Goal: Task Accomplishment & Management: Complete application form

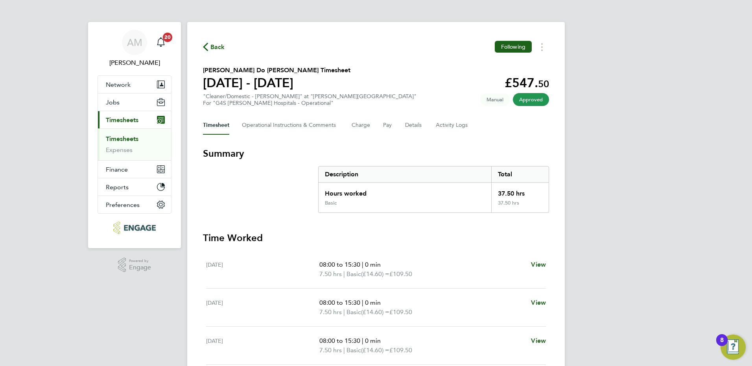
click at [126, 141] on link "Timesheets" at bounding box center [122, 138] width 33 height 7
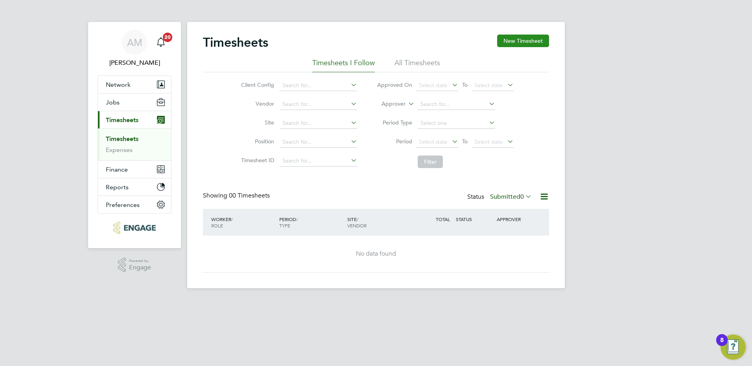
click at [511, 44] on button "New Timesheet" at bounding box center [523, 41] width 52 height 13
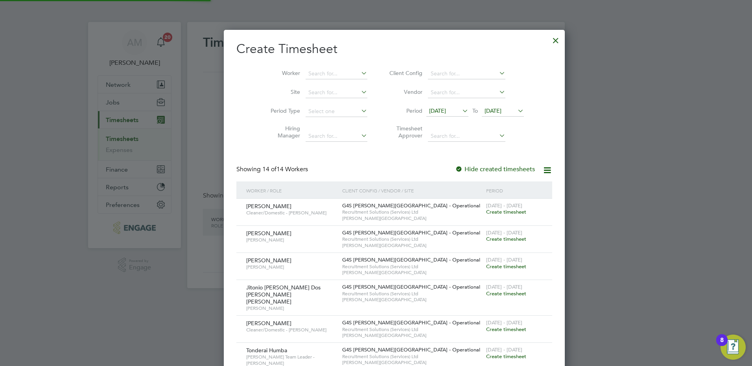
scroll to position [567, 304]
click at [429, 112] on span "[DATE]" at bounding box center [437, 110] width 17 height 7
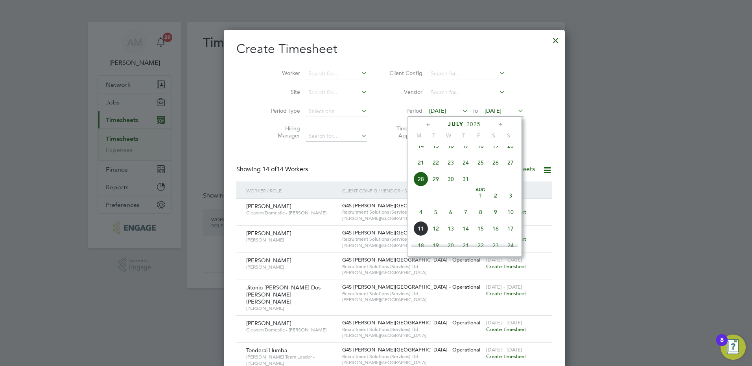
click at [421, 220] on span "4" at bounding box center [420, 212] width 15 height 15
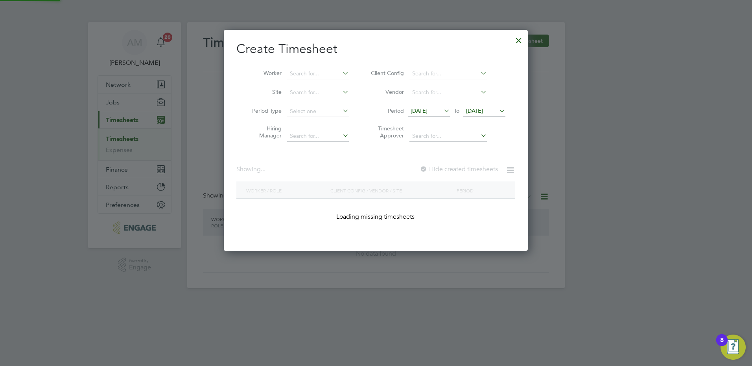
scroll to position [567, 304]
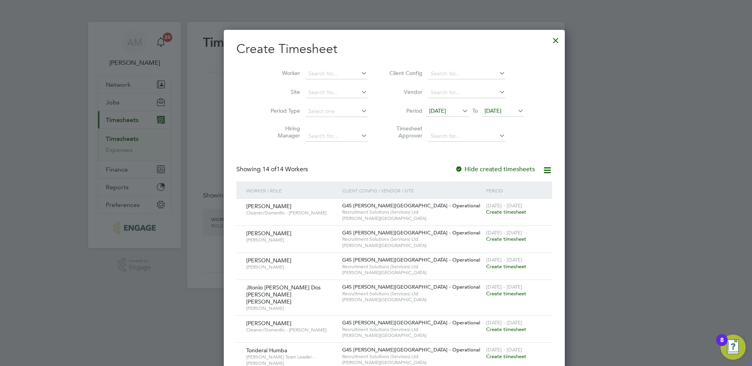
click at [481, 107] on span "[DATE]" at bounding box center [502, 111] width 42 height 11
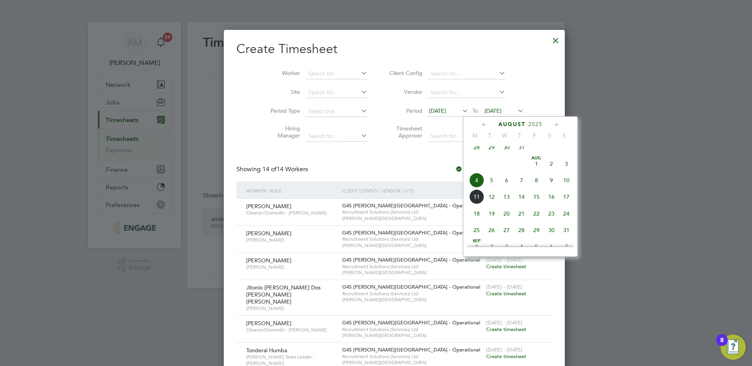
click at [566, 187] on span "10" at bounding box center [566, 180] width 15 height 15
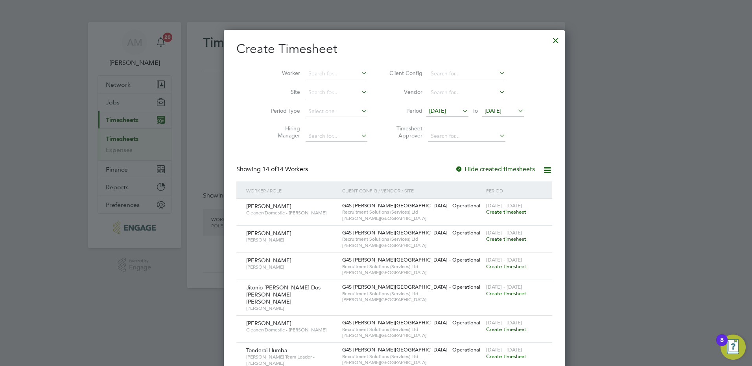
scroll to position [184, 0]
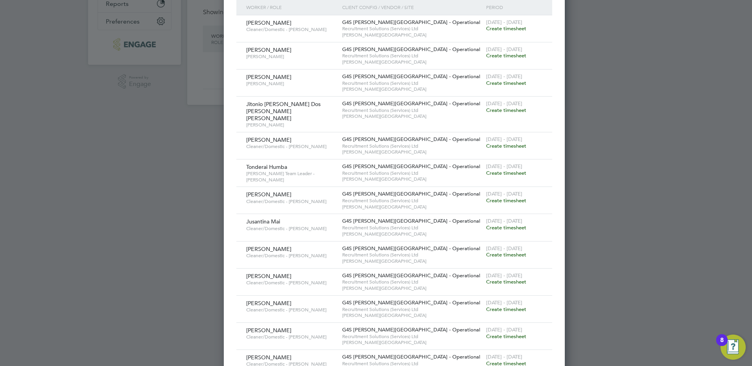
click at [486, 306] on span "Create timesheet" at bounding box center [506, 309] width 40 height 7
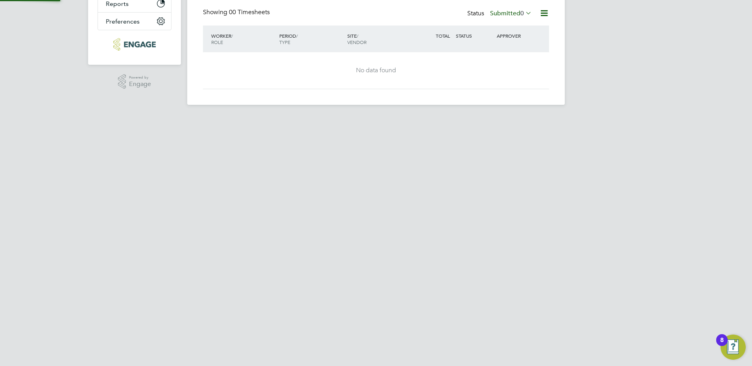
scroll to position [0, 0]
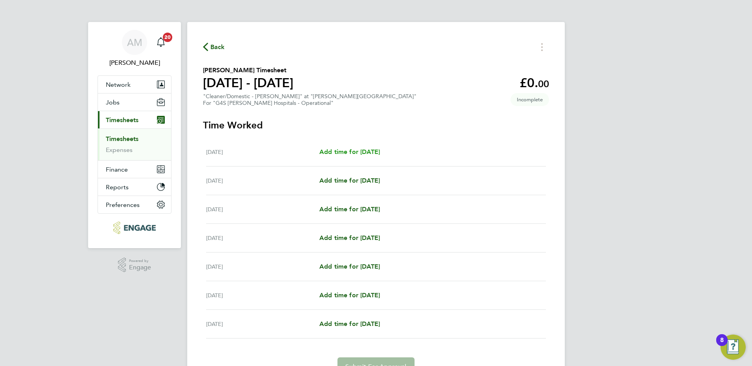
click at [363, 151] on span "Add time for [DATE]" at bounding box center [349, 151] width 61 height 7
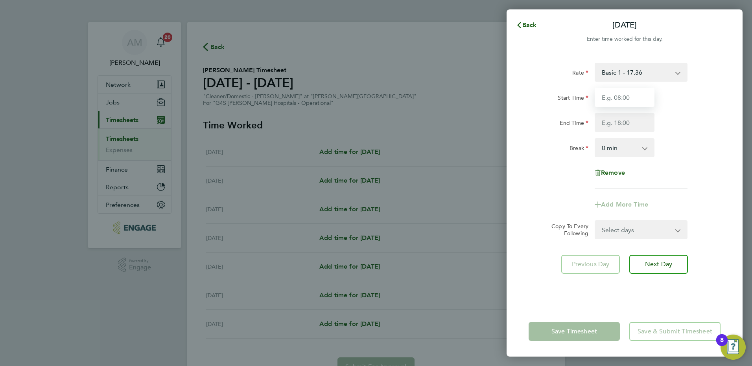
click at [614, 97] on input "Start Time" at bounding box center [624, 97] width 60 height 19
type input "22:00"
click at [602, 74] on select "Basic 1 - 17.36 [DATE] Rate - 24.48 [DATE] & BH Rate - 31.77 Night Rate (8pm- 6…" at bounding box center [636, 72] width 82 height 17
click at [608, 98] on input "Start Time" at bounding box center [624, 97] width 60 height 19
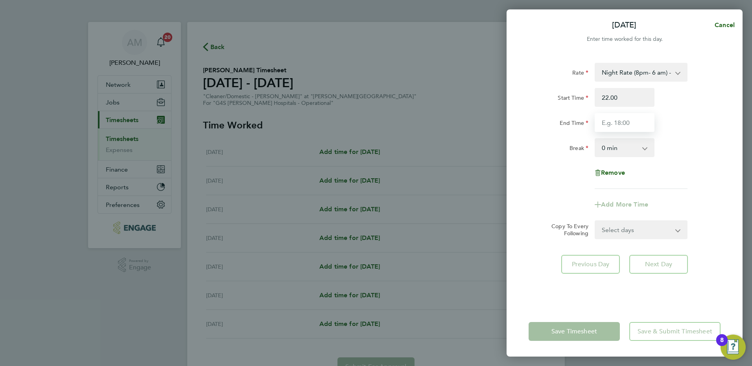
type input "22:00"
type input "06:00"
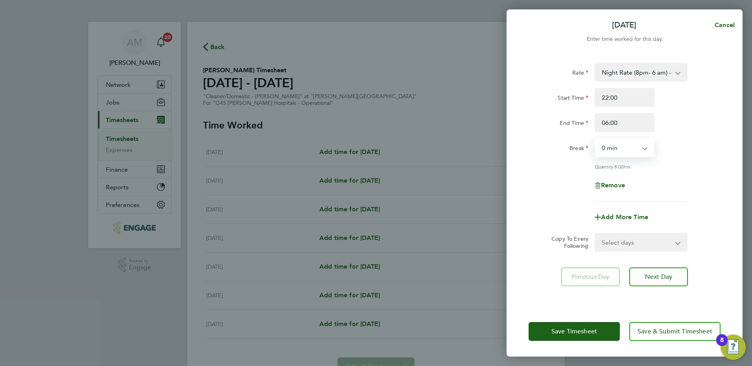
click at [613, 151] on select "0 min 15 min 30 min 45 min 60 min 75 min 90 min" at bounding box center [619, 147] width 49 height 17
select select "30"
click at [595, 139] on select "0 min 15 min 30 min 45 min 60 min 75 min 90 min" at bounding box center [619, 147] width 49 height 17
click at [612, 239] on select "Select days Day Weekday (Mon-Fri) Weekend (Sat-Sun) [DATE] [DATE] [DATE] [DATE]…" at bounding box center [636, 242] width 83 height 17
select select "WEEKDAY"
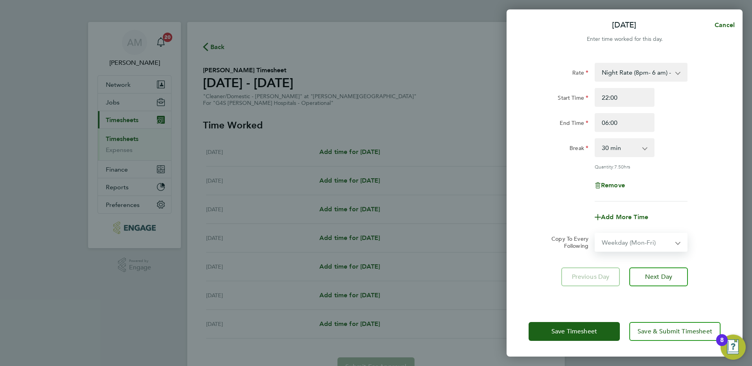
click at [595, 234] on select "Select days Day Weekday (Mon-Fri) Weekend (Sat-Sun) [DATE] [DATE] [DATE] [DATE]…" at bounding box center [636, 242] width 83 height 17
select select "[DATE]"
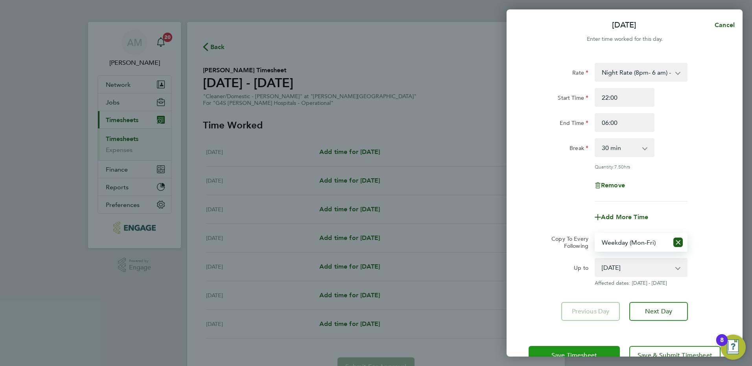
click at [575, 349] on button "Save Timesheet" at bounding box center [573, 355] width 91 height 19
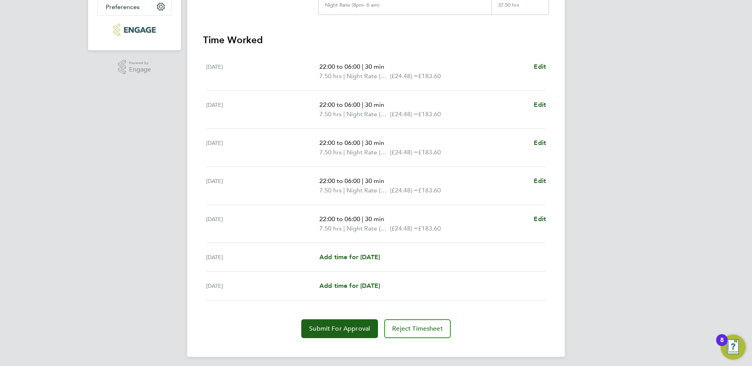
scroll to position [202, 0]
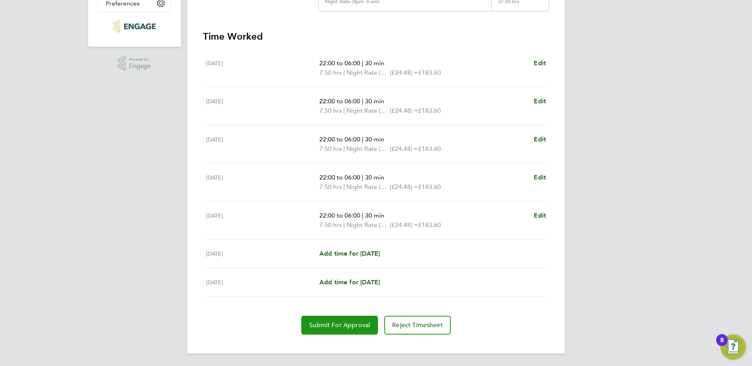
click at [326, 327] on span "Submit For Approval" at bounding box center [339, 326] width 61 height 8
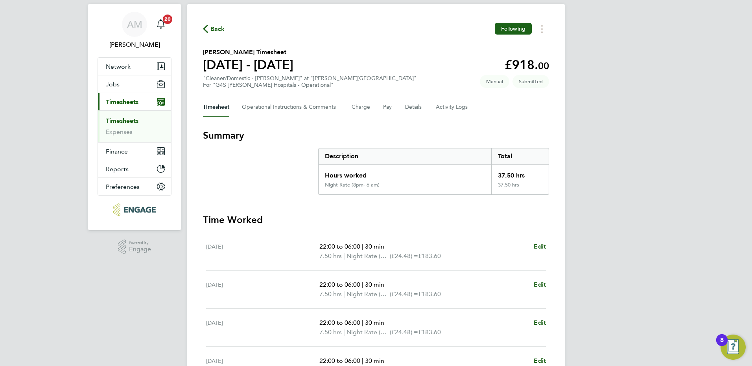
click at [138, 119] on link "Timesheets" at bounding box center [122, 120] width 33 height 7
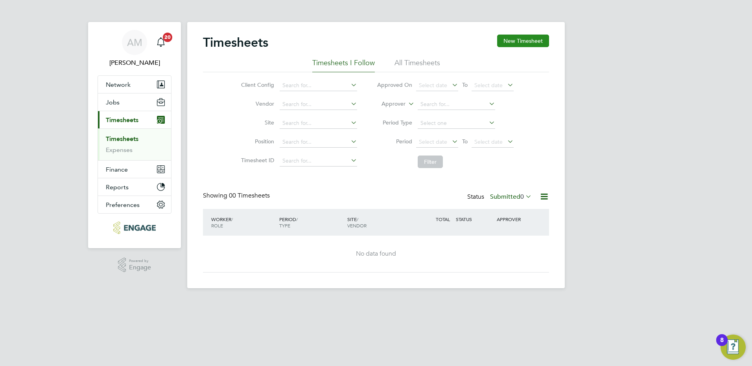
click at [521, 38] on button "New Timesheet" at bounding box center [523, 41] width 52 height 13
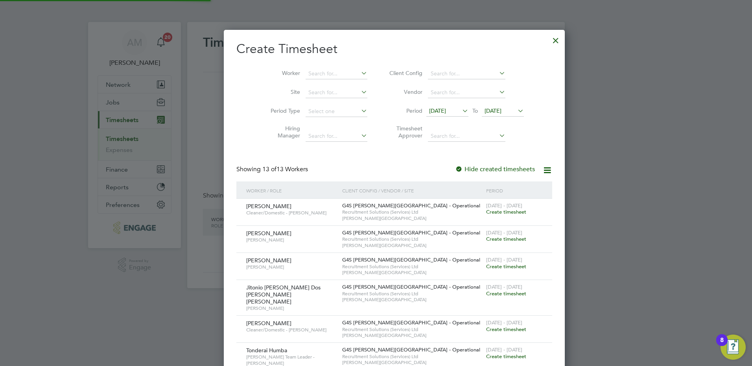
scroll to position [4, 4]
click at [429, 114] on span "[DATE]" at bounding box center [437, 110] width 17 height 7
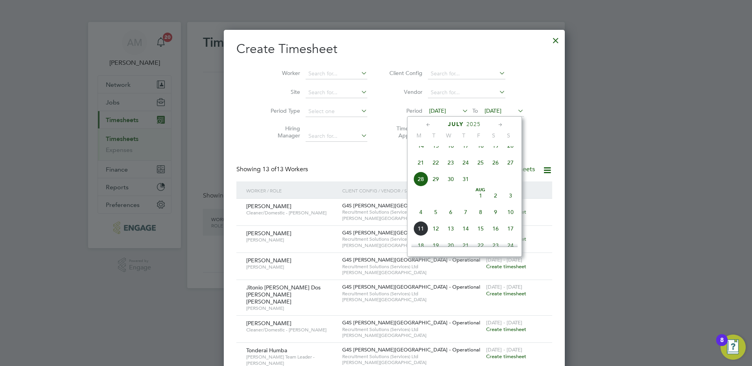
click at [420, 220] on span "4" at bounding box center [420, 212] width 15 height 15
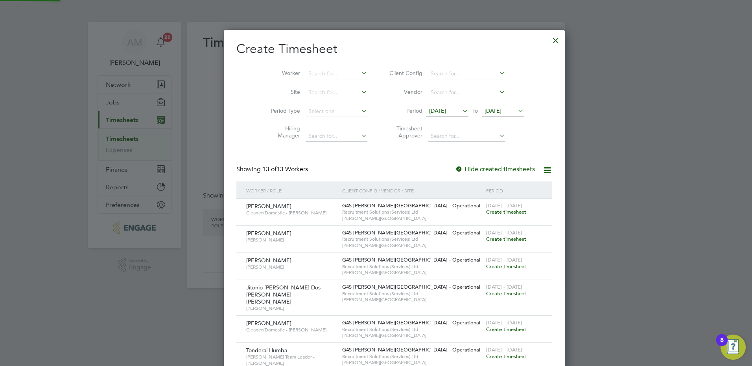
scroll to position [540, 304]
click at [484, 110] on span "[DATE]" at bounding box center [492, 110] width 17 height 7
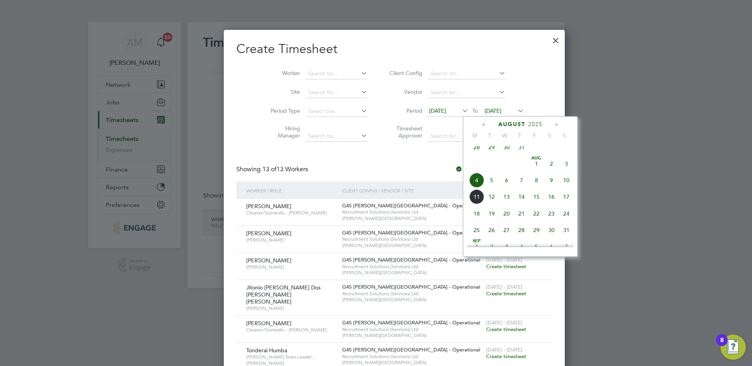
click at [568, 186] on span "10" at bounding box center [566, 180] width 15 height 15
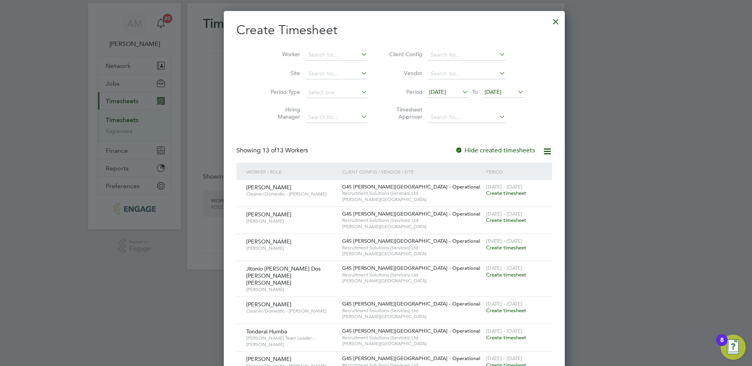
scroll to position [202, 0]
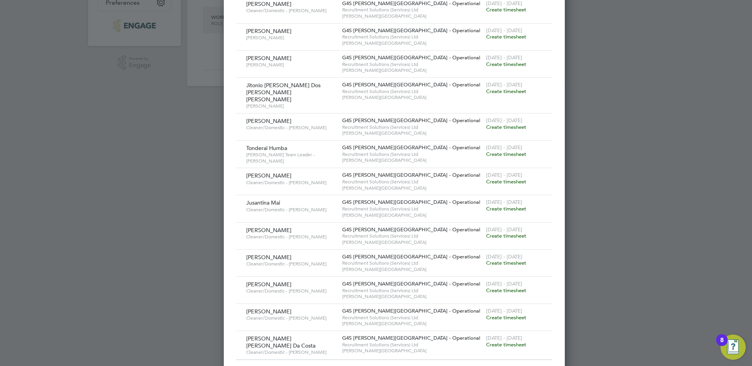
click at [487, 259] on div "[DATE] - [DATE] Create timesheet" at bounding box center [514, 260] width 60 height 21
click at [486, 260] on span "Create timesheet" at bounding box center [506, 263] width 40 height 7
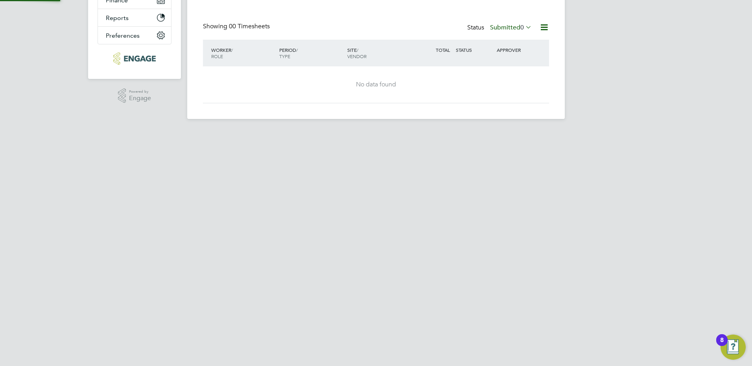
scroll to position [0, 0]
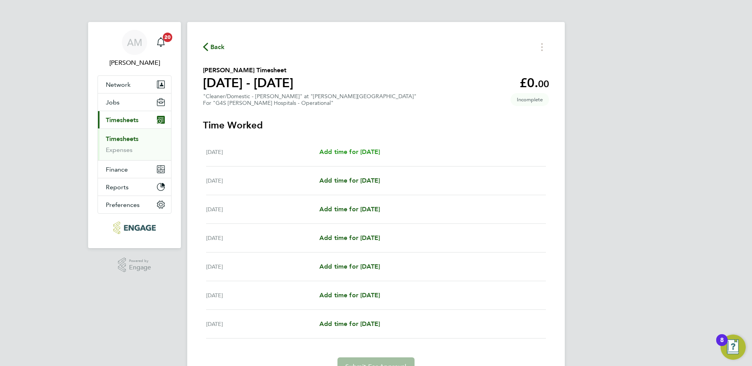
click at [366, 147] on link "Add time for [DATE]" at bounding box center [349, 151] width 61 height 9
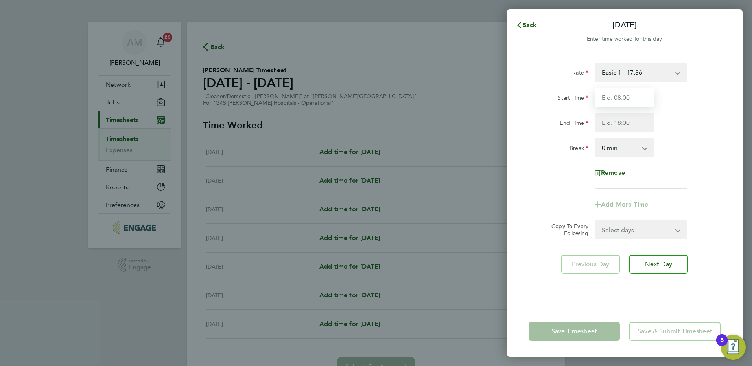
click at [610, 93] on input "Start Time" at bounding box center [624, 97] width 60 height 19
type input "14:00"
click at [599, 121] on input "End Time" at bounding box center [624, 122] width 60 height 19
type input "20:00"
click at [560, 157] on div "Break" at bounding box center [558, 147] width 66 height 19
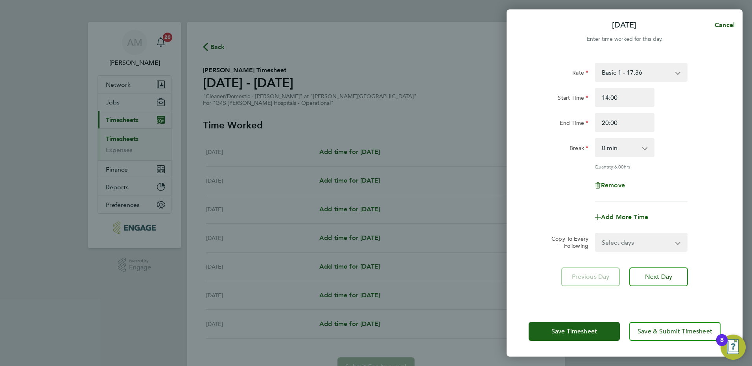
click at [625, 153] on select "0 min 15 min 30 min 45 min 60 min 75 min 90 min" at bounding box center [619, 147] width 49 height 17
select select "30"
click at [595, 139] on select "0 min 15 min 30 min 45 min 60 min 75 min 90 min" at bounding box center [619, 147] width 49 height 17
click at [619, 217] on span "Add More Time" at bounding box center [624, 216] width 47 height 7
select select "null"
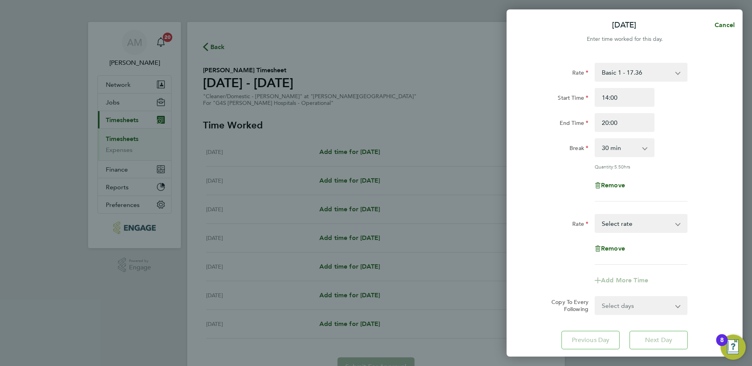
click at [617, 221] on select "Basic 1 - 17.36 [DATE] Rate - 24.48 x 1.5 - 26.04 [DATE] & BH Rate - 31.77 Nigh…" at bounding box center [636, 223] width 82 height 17
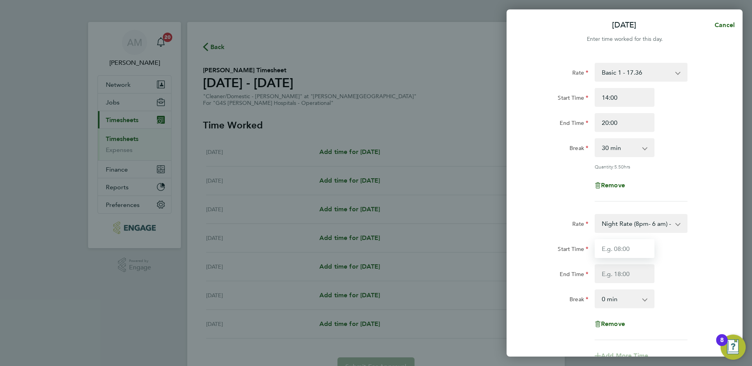
click at [619, 248] on input "Start Time" at bounding box center [624, 248] width 60 height 19
type input "20:00"
click at [619, 267] on input "End Time" at bounding box center [624, 274] width 60 height 19
type input "22:00"
click at [537, 290] on div "Break" at bounding box center [558, 298] width 60 height 16
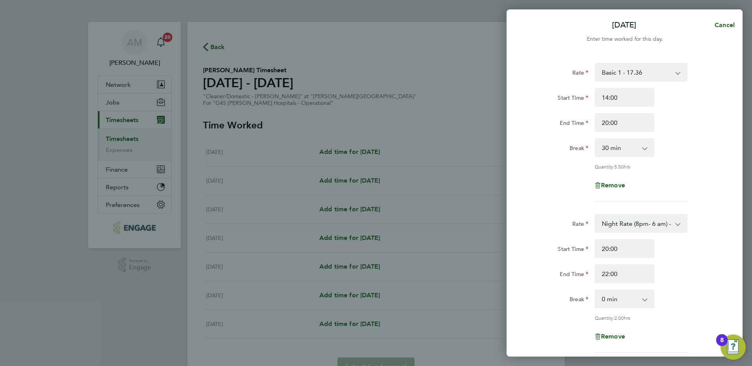
scroll to position [139, 0]
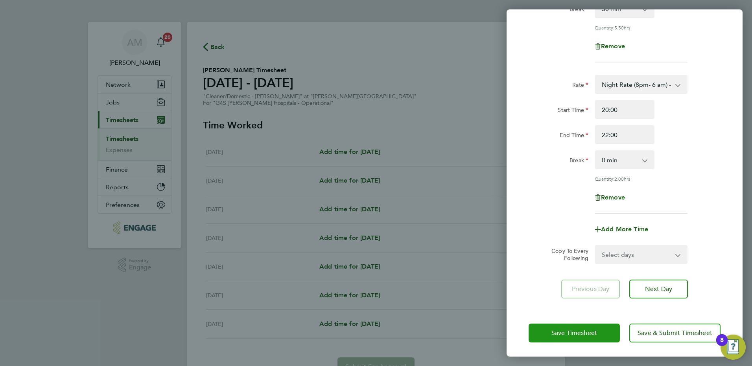
click at [580, 325] on button "Save Timesheet" at bounding box center [573, 333] width 91 height 19
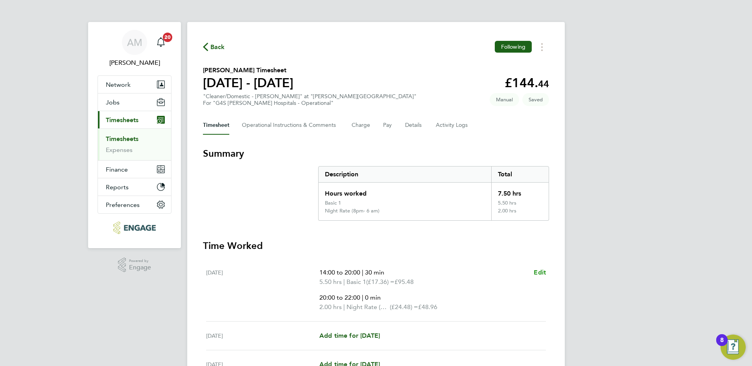
click at [539, 276] on span "Edit" at bounding box center [539, 272] width 12 height 7
select select "30"
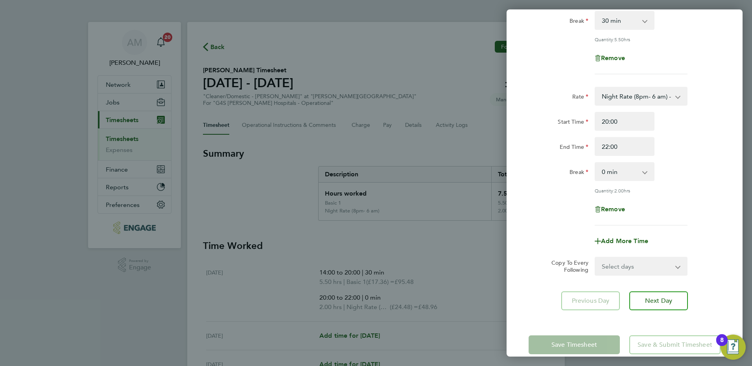
scroll to position [139, 0]
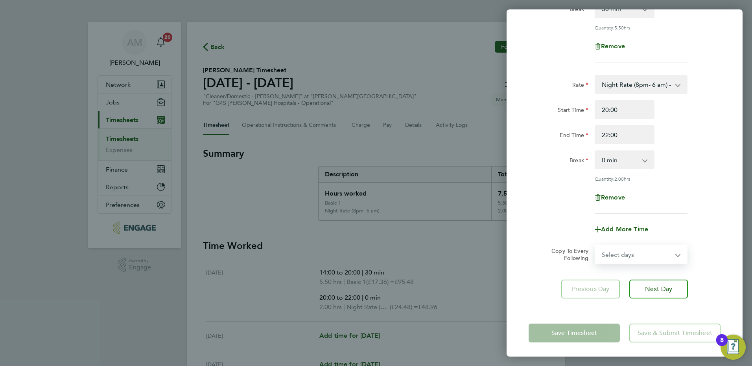
click at [627, 259] on select "Select days Day Weekday (Mon-Fri) Weekend (Sat-Sun) [DATE] [DATE] [DATE] [DATE]…" at bounding box center [636, 254] width 83 height 17
select select "TUE"
click at [595, 246] on select "Select days Day Weekday (Mon-Fri) Weekend (Sat-Sun) [DATE] [DATE] [DATE] [DATE]…" at bounding box center [636, 254] width 83 height 17
select select "[DATE]"
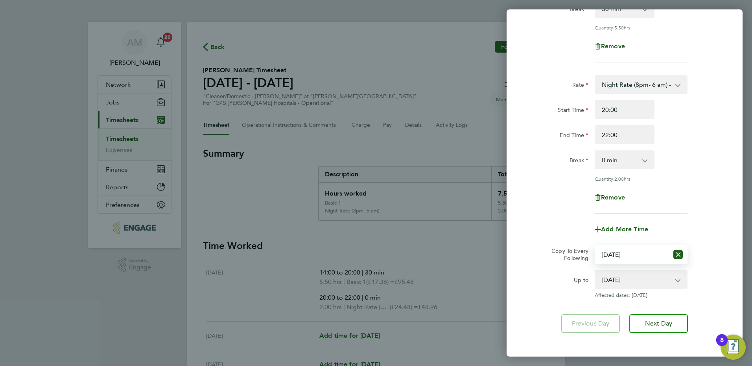
scroll to position [174, 0]
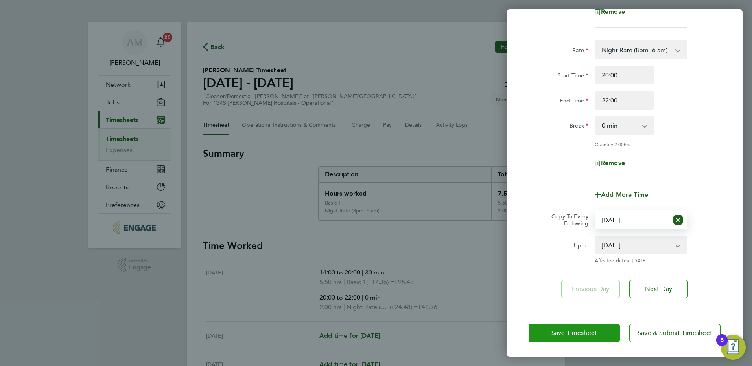
click at [570, 326] on button "Save Timesheet" at bounding box center [573, 333] width 91 height 19
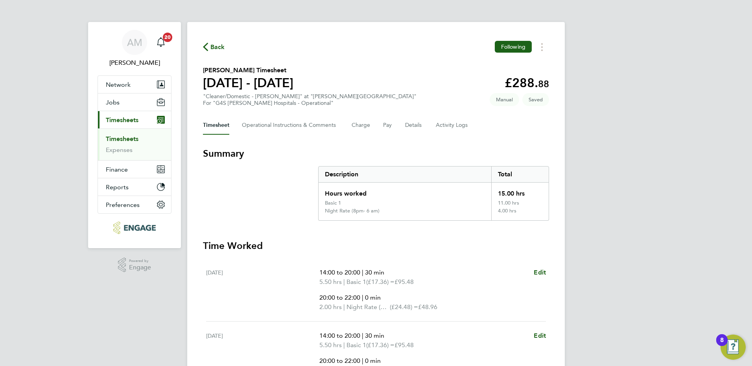
scroll to position [184, 0]
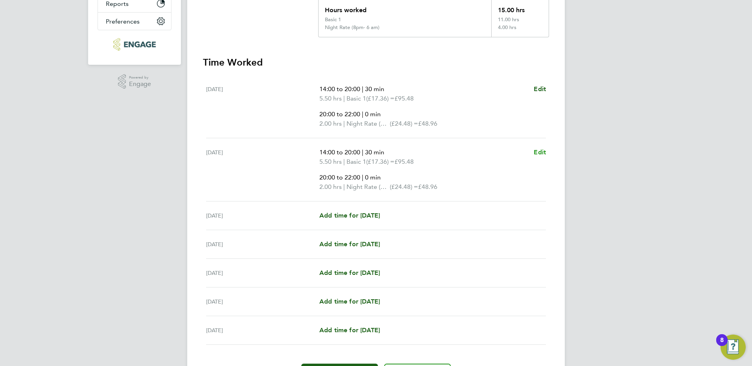
click at [536, 154] on span "Edit" at bounding box center [539, 152] width 12 height 7
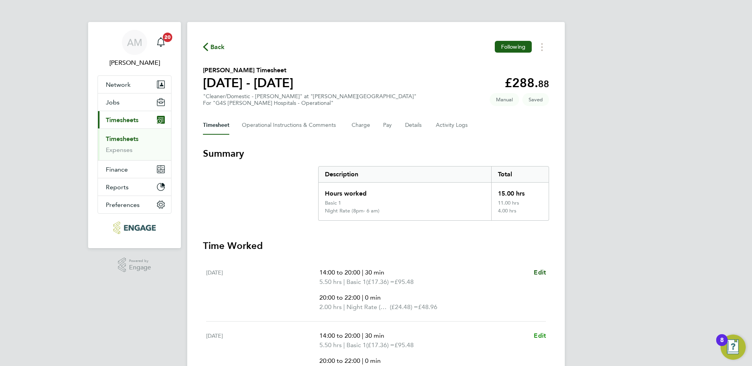
select select "30"
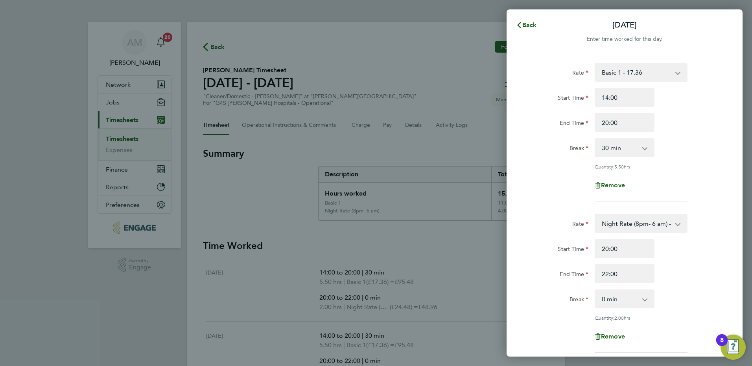
scroll to position [139, 0]
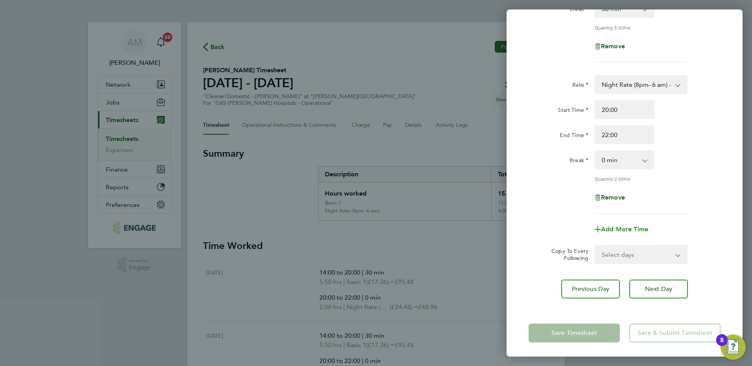
click at [628, 230] on span "Add More Time" at bounding box center [624, 229] width 47 height 7
select select "null"
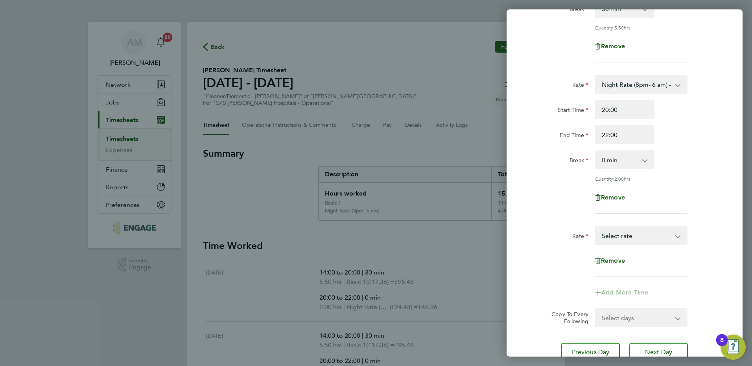
click at [616, 233] on select "Basic 1 - 17.36 [DATE] Rate - 24.48 x 1.5 - 26.04 [DATE] & BH Rate - 31.77 Nigh…" at bounding box center [636, 235] width 82 height 17
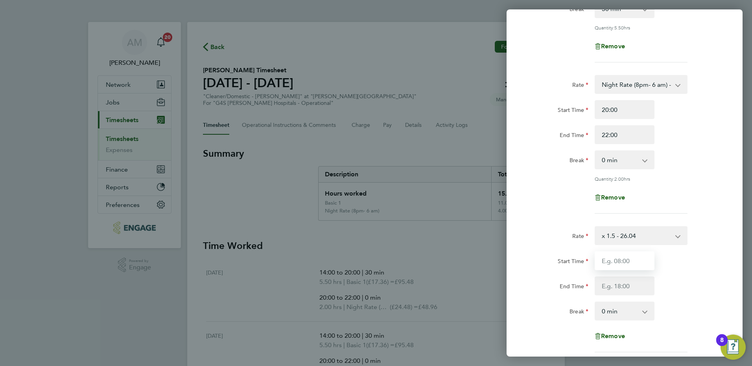
click at [617, 258] on input "Start Time" at bounding box center [624, 261] width 60 height 19
type input "22:00"
click at [600, 283] on input "End Time" at bounding box center [624, 286] width 60 height 19
type input "00:00"
click at [533, 273] on div "Start Time 22:00 End Time 00:00" at bounding box center [624, 274] width 198 height 44
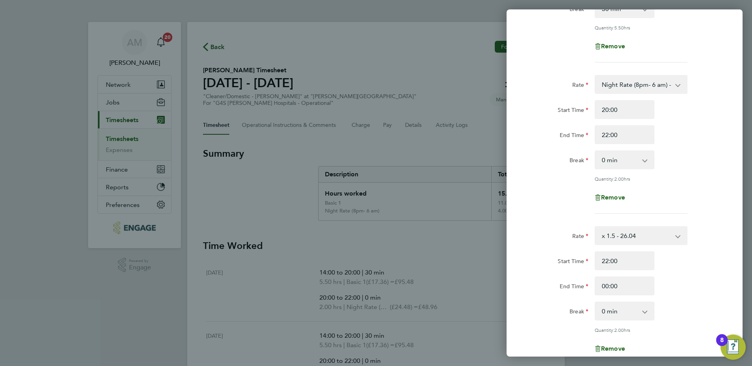
scroll to position [290, 0]
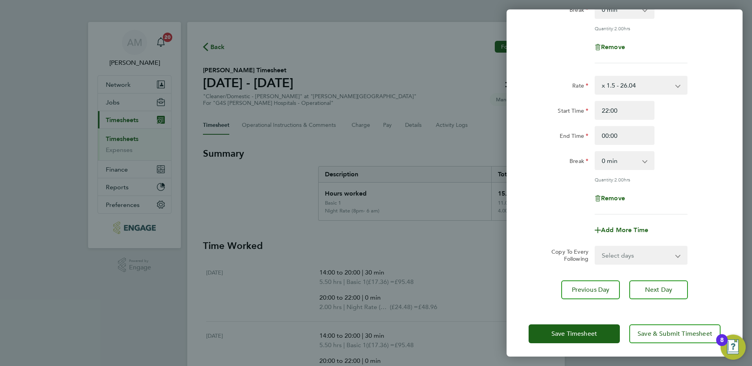
click at [641, 253] on select "Select days Day Weekday (Mon-Fri) Weekend (Sat-Sun) [DATE] [DATE] [DATE] [DATE]…" at bounding box center [636, 255] width 83 height 17
select select "WEEKDAY"
click at [595, 247] on select "Select days Day Weekday (Mon-Fri) Weekend (Sat-Sun) [DATE] [DATE] [DATE] [DATE]…" at bounding box center [636, 255] width 83 height 17
select select "[DATE]"
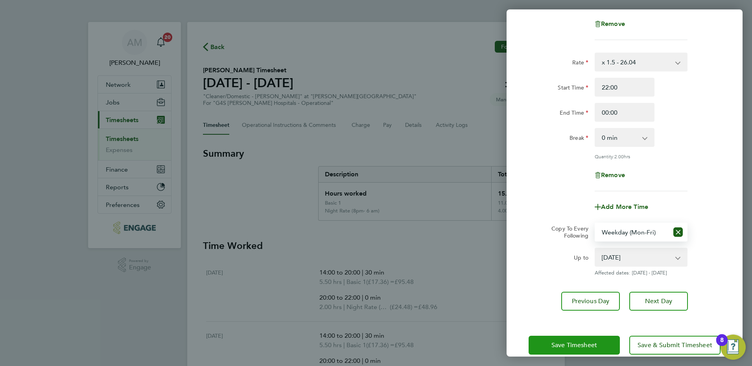
scroll to position [324, 0]
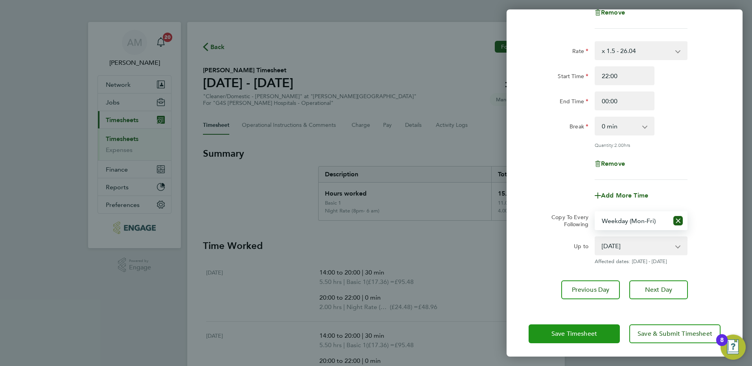
click at [597, 333] on span "Save Timesheet" at bounding box center [574, 334] width 46 height 8
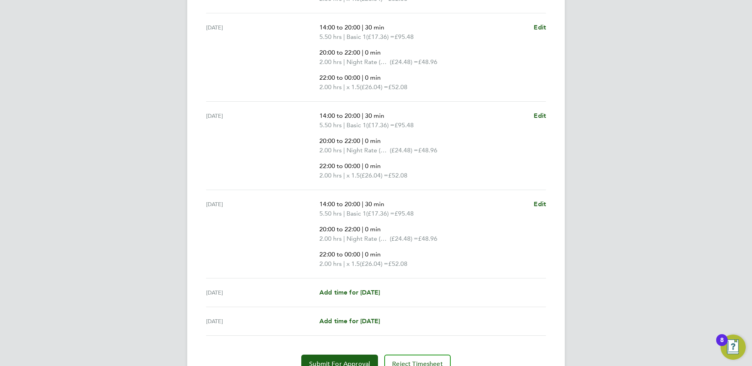
scroll to position [444, 0]
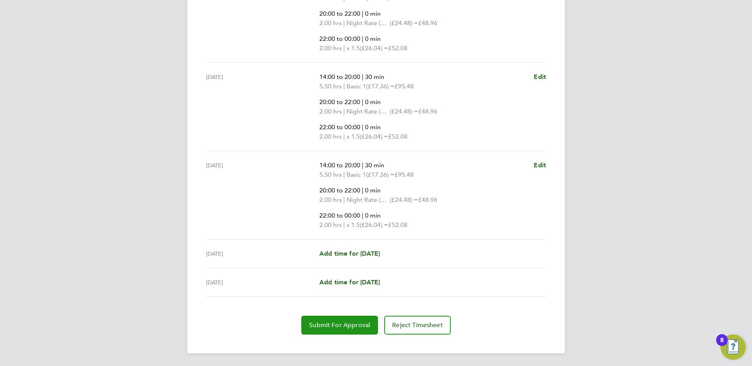
click at [366, 324] on span "Submit For Approval" at bounding box center [339, 326] width 61 height 8
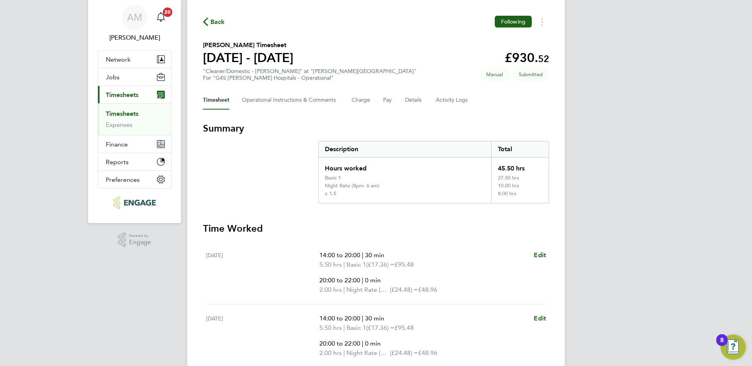
scroll to position [0, 0]
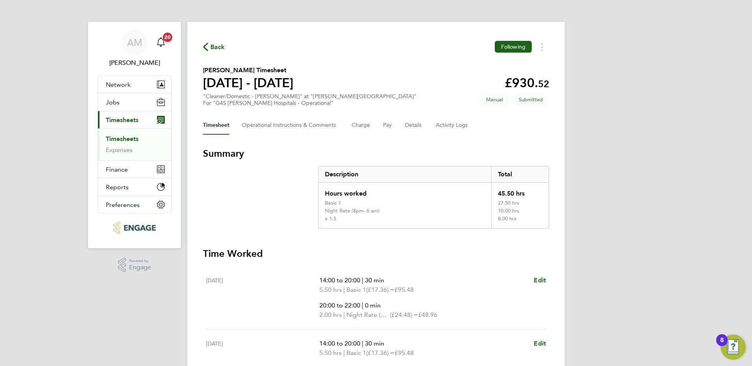
drag, startPoint x: 130, startPoint y: 139, endPoint x: 152, endPoint y: 145, distance: 23.2
click at [130, 139] on link "Timesheets" at bounding box center [122, 138] width 33 height 7
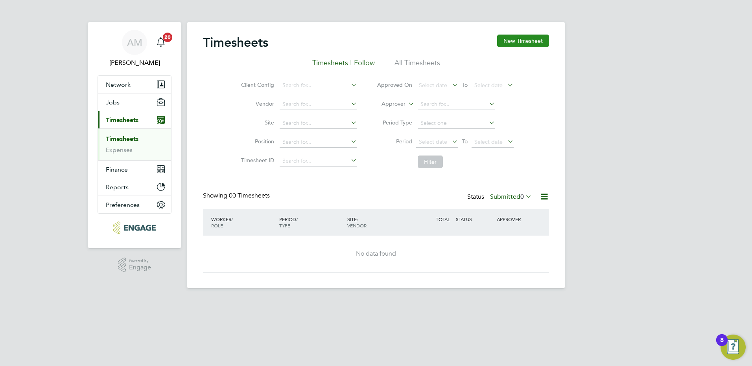
click at [515, 44] on button "New Timesheet" at bounding box center [523, 41] width 52 height 13
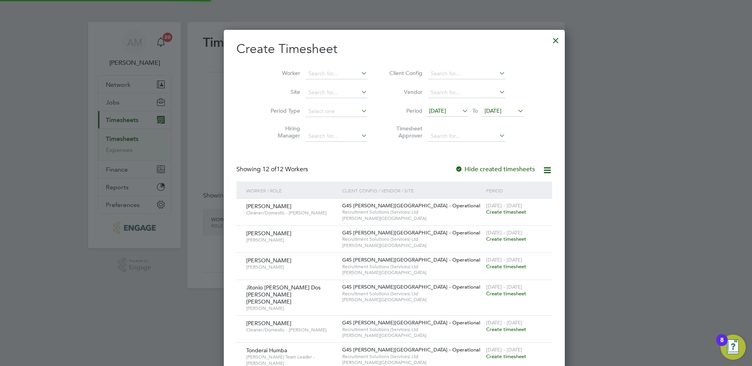
scroll to position [513, 304]
click at [429, 110] on span "[DATE]" at bounding box center [437, 110] width 17 height 7
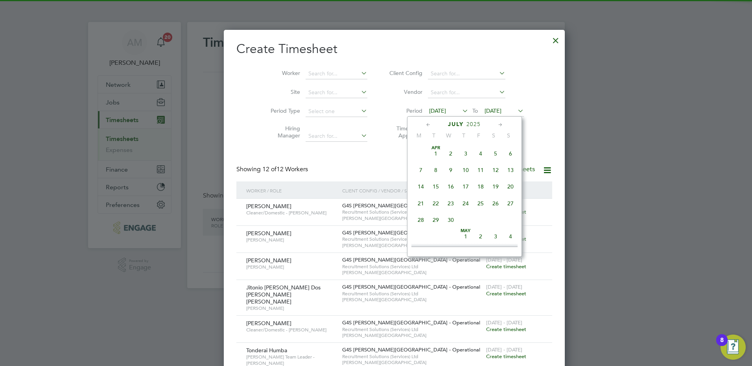
scroll to position [306, 0]
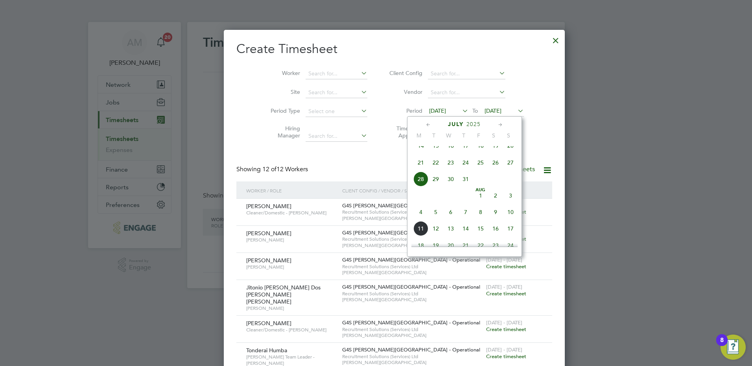
click at [418, 220] on span "4" at bounding box center [420, 212] width 15 height 15
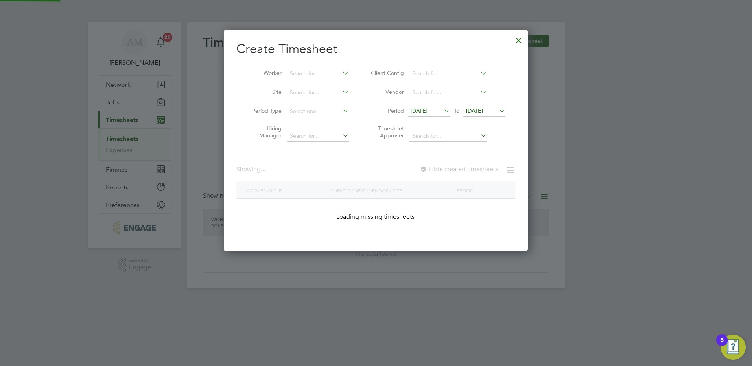
scroll to position [513, 304]
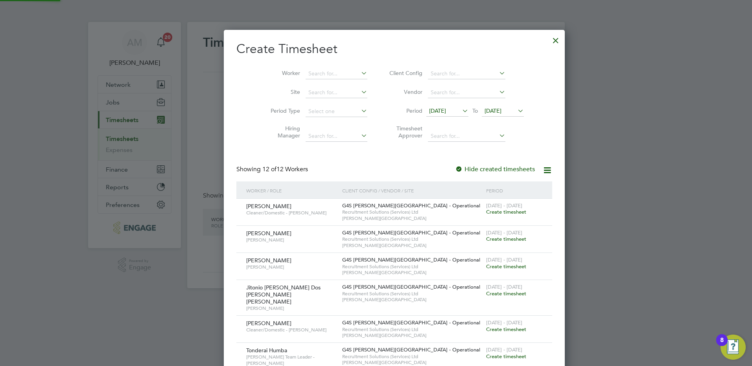
click at [484, 112] on span "[DATE]" at bounding box center [492, 110] width 17 height 7
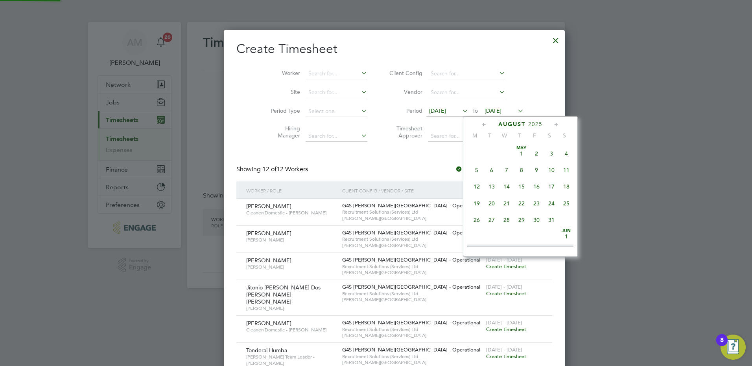
scroll to position [255, 0]
click at [565, 186] on span "10" at bounding box center [566, 180] width 15 height 15
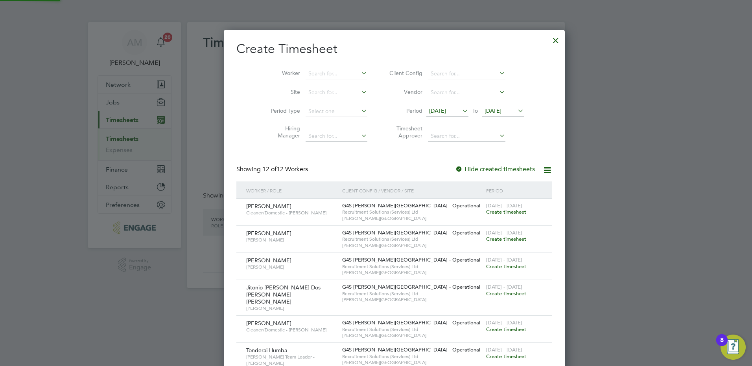
scroll to position [513, 304]
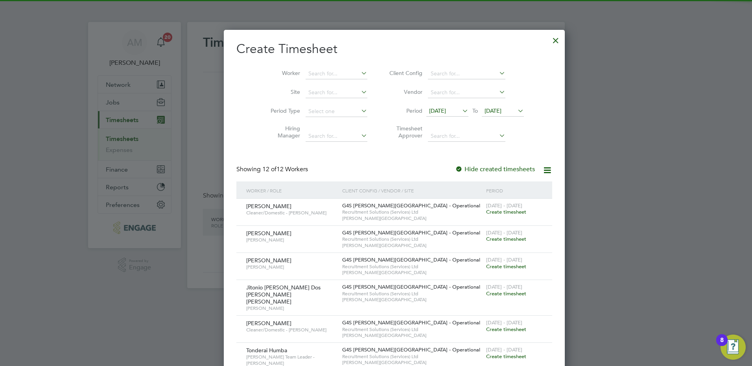
click at [486, 211] on span "Create timesheet" at bounding box center [506, 212] width 40 height 7
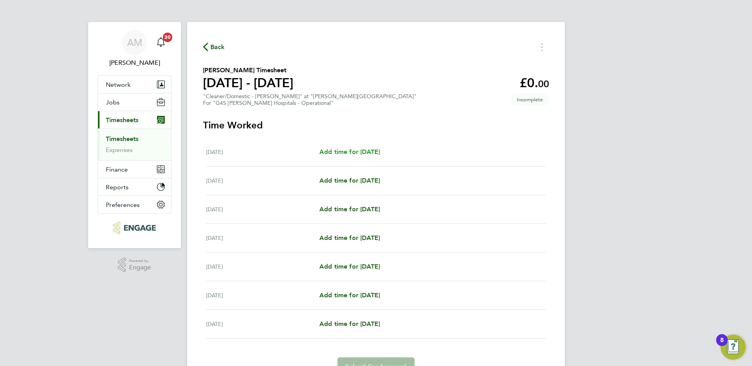
click at [373, 151] on span "Add time for [DATE]" at bounding box center [349, 151] width 61 height 7
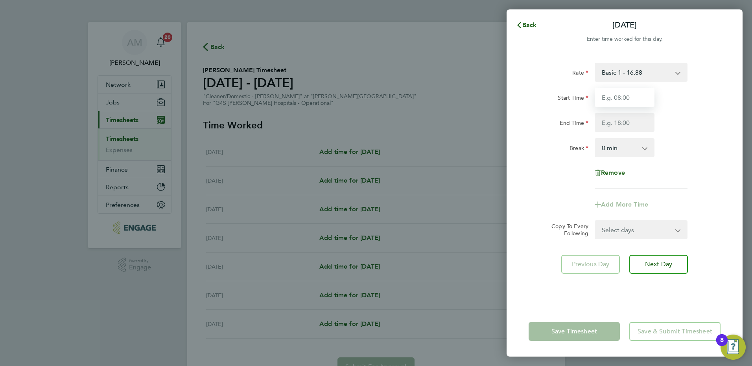
click at [622, 96] on input "Start Time" at bounding box center [624, 97] width 60 height 19
type input "07:00"
type input "15:00"
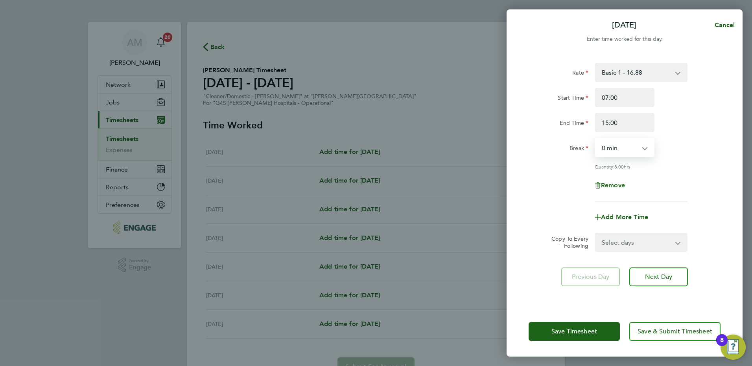
click at [643, 238] on select "Select days Day Weekday (Mon-Fri) Weekend (Sat-Sun) [DATE] [DATE] [DATE] [DATE]…" at bounding box center [636, 242] width 83 height 17
select select "WEEKDAY"
click at [595, 234] on select "Select days Day Weekday (Mon-Fri) Weekend (Sat-Sun) [DATE] [DATE] [DATE] [DATE]…" at bounding box center [636, 242] width 83 height 17
select select "[DATE]"
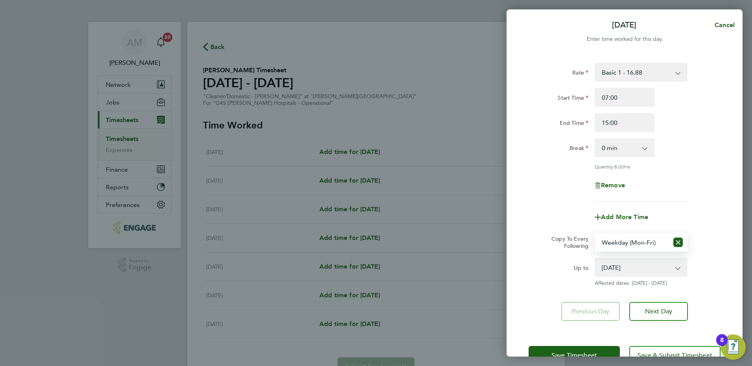
click at [622, 154] on select "0 min 15 min 30 min 45 min 60 min 75 min 90 min" at bounding box center [619, 147] width 49 height 17
select select "30"
click at [595, 139] on select "0 min 15 min 30 min 45 min 60 min 75 min 90 min" at bounding box center [619, 147] width 49 height 17
click at [672, 181] on div "Remove" at bounding box center [624, 185] width 198 height 19
click at [563, 352] on span "Save Timesheet" at bounding box center [574, 356] width 46 height 8
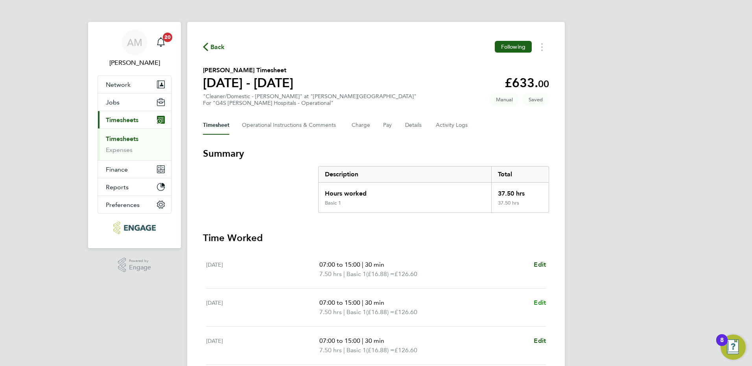
click at [540, 303] on span "Edit" at bounding box center [539, 302] width 12 height 7
select select "30"
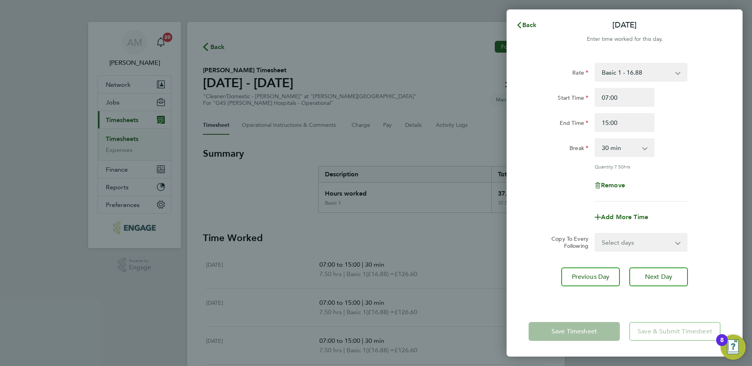
click at [608, 189] on div "Remove" at bounding box center [624, 185] width 66 height 19
click at [611, 184] on span "Remove" at bounding box center [613, 185] width 24 height 7
select select "null"
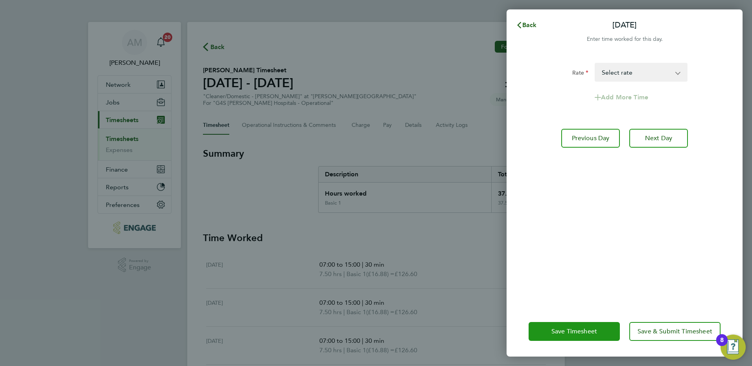
click at [566, 331] on span "Save Timesheet" at bounding box center [574, 332] width 46 height 8
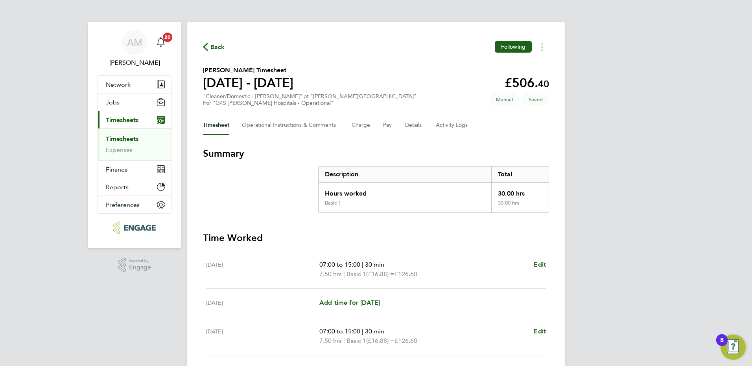
scroll to position [192, 0]
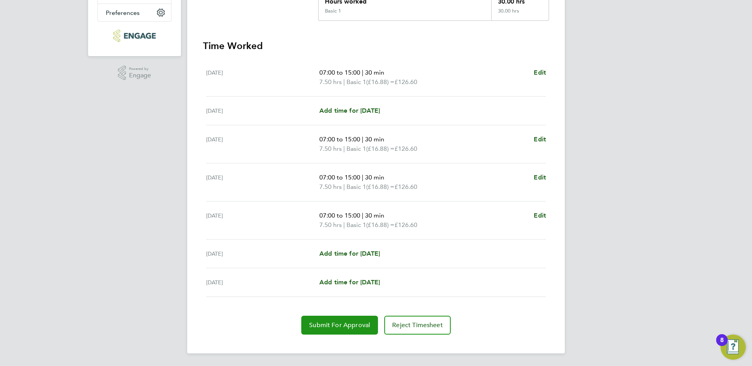
click at [341, 327] on span "Submit For Approval" at bounding box center [339, 326] width 61 height 8
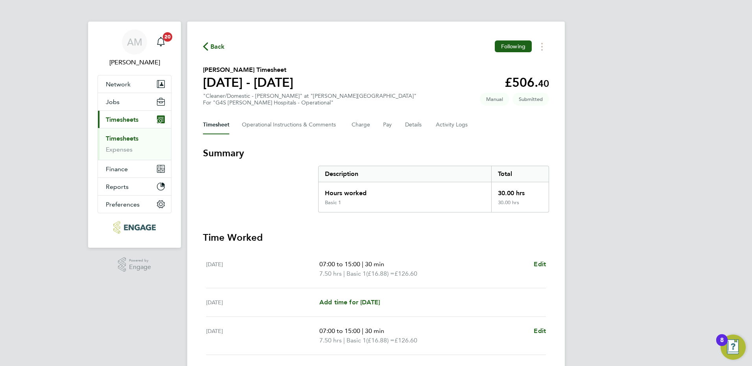
scroll to position [0, 0]
click at [136, 139] on link "Timesheets" at bounding box center [122, 138] width 33 height 7
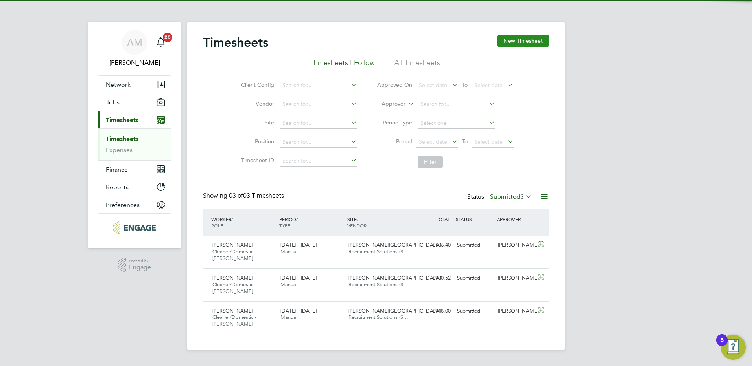
click at [510, 36] on button "New Timesheet" at bounding box center [523, 41] width 52 height 13
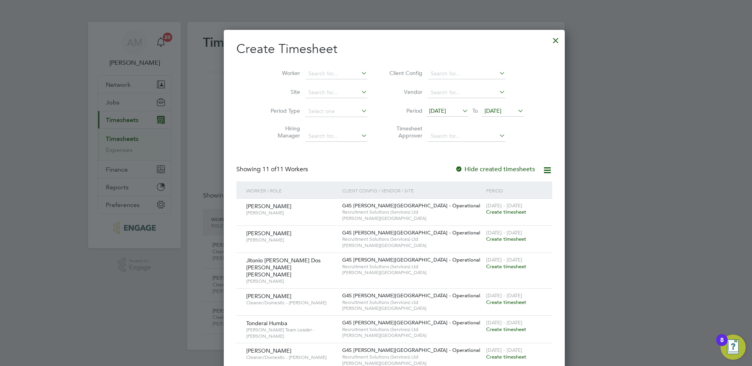
click at [429, 110] on span "[DATE]" at bounding box center [437, 110] width 17 height 7
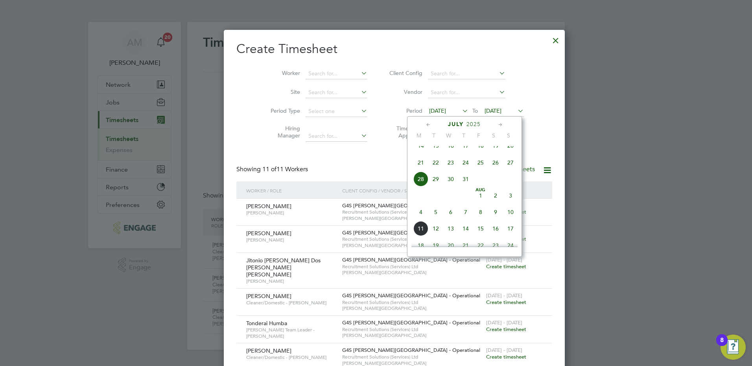
click at [419, 220] on span "4" at bounding box center [420, 212] width 15 height 15
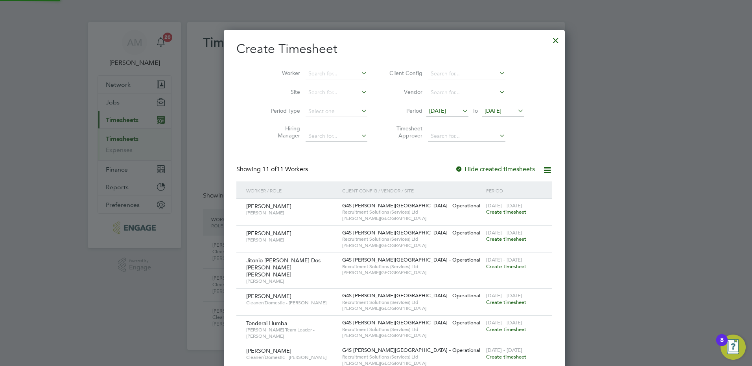
click at [484, 110] on span "[DATE]" at bounding box center [492, 110] width 17 height 7
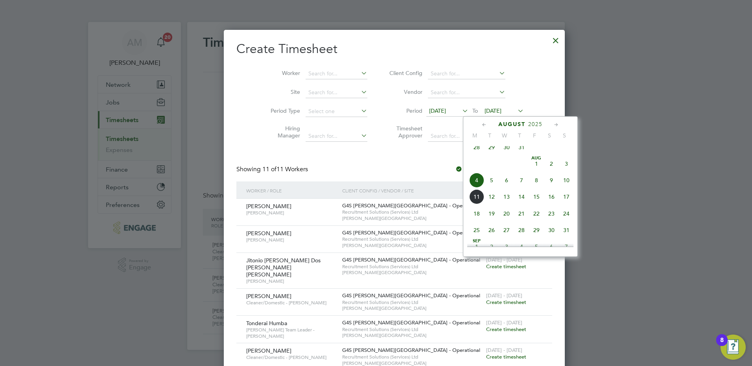
click at [565, 185] on span "10" at bounding box center [566, 180] width 15 height 15
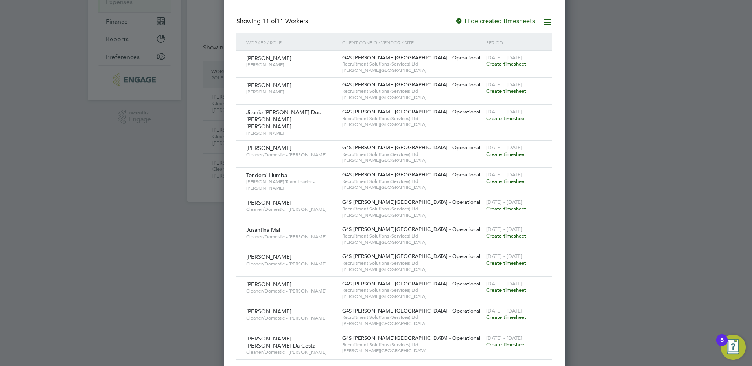
click at [486, 233] on span "Create timesheet" at bounding box center [506, 236] width 40 height 7
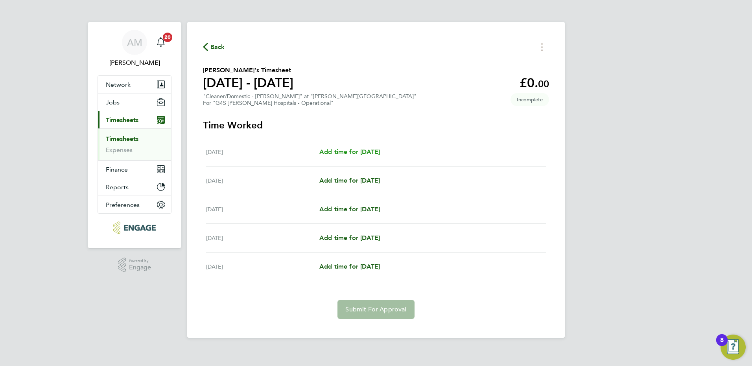
click at [380, 154] on span "Add time for [DATE]" at bounding box center [349, 151] width 61 height 7
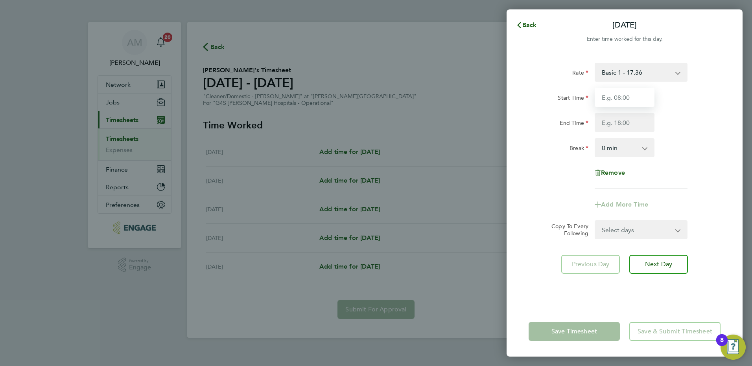
click at [616, 101] on input "Start Time" at bounding box center [624, 97] width 60 height 19
click at [630, 76] on select "Basic 1 - 17.36 Night Rate (8pm- 6 am) - 24.48 x 1.5 - 26.04 [DATE] Rate - 24.4…" at bounding box center [636, 72] width 82 height 17
drag, startPoint x: 628, startPoint y: 81, endPoint x: 622, endPoint y: 95, distance: 15.0
click at [622, 96] on input "Start Time" at bounding box center [624, 97] width 60 height 19
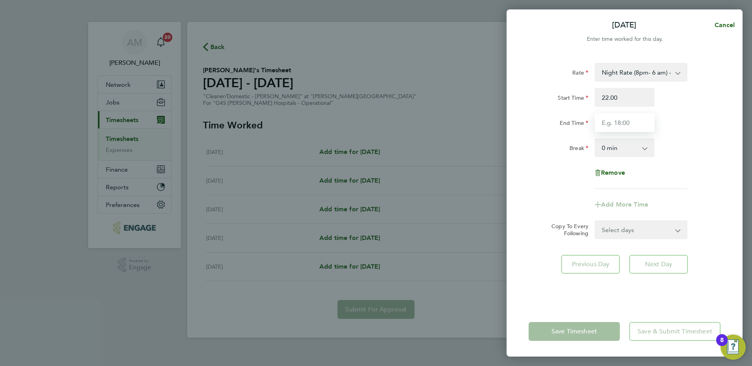
type input "22:00"
type input "06:00"
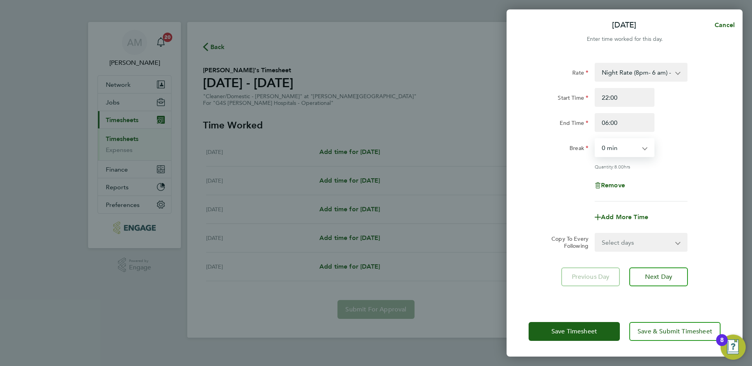
click at [616, 151] on select "0 min 15 min 30 min 45 min 60 min 75 min 90 min" at bounding box center [619, 147] width 49 height 17
select select "30"
click at [595, 139] on select "0 min 15 min 30 min 45 min 60 min 75 min 90 min" at bounding box center [619, 147] width 49 height 17
click at [609, 240] on select "Select days Day [DATE] [DATE] [DATE] [DATE]" at bounding box center [636, 242] width 83 height 17
select select "DAY"
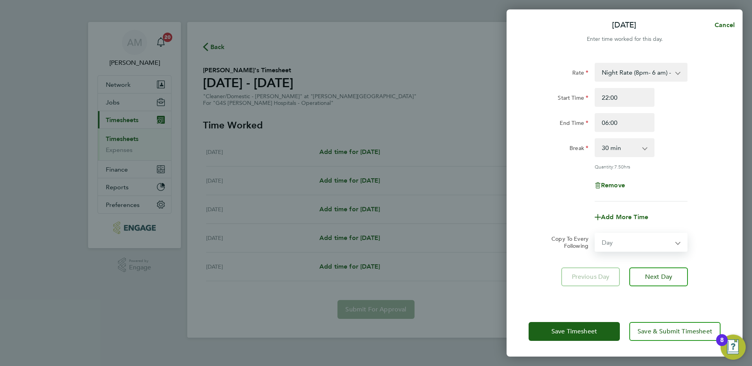
click at [595, 234] on select "Select days Day [DATE] [DATE] [DATE] [DATE]" at bounding box center [636, 242] width 83 height 17
select select "[DATE]"
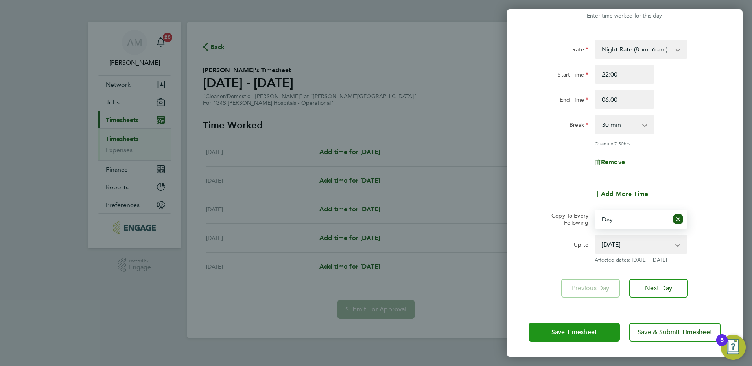
click at [581, 332] on span "Save Timesheet" at bounding box center [574, 333] width 46 height 8
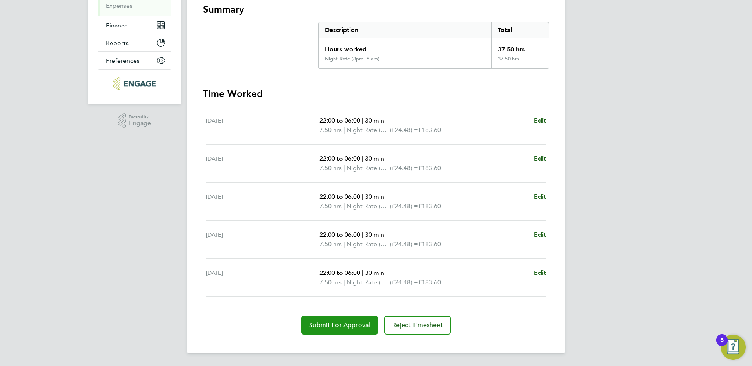
click at [354, 323] on span "Submit For Approval" at bounding box center [339, 326] width 61 height 8
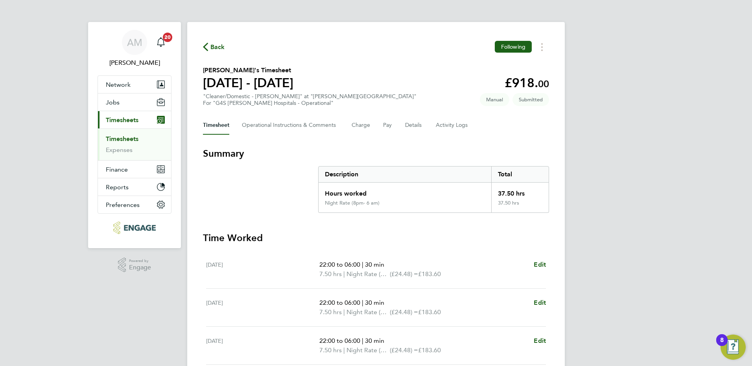
click at [123, 134] on ul "Timesheets Expenses" at bounding box center [134, 145] width 73 height 32
click at [122, 138] on link "Timesheets" at bounding box center [122, 138] width 33 height 7
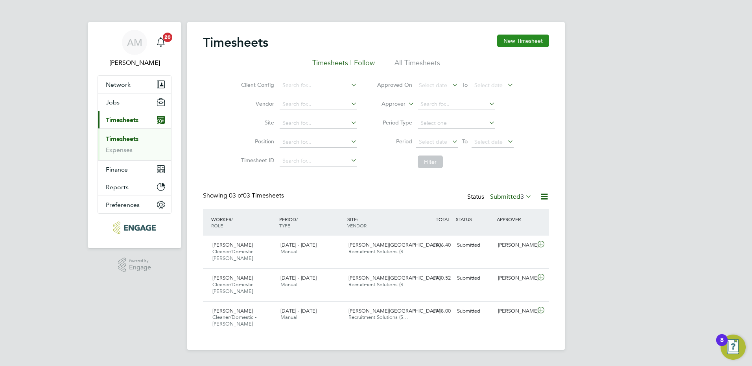
click at [513, 45] on button "New Timesheet" at bounding box center [523, 41] width 52 height 13
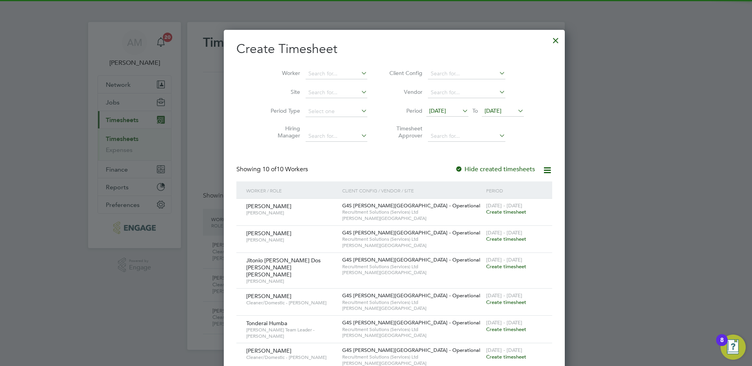
click at [427, 107] on span "[DATE]" at bounding box center [447, 111] width 42 height 11
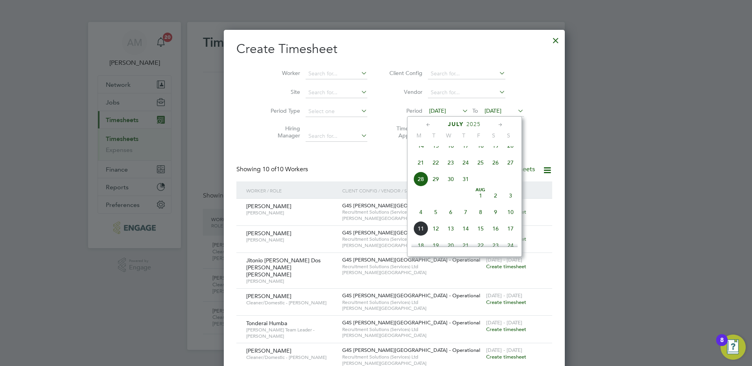
click at [421, 220] on span "4" at bounding box center [420, 212] width 15 height 15
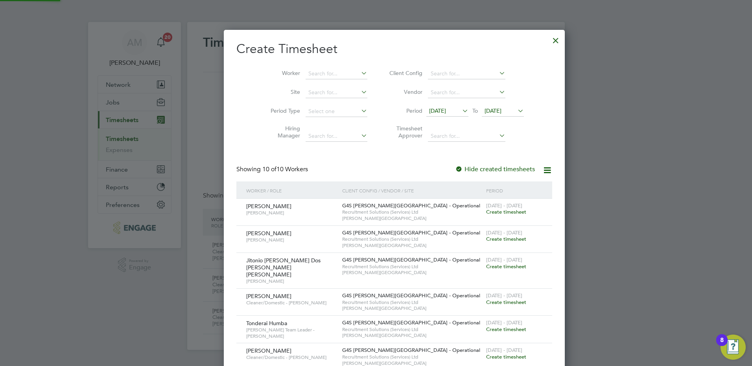
click at [484, 110] on span "[DATE]" at bounding box center [492, 110] width 17 height 7
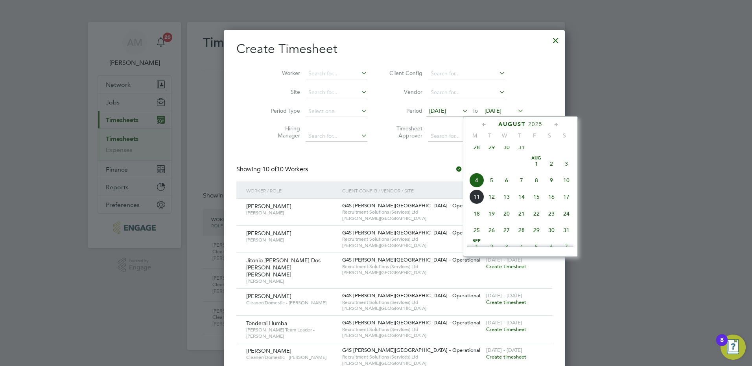
click at [560, 186] on span "10" at bounding box center [566, 180] width 15 height 15
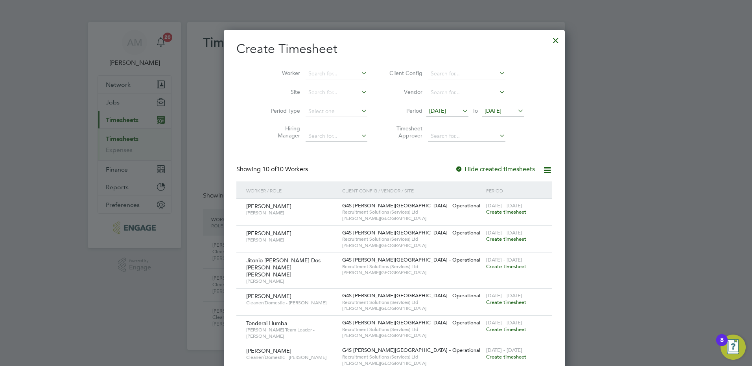
click at [486, 268] on span "Create timesheet" at bounding box center [506, 266] width 40 height 7
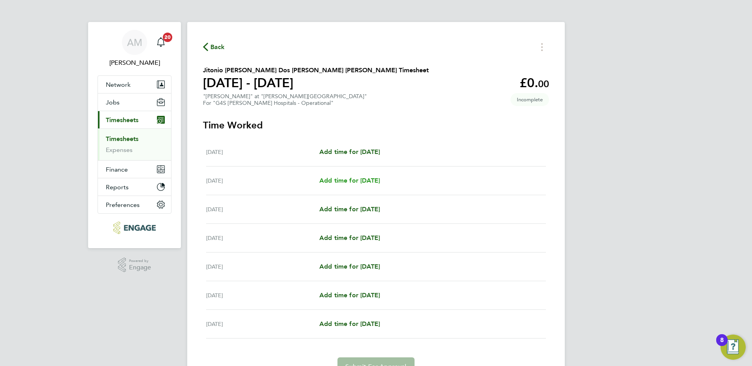
click at [352, 181] on span "Add time for [DATE]" at bounding box center [349, 180] width 61 height 7
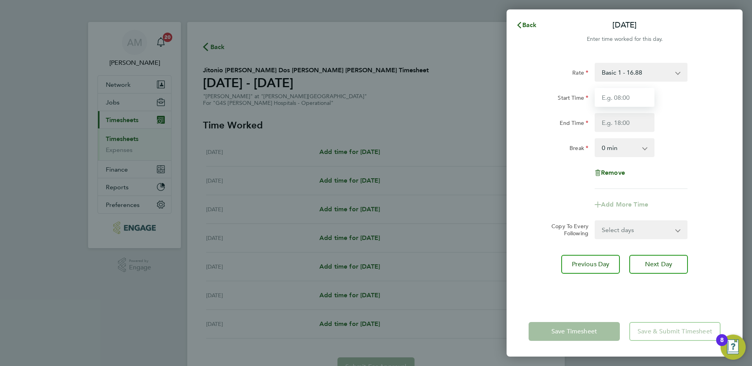
click at [629, 98] on input "Start Time" at bounding box center [624, 97] width 60 height 19
type input "10:00"
type input "18:00"
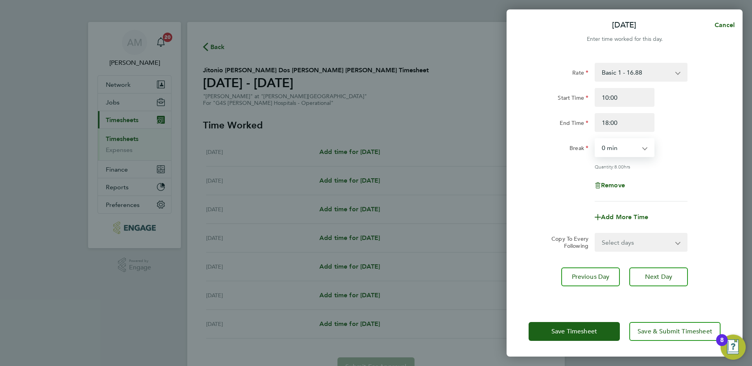
drag, startPoint x: 611, startPoint y: 150, endPoint x: 610, endPoint y: 155, distance: 5.5
click at [611, 150] on select "0 min 15 min 30 min 45 min 60 min 75 min 90 min" at bounding box center [619, 147] width 49 height 17
select select "30"
click at [595, 139] on select "0 min 15 min 30 min 45 min 60 min 75 min 90 min" at bounding box center [619, 147] width 49 height 17
click at [560, 331] on span "Save Timesheet" at bounding box center [574, 332] width 46 height 8
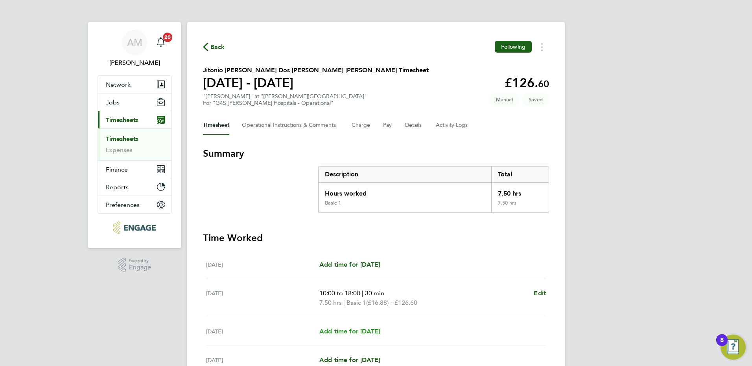
click at [325, 333] on span "Add time for [DATE]" at bounding box center [349, 331] width 61 height 7
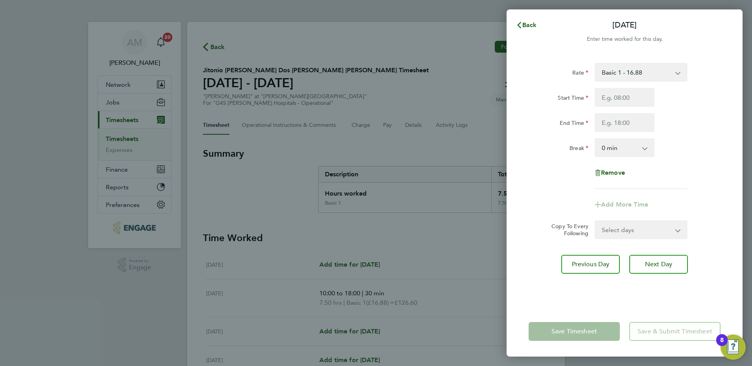
click at [614, 107] on div "Start Time End Time" at bounding box center [624, 110] width 198 height 44
drag, startPoint x: 615, startPoint y: 103, endPoint x: 603, endPoint y: 102, distance: 11.8
click at [615, 103] on input "Start Time" at bounding box center [624, 97] width 60 height 19
type input "06:00"
type input "14:00"
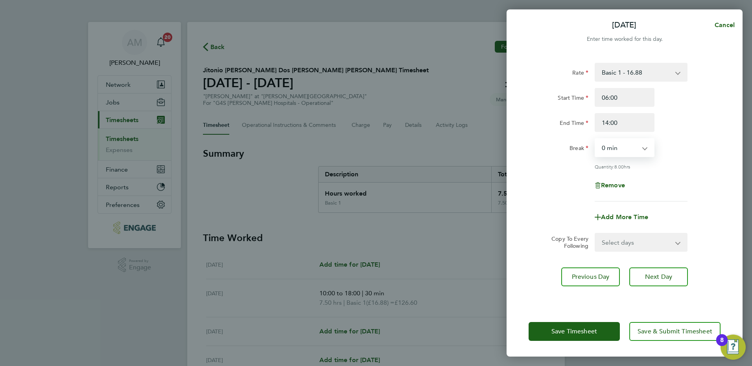
click at [607, 151] on select "0 min 15 min 30 min 45 min 60 min 75 min 90 min" at bounding box center [619, 147] width 49 height 17
select select "30"
click at [595, 139] on select "0 min 15 min 30 min 45 min 60 min 75 min 90 min" at bounding box center [619, 147] width 49 height 17
click at [616, 218] on span "Add More Time" at bounding box center [624, 216] width 47 height 7
select select "null"
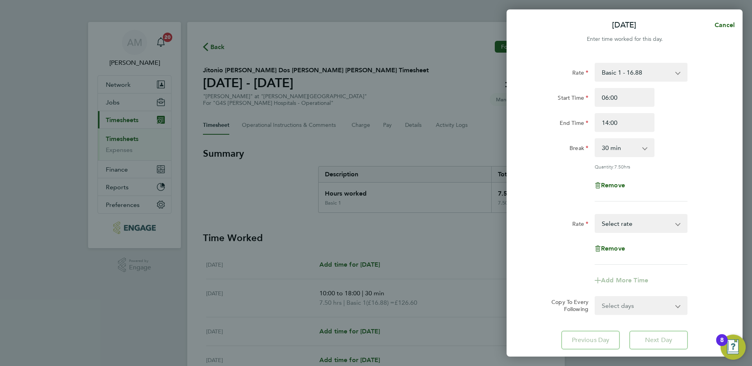
click at [616, 226] on select "Basic 1 - 16.88 [DATE] & BH Rate - 30.90 Night Rate (8pm- 6 am) - 23.81 x 1.5 -…" at bounding box center [636, 223] width 82 height 17
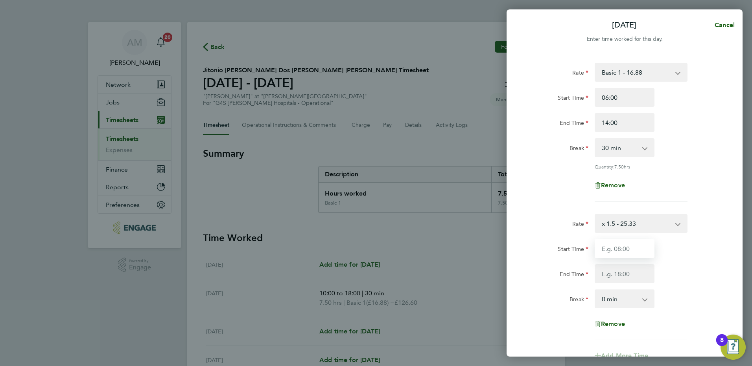
click at [623, 250] on input "Start Time" at bounding box center [624, 248] width 60 height 19
type input "14:00"
type input "18:00"
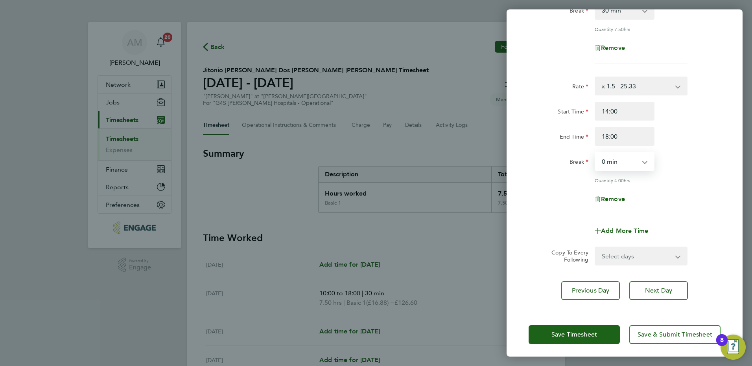
scroll to position [139, 0]
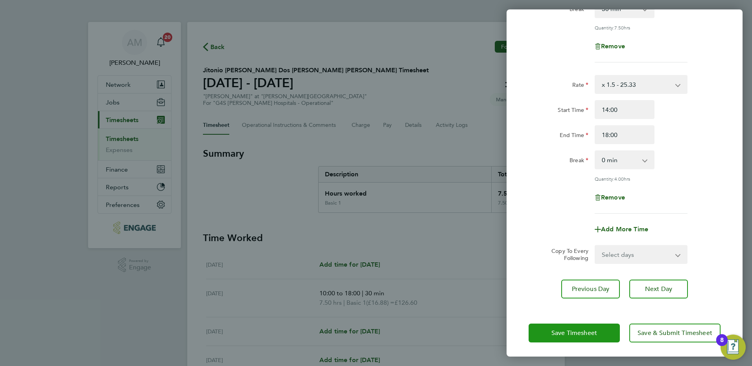
click at [571, 334] on span "Save Timesheet" at bounding box center [574, 333] width 46 height 8
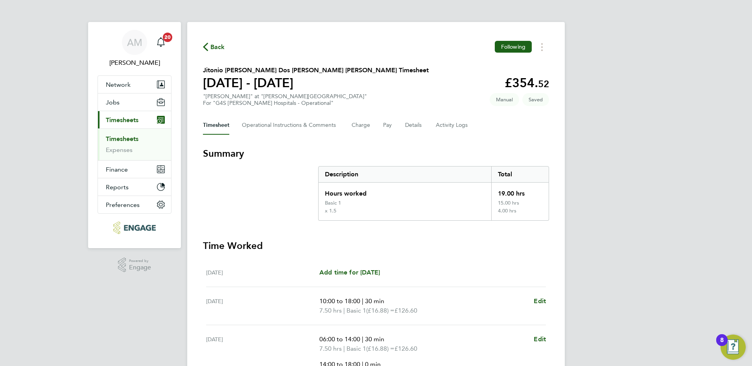
scroll to position [184, 0]
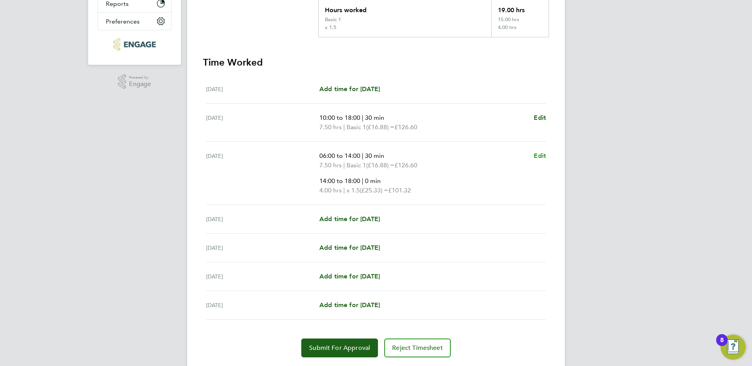
click at [535, 156] on span "Edit" at bounding box center [539, 155] width 12 height 7
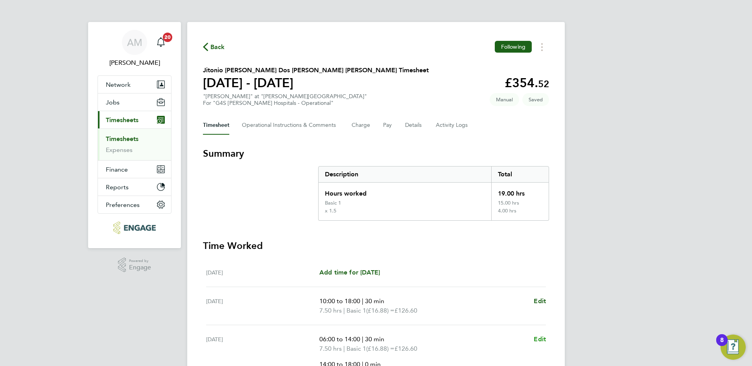
select select "30"
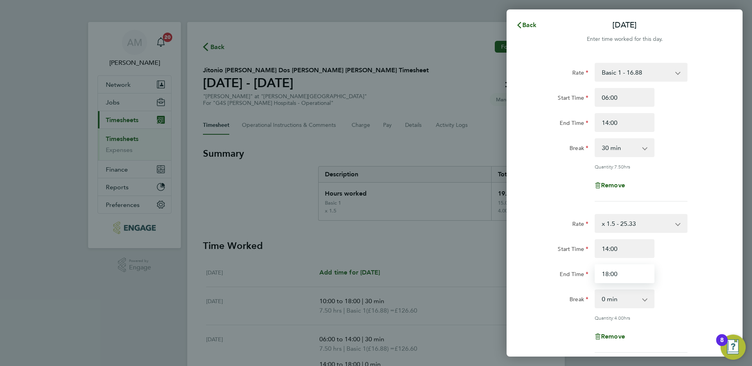
click at [624, 276] on input "18:00" at bounding box center [624, 274] width 60 height 19
type input "17:45"
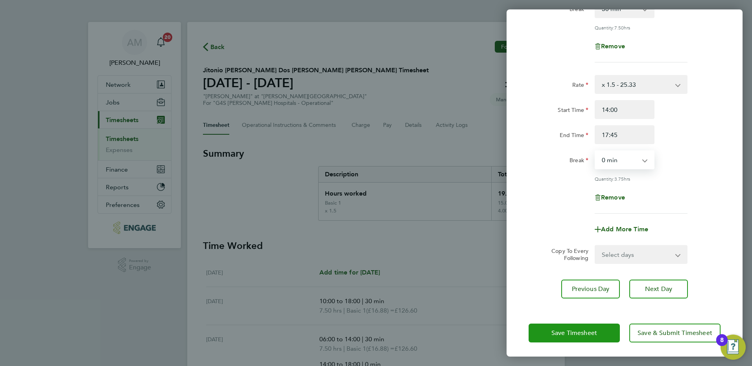
click at [562, 331] on span "Save Timesheet" at bounding box center [574, 333] width 46 height 8
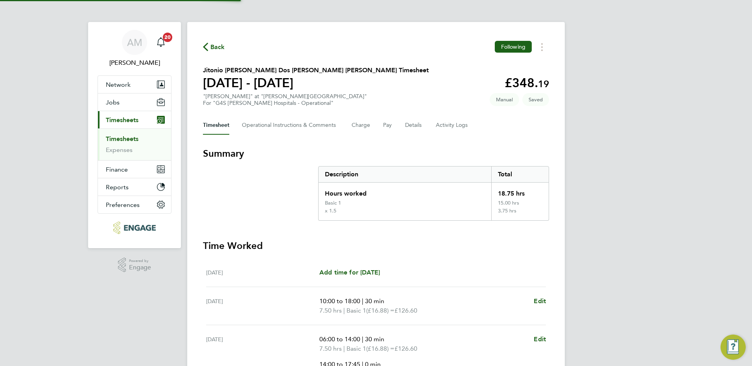
scroll to position [184, 0]
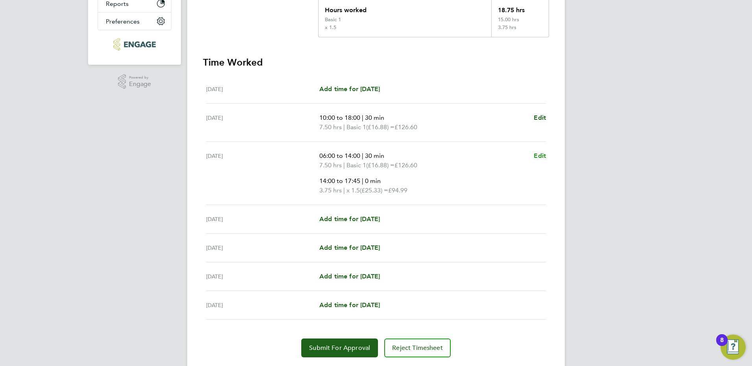
click at [540, 157] on span "Edit" at bounding box center [539, 155] width 12 height 7
select select "30"
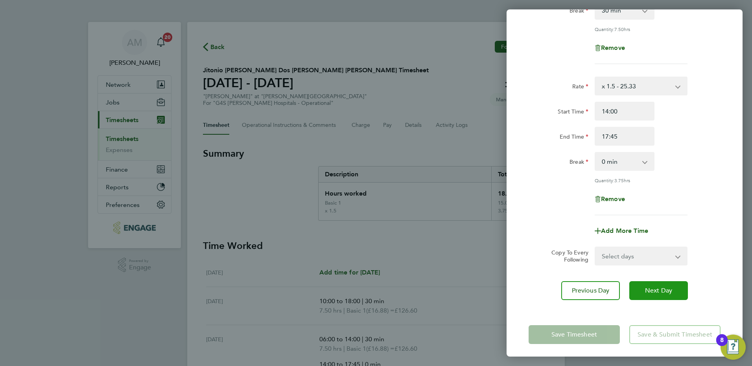
scroll to position [139, 0]
click at [635, 255] on select "Select days Day Weekday (Mon-Fri) Weekend (Sat-Sun) [DATE] [DATE] [DATE] [DATE]" at bounding box center [636, 254] width 83 height 17
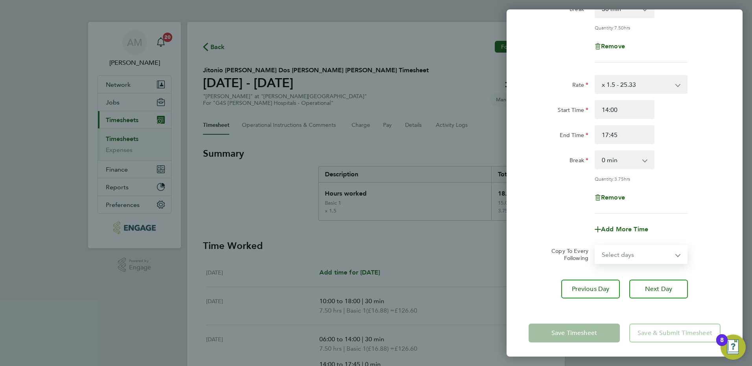
select select "THU"
click at [595, 246] on select "Select days Day Weekday (Mon-Fri) Weekend (Sat-Sun) [DATE] [DATE] [DATE] [DATE]" at bounding box center [636, 254] width 83 height 17
select select "[DATE]"
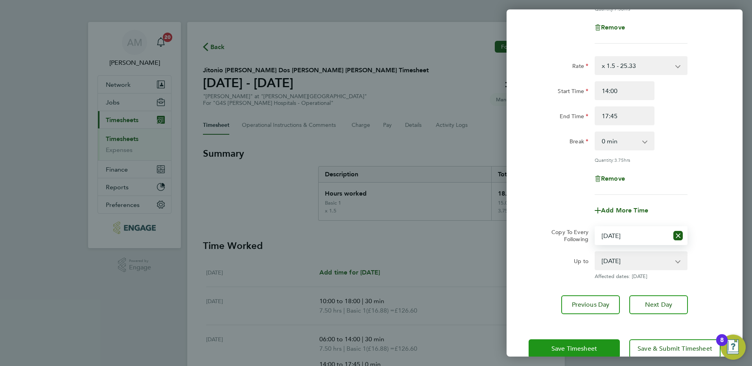
scroll to position [174, 0]
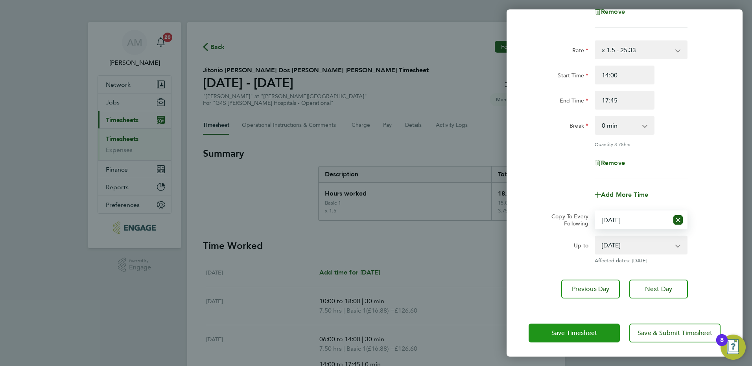
click at [577, 335] on span "Save Timesheet" at bounding box center [574, 333] width 46 height 8
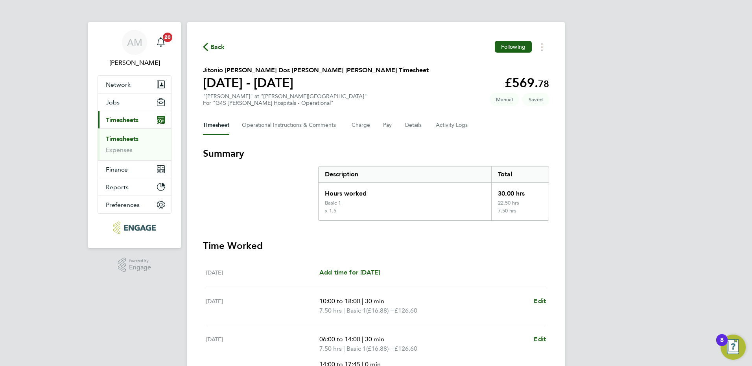
scroll to position [184, 0]
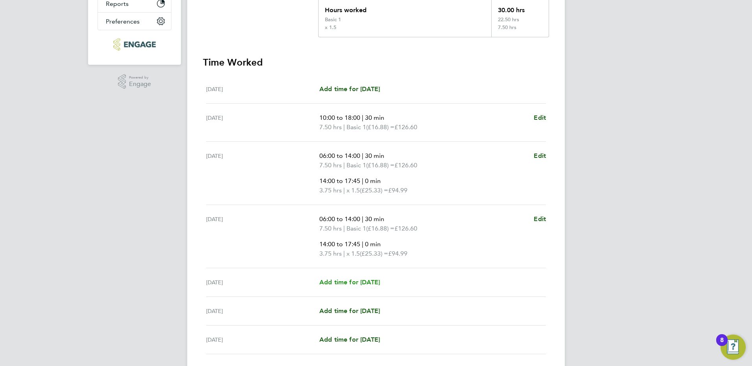
click at [351, 281] on span "Add time for [DATE]" at bounding box center [349, 282] width 61 height 7
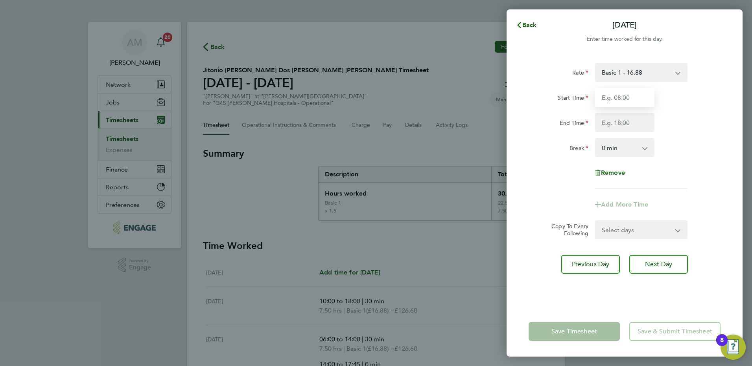
click at [627, 94] on input "Start Time" at bounding box center [624, 97] width 60 height 19
type input "06:00"
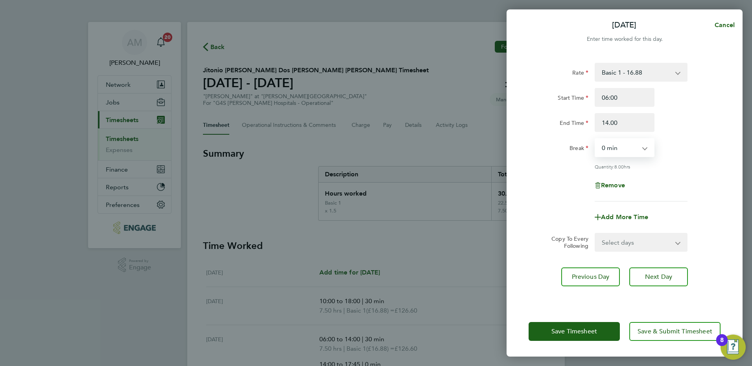
type input "14:00"
click at [605, 149] on select "0 min 15 min 30 min 45 min 60 min 75 min 90 min" at bounding box center [619, 147] width 49 height 17
select select "30"
click at [595, 139] on select "0 min 15 min 30 min 45 min 60 min 75 min 90 min" at bounding box center [619, 147] width 49 height 17
click at [619, 221] on div "Add More Time" at bounding box center [624, 217] width 66 height 19
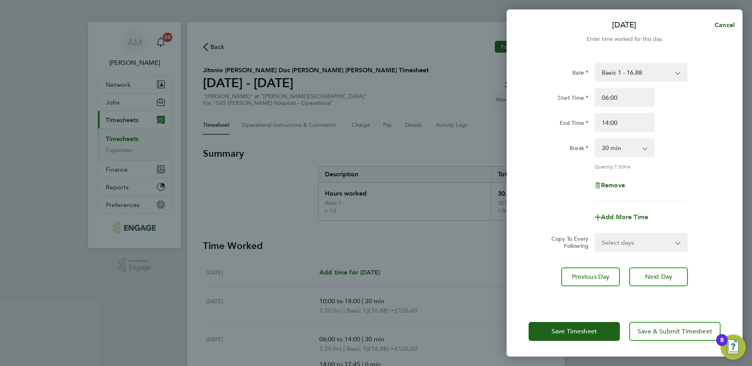
click at [620, 220] on div "Add More Time" at bounding box center [624, 217] width 66 height 19
click at [620, 216] on span "Add More Time" at bounding box center [624, 216] width 47 height 7
select select "null"
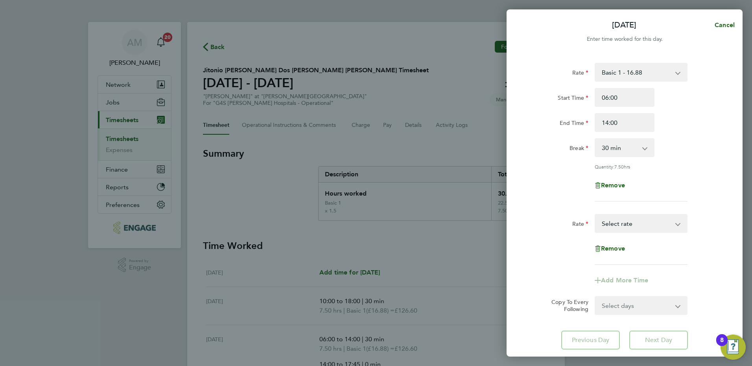
click at [619, 224] on select "Basic 1 - 16.88 [DATE] & BH Rate - 30.90 Night Rate (8pm- 6 am) - 23.81 x 1.5 -…" at bounding box center [636, 223] width 82 height 17
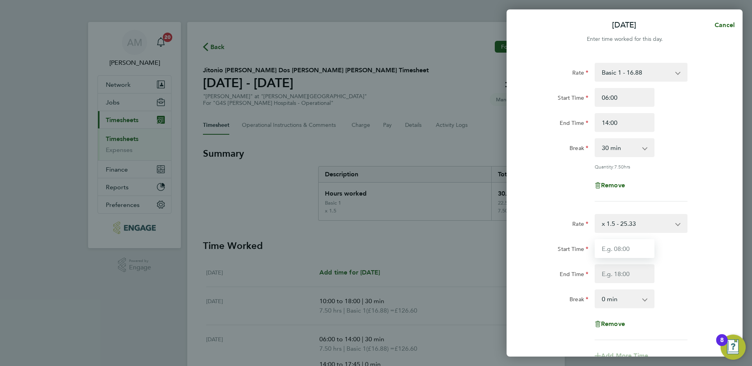
click at [624, 245] on input "Start Time" at bounding box center [624, 248] width 60 height 19
type input "14:00"
type input "18:00"
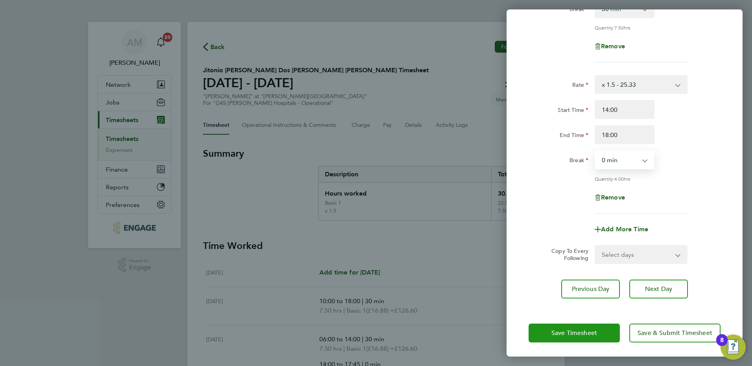
click at [584, 332] on span "Save Timesheet" at bounding box center [574, 333] width 46 height 8
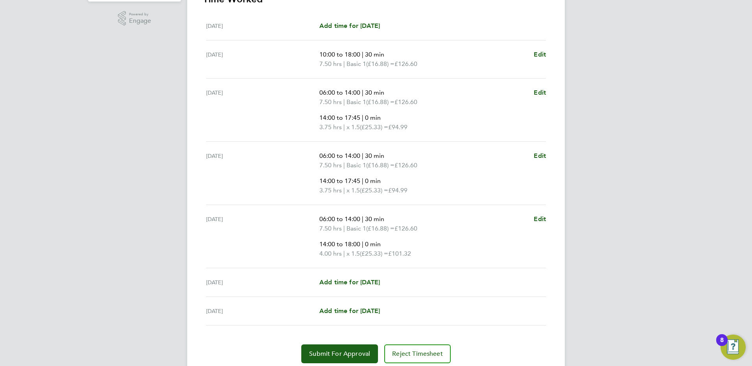
scroll to position [276, 0]
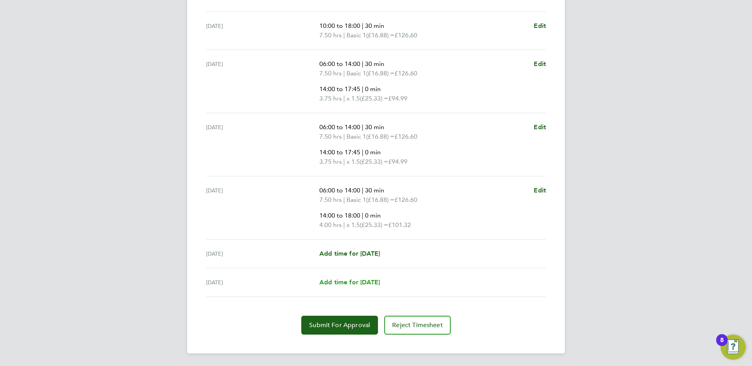
click at [380, 283] on span "Add time for [DATE]" at bounding box center [349, 282] width 61 height 7
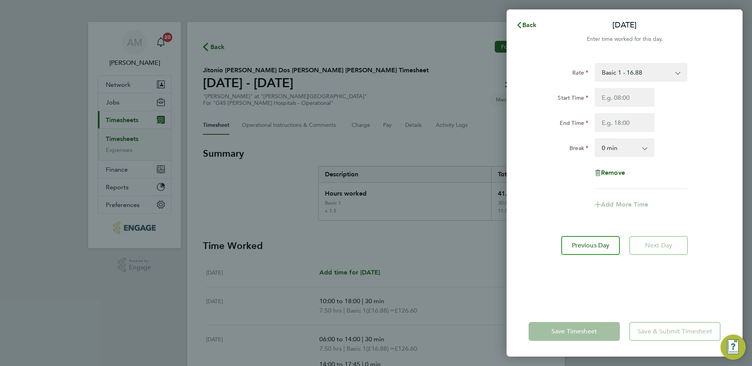
click at [627, 73] on select "Basic 1 - 16.88 [DATE] & BH Rate - 30.90 Night Rate (8pm- 6 am) - 23.81 x 1.5 -…" at bounding box center [636, 72] width 82 height 17
click at [608, 96] on input "Start Time" at bounding box center [624, 97] width 60 height 19
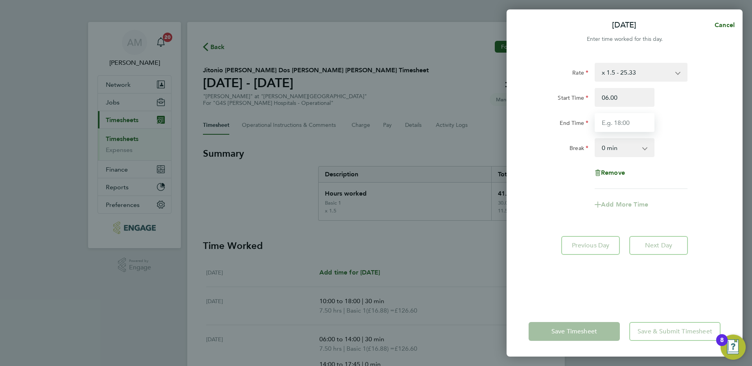
type input "06:00"
type input "14:00"
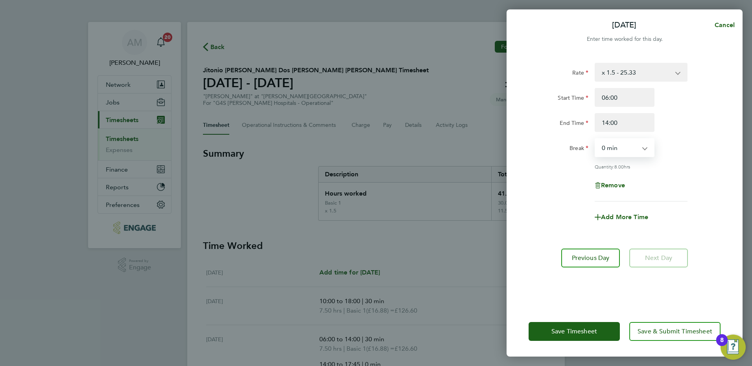
drag, startPoint x: 625, startPoint y: 150, endPoint x: 623, endPoint y: 157, distance: 7.6
click at [625, 150] on select "0 min 15 min 30 min 45 min 60 min 75 min 90 min" at bounding box center [619, 147] width 49 height 17
select select "30"
click at [595, 139] on select "0 min 15 min 30 min 45 min 60 min 75 min 90 min" at bounding box center [619, 147] width 49 height 17
click at [581, 328] on span "Save Timesheet" at bounding box center [574, 332] width 46 height 8
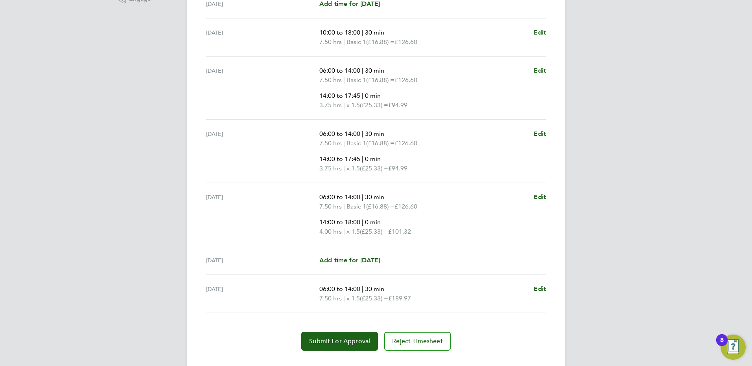
scroll to position [285, 0]
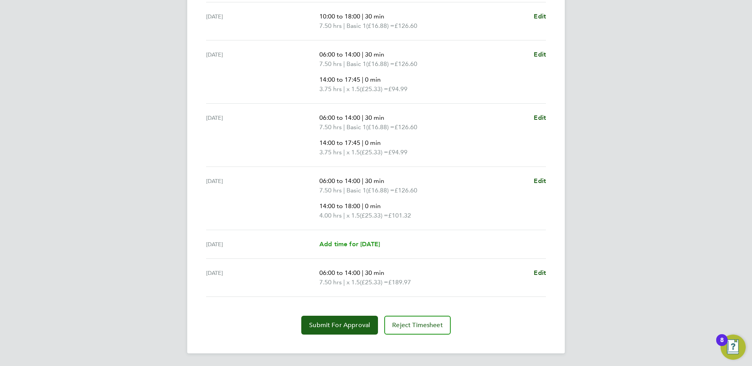
click at [350, 246] on span "Add time for [DATE]" at bounding box center [349, 244] width 61 height 7
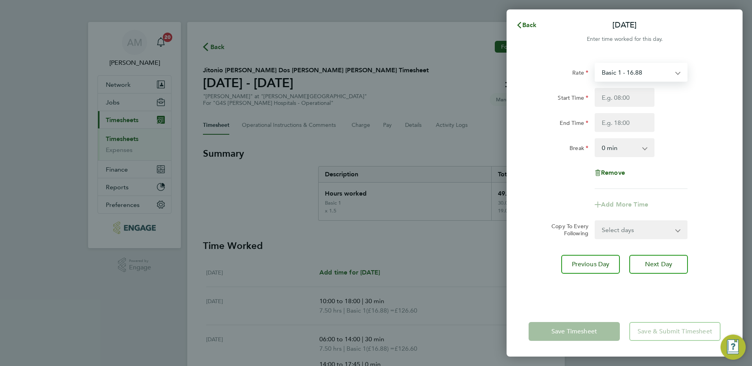
click at [624, 68] on select "Basic 1 - 16.88 [DATE] & BH Rate - 30.90 Night Rate (8pm- 6 am) - 23.81 x 1.5 -…" at bounding box center [636, 72] width 82 height 17
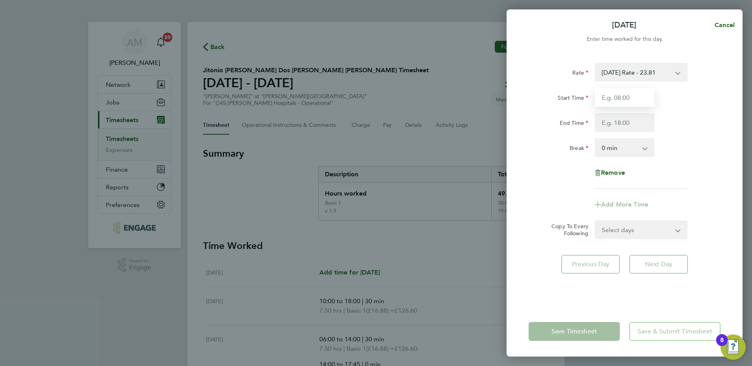
click at [612, 99] on input "Start Time" at bounding box center [624, 97] width 60 height 19
type input "06:00"
type input "14:00"
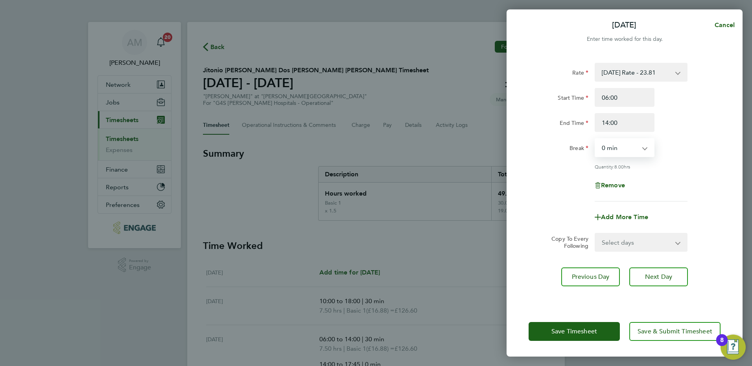
drag, startPoint x: 602, startPoint y: 150, endPoint x: 604, endPoint y: 157, distance: 7.7
click at [602, 150] on select "0 min 15 min 30 min 45 min 60 min 75 min 90 min" at bounding box center [619, 147] width 49 height 17
select select "30"
click at [595, 139] on select "0 min 15 min 30 min 45 min 60 min 75 min 90 min" at bounding box center [619, 147] width 49 height 17
click at [678, 166] on div "Quantity: 7.50 hrs" at bounding box center [640, 167] width 93 height 6
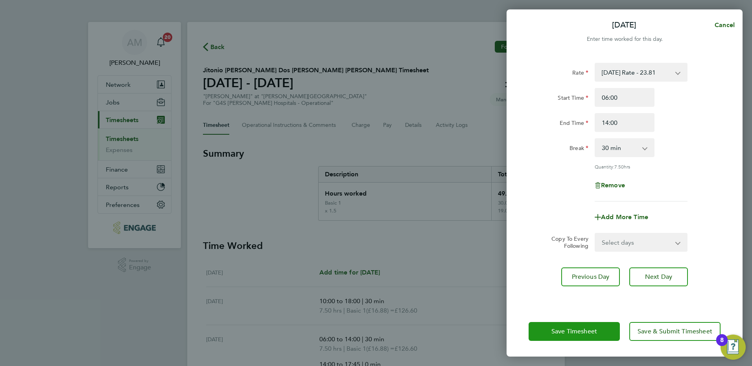
click at [581, 332] on span "Save Timesheet" at bounding box center [574, 332] width 46 height 8
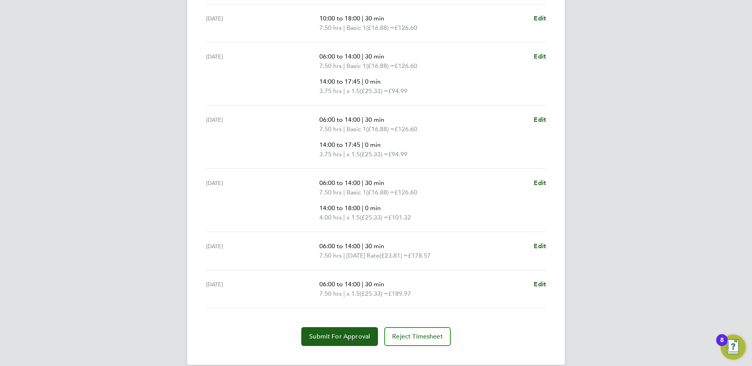
scroll to position [302, 0]
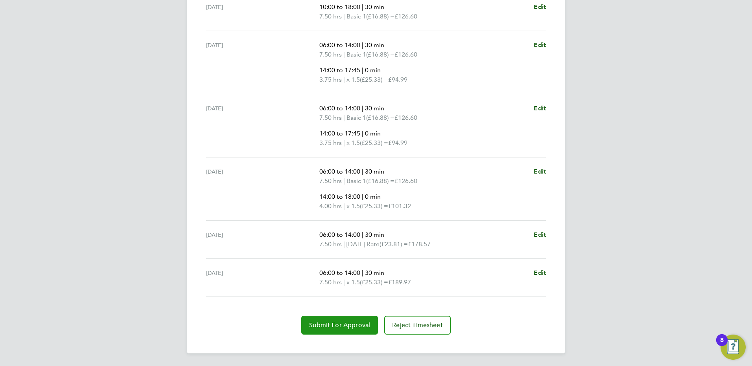
click at [347, 325] on span "Submit For Approval" at bounding box center [339, 326] width 61 height 8
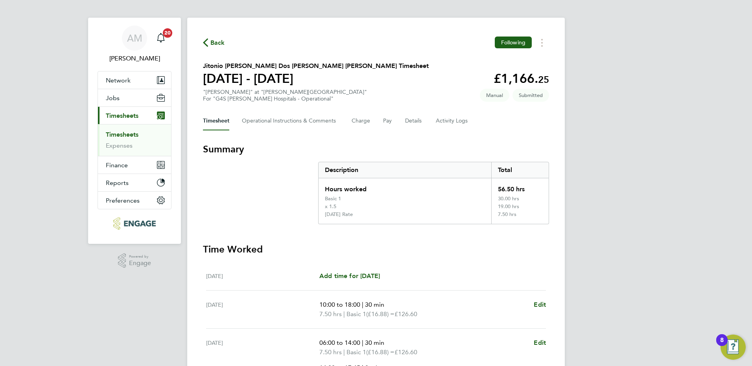
scroll to position [0, 0]
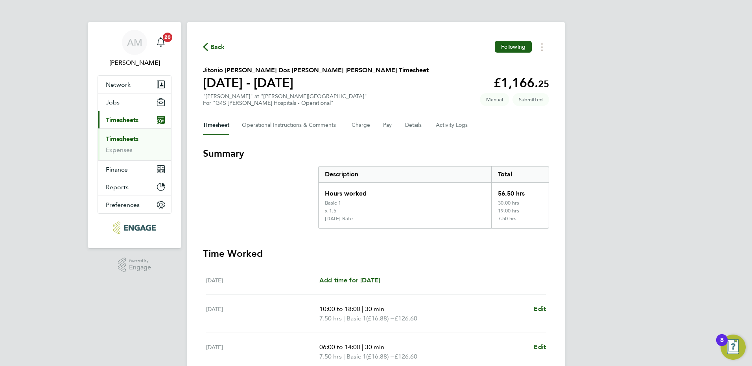
click at [132, 140] on link "Timesheets" at bounding box center [122, 138] width 33 height 7
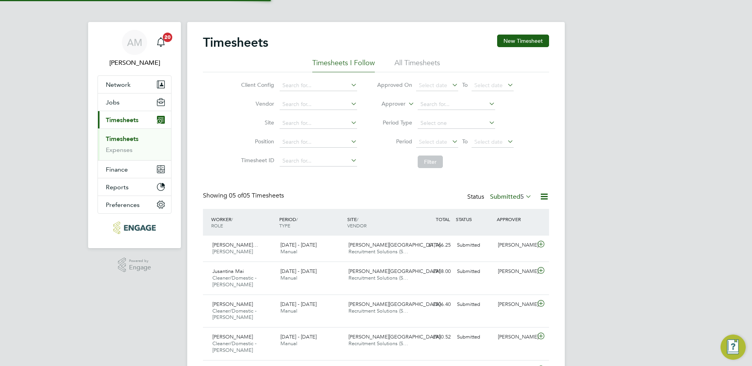
scroll to position [26, 68]
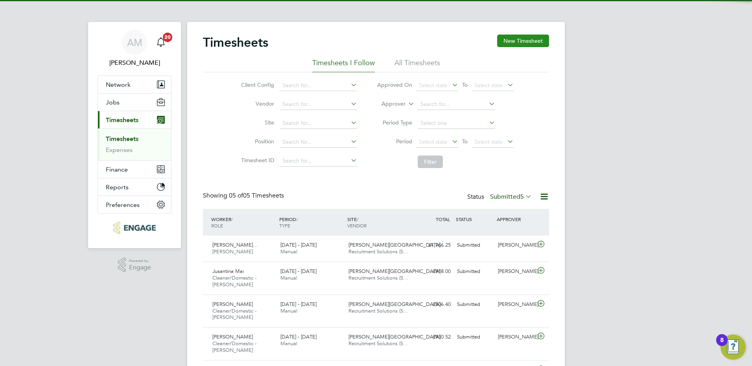
click at [538, 44] on button "New Timesheet" at bounding box center [523, 41] width 52 height 13
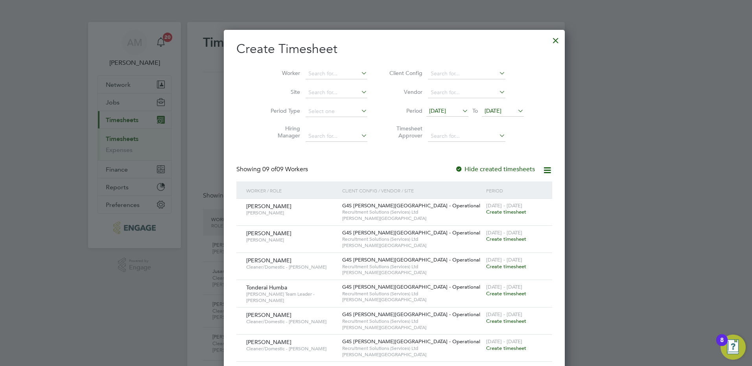
click at [430, 110] on span "[DATE]" at bounding box center [437, 110] width 17 height 7
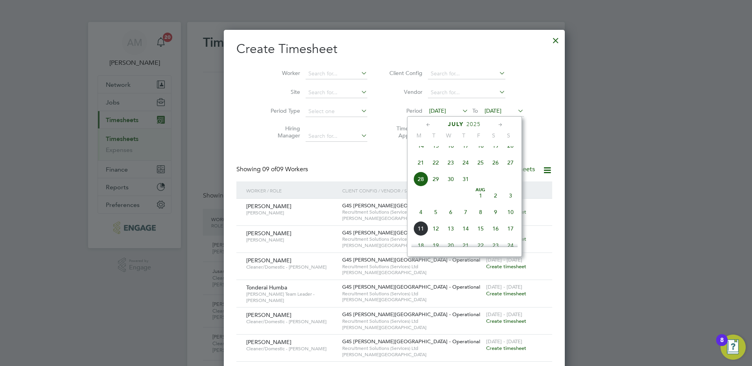
click at [422, 220] on span "4" at bounding box center [420, 212] width 15 height 15
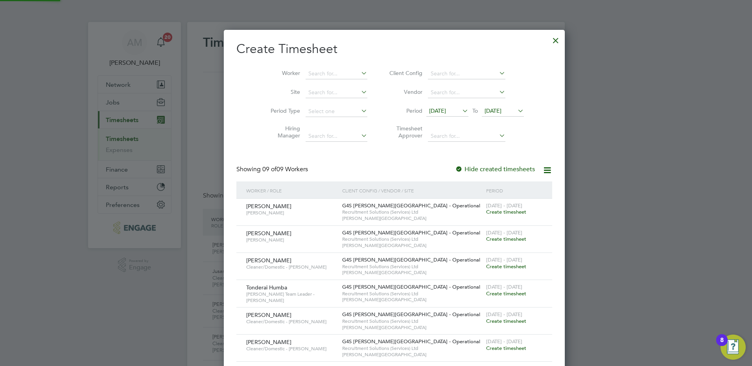
drag, startPoint x: 488, startPoint y: 112, endPoint x: 490, endPoint y: 116, distance: 4.7
click at [488, 111] on span "[DATE]" at bounding box center [492, 110] width 17 height 7
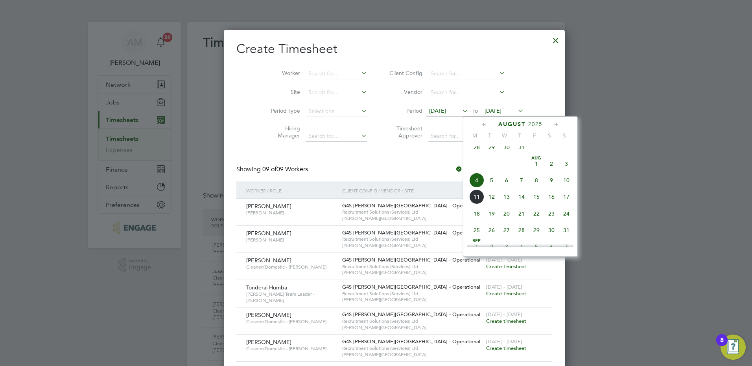
click at [566, 186] on span "10" at bounding box center [566, 180] width 15 height 15
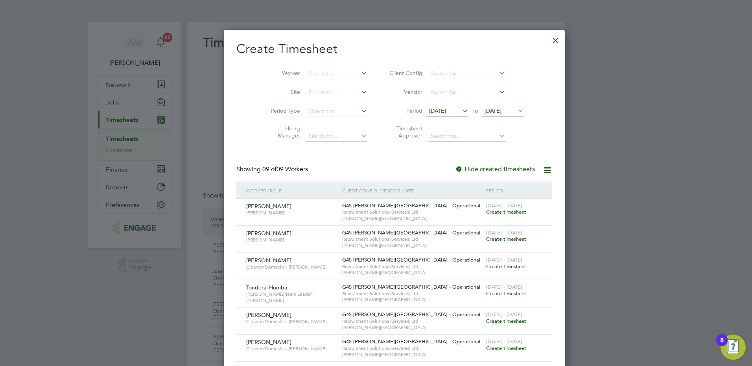
click at [486, 292] on span "Create timesheet" at bounding box center [506, 293] width 40 height 7
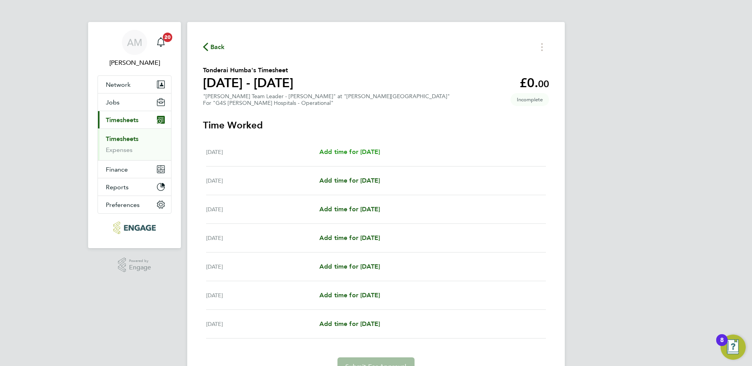
click at [372, 154] on span "Add time for [DATE]" at bounding box center [349, 151] width 61 height 7
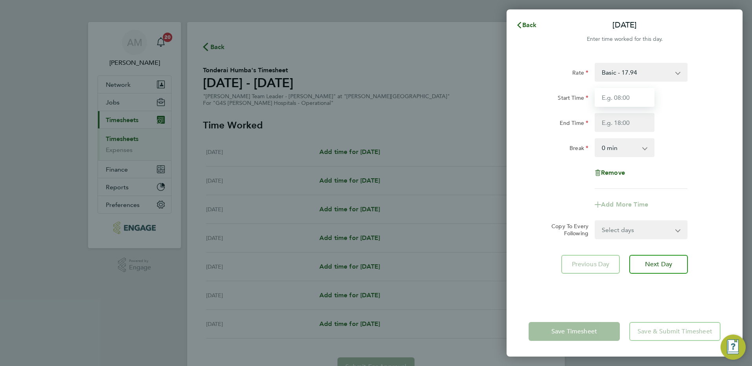
click at [609, 103] on input "Start Time" at bounding box center [624, 97] width 60 height 19
type input "06:00"
type input "14:00"
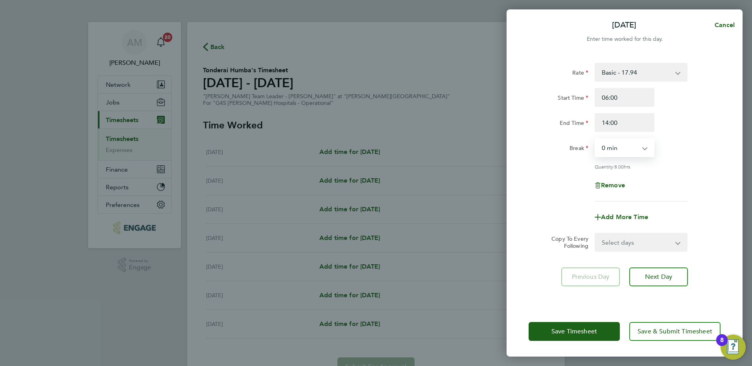
click at [611, 151] on select "0 min 15 min 30 min 45 min 60 min 75 min 90 min" at bounding box center [619, 147] width 49 height 17
click at [595, 139] on select "0 min 15 min 30 min 45 min 60 min 75 min 90 min" at bounding box center [619, 147] width 49 height 17
click at [618, 152] on select "0 min 15 min 30 min 45 min 60 min 75 min 90 min" at bounding box center [619, 147] width 49 height 17
select select "30"
click at [595, 139] on select "0 min 15 min 30 min 45 min 60 min 75 min 90 min" at bounding box center [619, 147] width 49 height 17
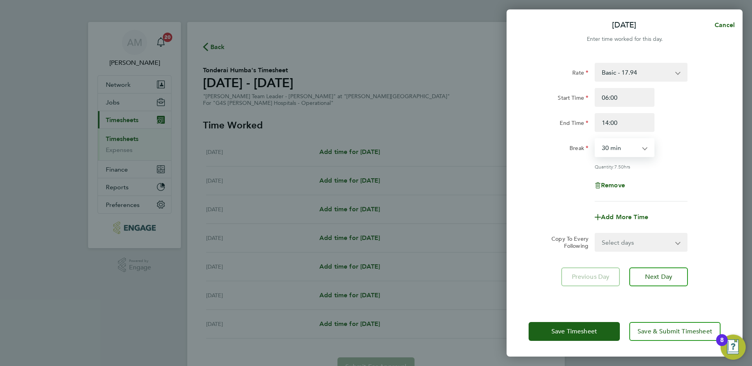
click at [661, 178] on div "Remove" at bounding box center [624, 185] width 198 height 19
click at [623, 245] on select "Select days Day Weekday (Mon-Fri) Weekend (Sat-Sun) [DATE] [DATE] [DATE] [DATE]…" at bounding box center [636, 242] width 83 height 17
select select "TUE"
click at [595, 234] on select "Select days Day Weekday (Mon-Fri) Weekend (Sat-Sun) [DATE] [DATE] [DATE] [DATE]…" at bounding box center [636, 242] width 83 height 17
select select "[DATE]"
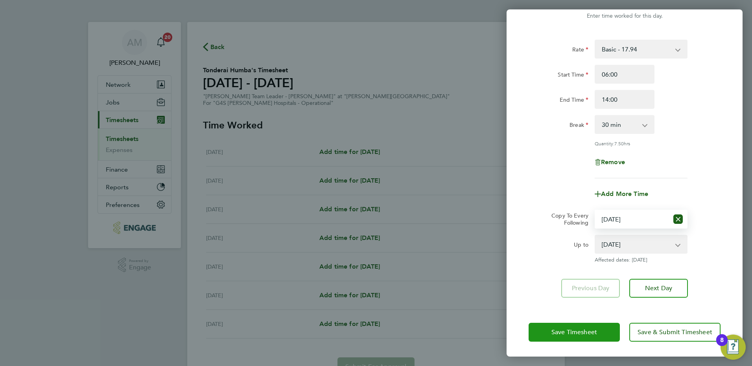
click at [586, 331] on span "Save Timesheet" at bounding box center [574, 333] width 46 height 8
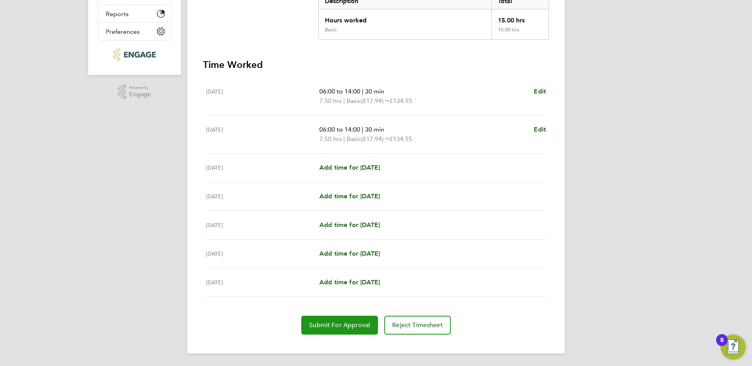
click at [357, 322] on span "Submit For Approval" at bounding box center [339, 326] width 61 height 8
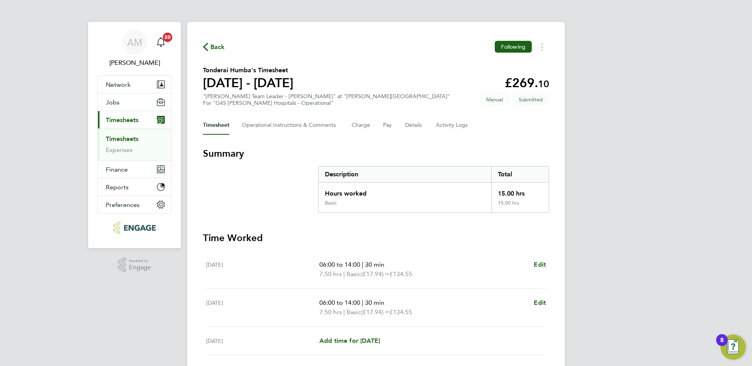
click at [127, 140] on link "Timesheets" at bounding box center [122, 138] width 33 height 7
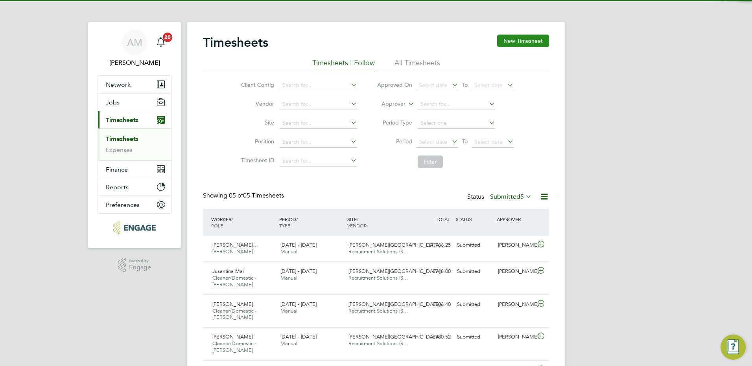
click at [532, 44] on button "New Timesheet" at bounding box center [523, 41] width 52 height 13
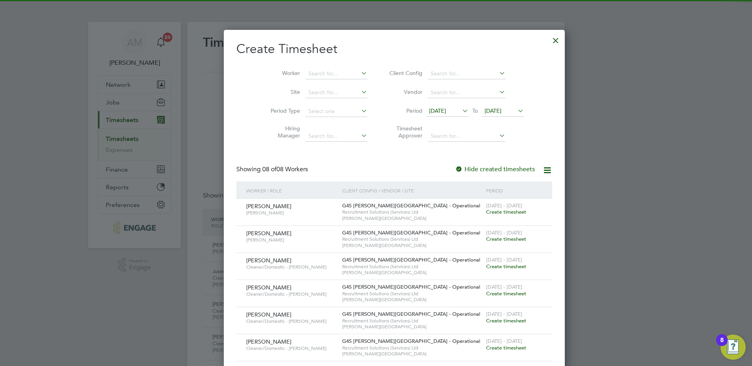
drag, startPoint x: 437, startPoint y: 109, endPoint x: 435, endPoint y: 118, distance: 8.8
click at [436, 109] on span "[DATE]" at bounding box center [437, 110] width 17 height 7
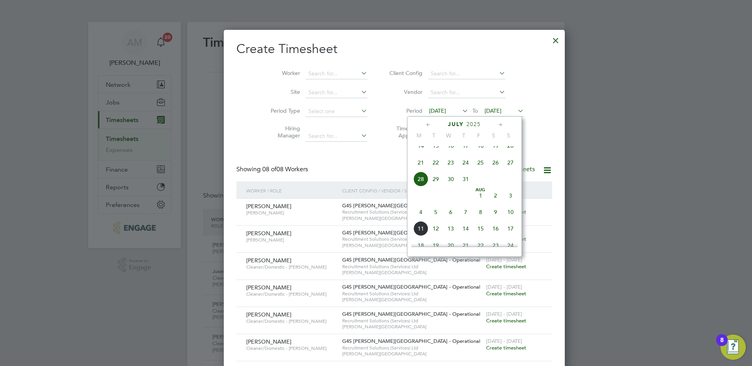
click at [420, 220] on span "4" at bounding box center [420, 212] width 15 height 15
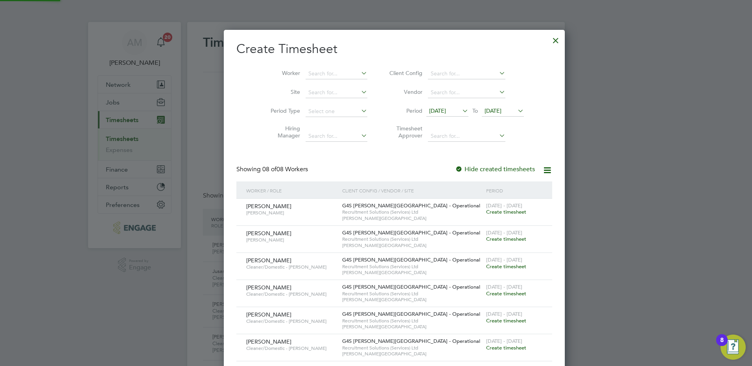
click at [484, 112] on span "[DATE]" at bounding box center [492, 110] width 17 height 7
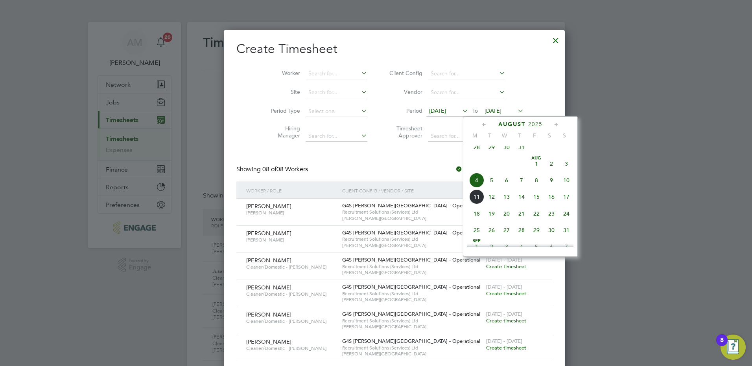
click at [565, 187] on span "10" at bounding box center [566, 180] width 15 height 15
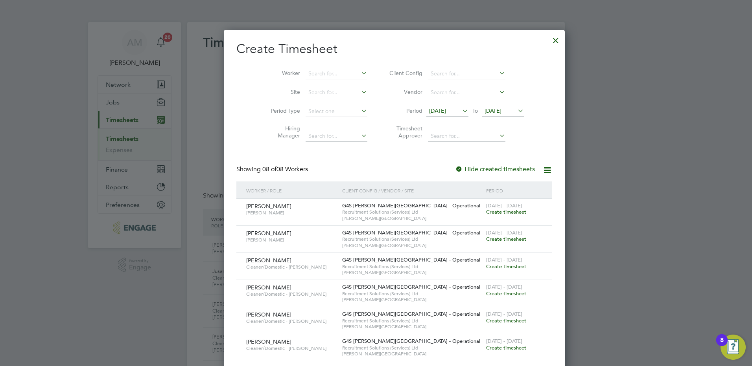
click at [486, 321] on span "Create timesheet" at bounding box center [506, 321] width 40 height 7
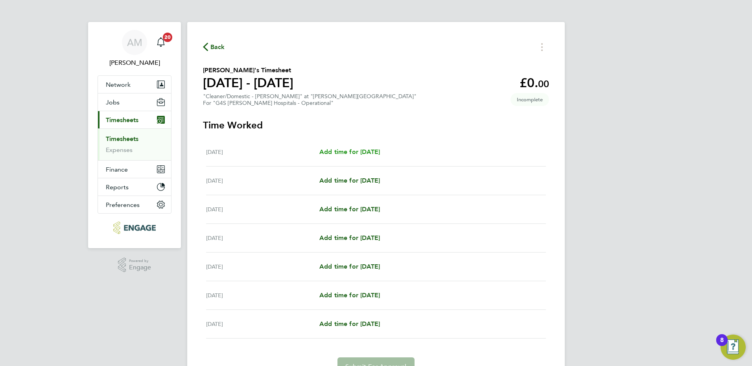
click at [380, 153] on span "Add time for [DATE]" at bounding box center [349, 151] width 61 height 7
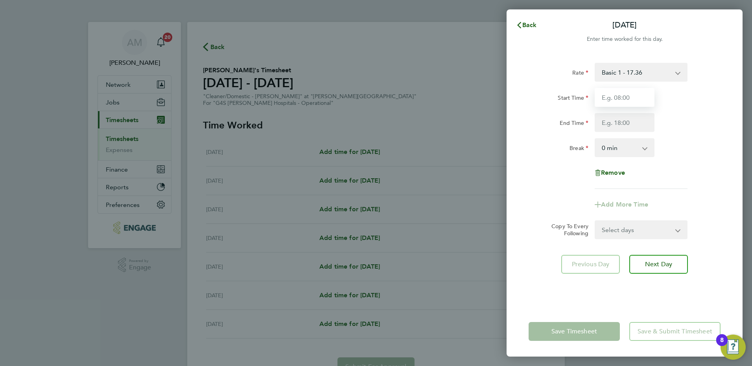
click at [618, 90] on input "Start Time" at bounding box center [624, 97] width 60 height 19
type input "18:00"
type input "06:00"
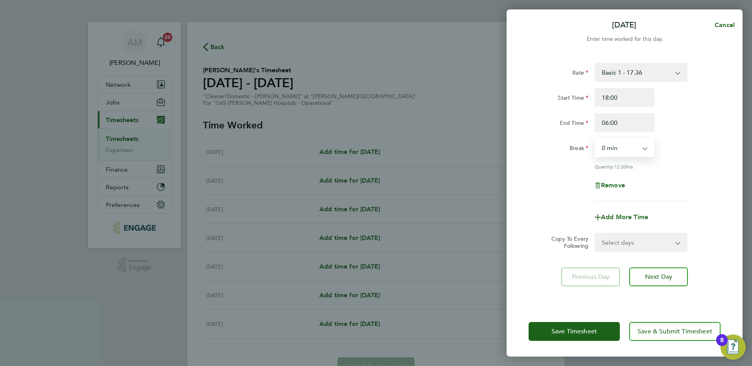
click at [642, 146] on select "0 min 15 min 30 min 45 min 60 min 75 min 90 min" at bounding box center [619, 147] width 49 height 17
select select "30"
click at [595, 139] on select "0 min 15 min 30 min 45 min 60 min 75 min 90 min" at bounding box center [619, 147] width 49 height 17
click at [627, 70] on select "Basic 1 - 17.36 x 1.5 - 26.04 [DATE] & BH Rate - 31.77 Night Rate (8pm- 6 am) -…" at bounding box center [636, 72] width 82 height 17
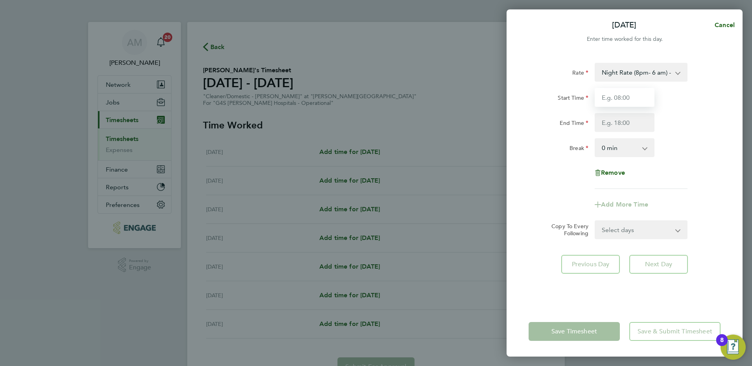
click at [627, 98] on input "Start Time" at bounding box center [624, 97] width 60 height 19
type input "18:00"
type input "06:00"
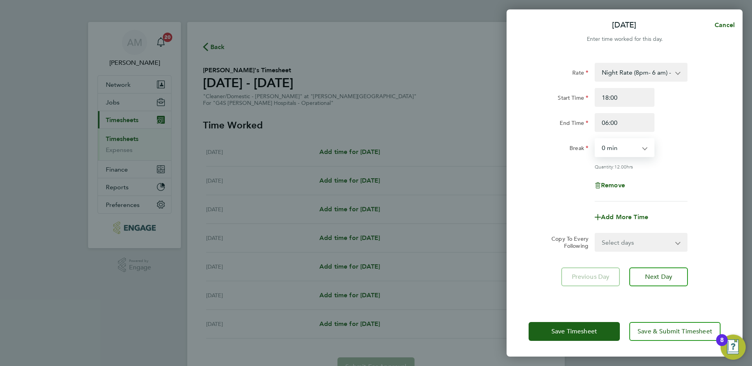
click at [614, 148] on select "0 min 15 min 30 min 45 min 60 min 75 min 90 min" at bounding box center [619, 147] width 49 height 17
select select "30"
click at [595, 139] on select "0 min 15 min 30 min 45 min 60 min 75 min 90 min" at bounding box center [619, 147] width 49 height 17
click at [661, 185] on div "Remove" at bounding box center [624, 185] width 198 height 19
drag, startPoint x: 622, startPoint y: 124, endPoint x: 590, endPoint y: 121, distance: 32.0
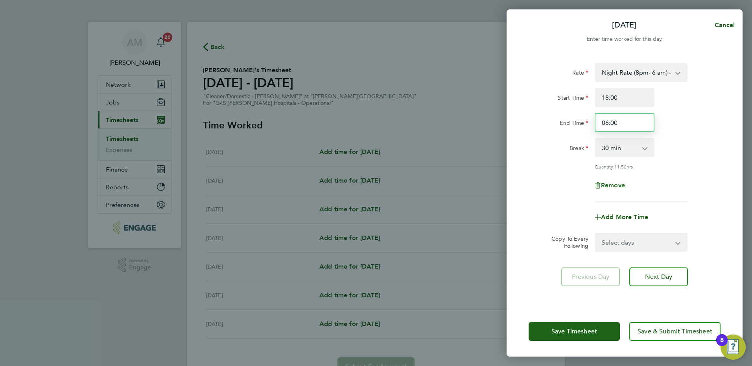
click at [590, 121] on div "End Time 06:00" at bounding box center [624, 122] width 198 height 19
type input "02:00"
click at [612, 217] on span "Add More Time" at bounding box center [624, 216] width 47 height 7
select select "null"
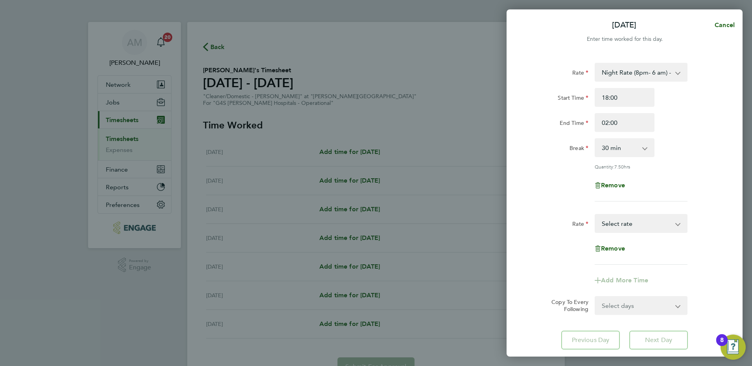
click at [615, 225] on select "Basic 1 - 17.36 x 1.5 - 26.04 [DATE] & BH Rate - 31.77 Night Rate (8pm- 6 am) -…" at bounding box center [636, 223] width 82 height 17
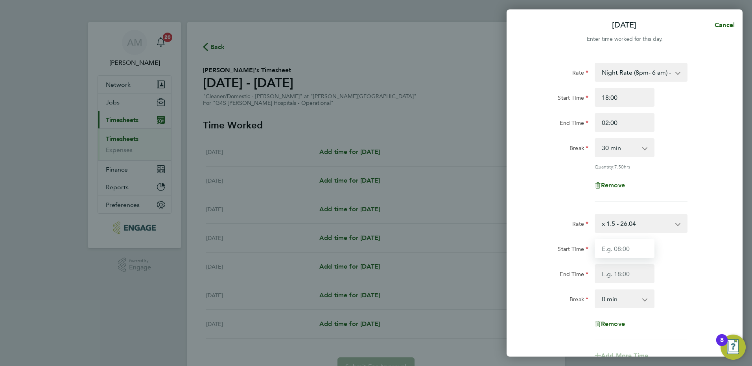
drag, startPoint x: 619, startPoint y: 251, endPoint x: 615, endPoint y: 240, distance: 11.3
click at [619, 251] on input "Start Time" at bounding box center [624, 248] width 60 height 19
type input "02:00"
type input "06:00"
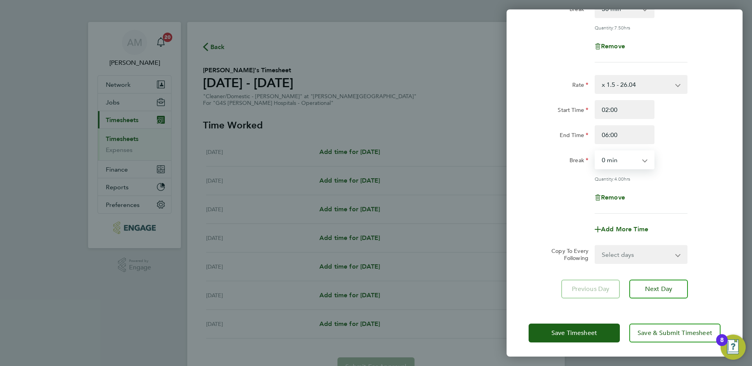
click at [635, 250] on select "Select days Day Weekday (Mon-Fri) Weekend (Sat-Sun) [DATE] [DATE] [DATE] [DATE]…" at bounding box center [636, 254] width 83 height 17
select select "WEEKDAY"
click at [595, 246] on select "Select days Day Weekday (Mon-Fri) Weekend (Sat-Sun) [DATE] [DATE] [DATE] [DATE]…" at bounding box center [636, 254] width 83 height 17
select select "[DATE]"
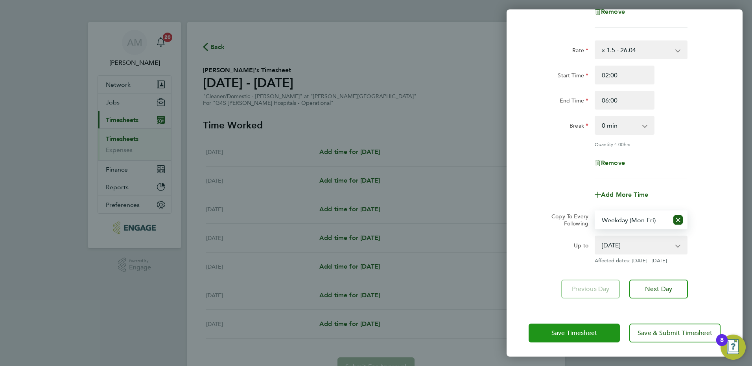
click at [575, 332] on span "Save Timesheet" at bounding box center [574, 333] width 46 height 8
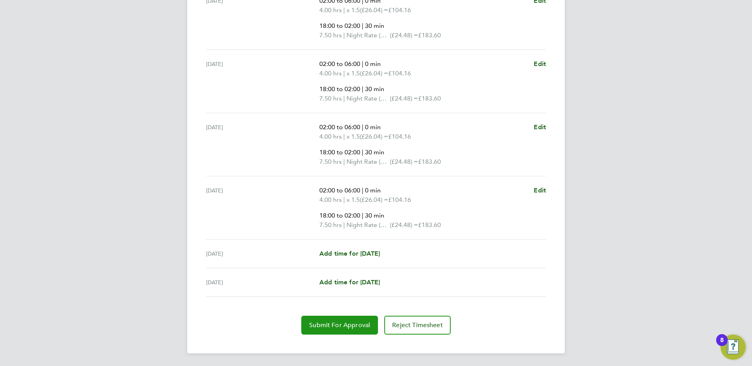
click at [342, 324] on span "Submit For Approval" at bounding box center [339, 326] width 61 height 8
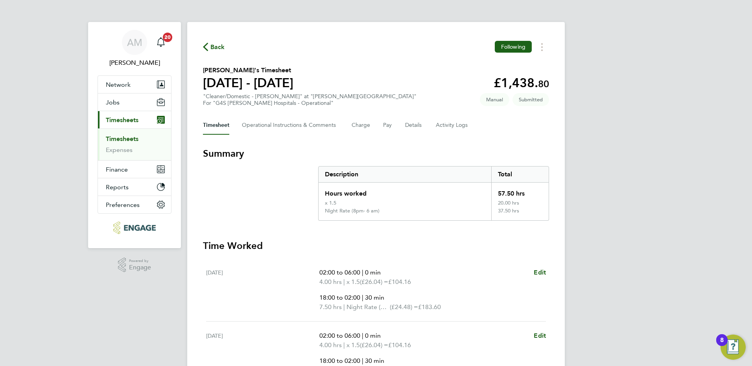
click at [136, 141] on link "Timesheets" at bounding box center [122, 138] width 33 height 7
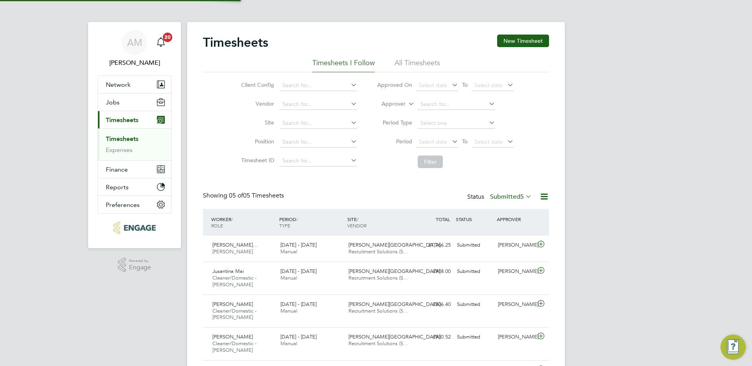
scroll to position [4, 4]
click at [515, 46] on button "New Timesheet" at bounding box center [523, 41] width 52 height 13
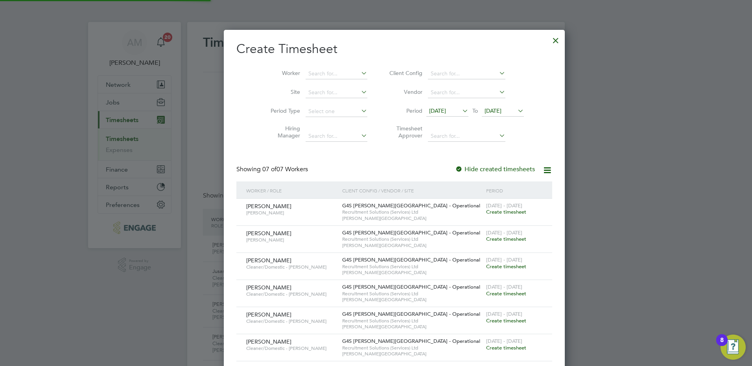
scroll to position [375, 304]
click at [426, 114] on span "[DATE]" at bounding box center [447, 111] width 42 height 11
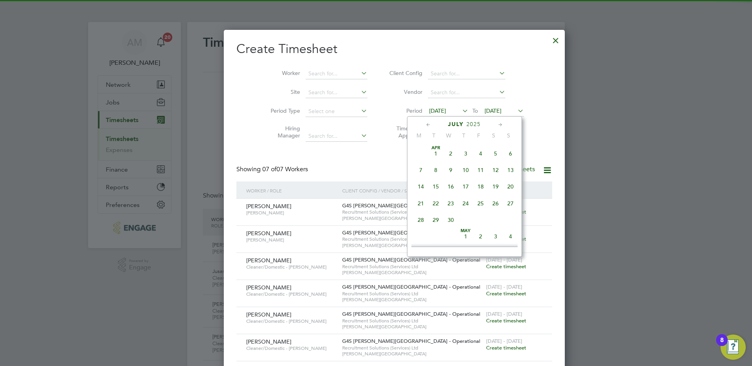
scroll to position [306, 0]
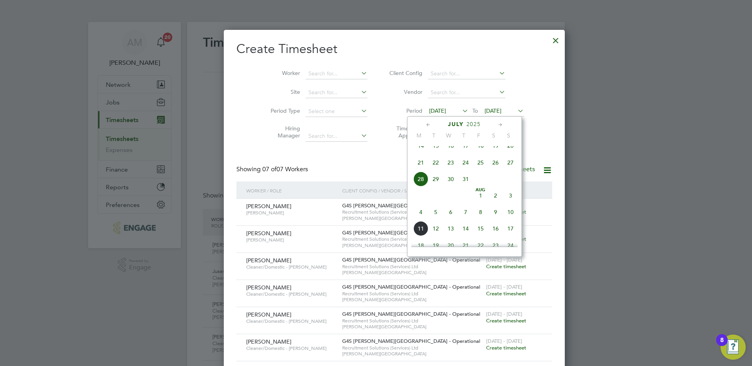
drag, startPoint x: 417, startPoint y: 218, endPoint x: 453, endPoint y: 148, distance: 78.4
click at [418, 218] on span "4" at bounding box center [420, 212] width 15 height 15
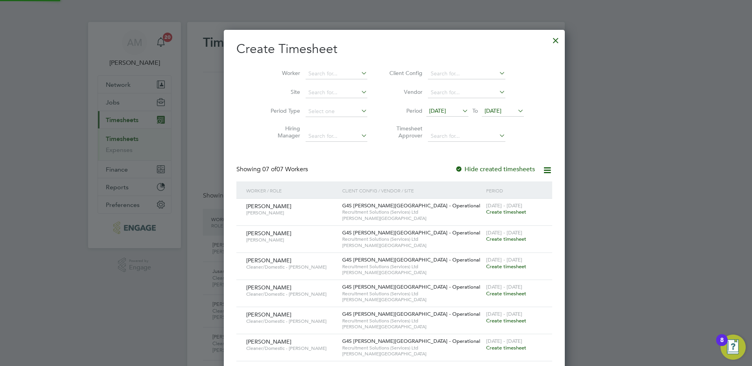
click at [484, 112] on span "[DATE]" at bounding box center [492, 110] width 17 height 7
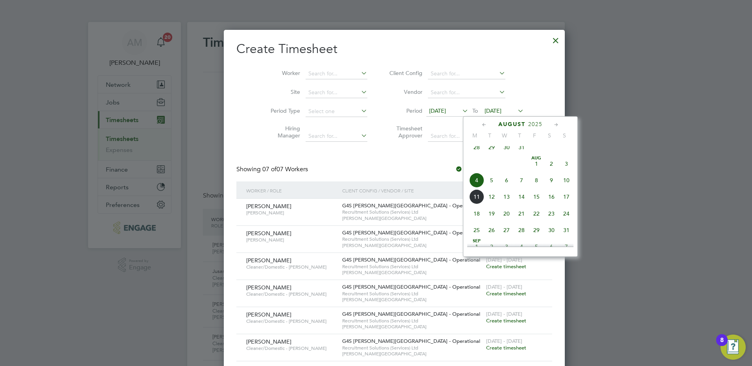
click at [566, 187] on span "10" at bounding box center [566, 180] width 15 height 15
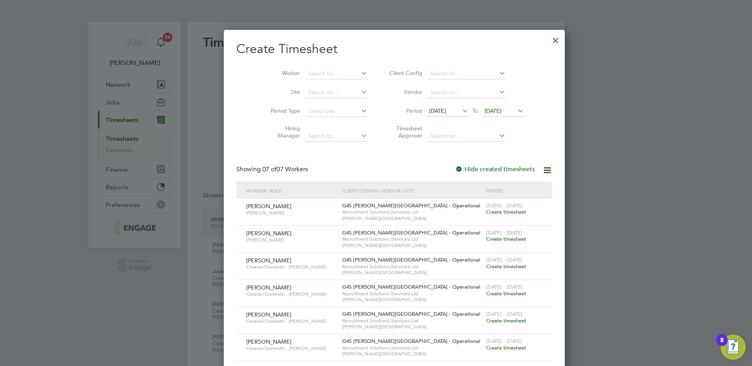
click at [486, 319] on span "Create timesheet" at bounding box center [506, 321] width 40 height 7
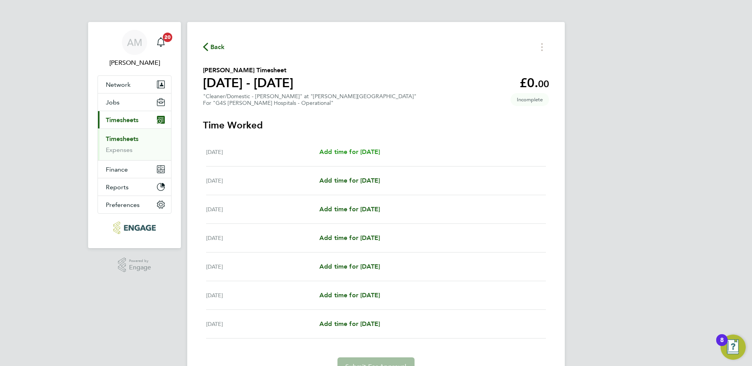
click at [371, 154] on span "Add time for [DATE]" at bounding box center [349, 151] width 61 height 7
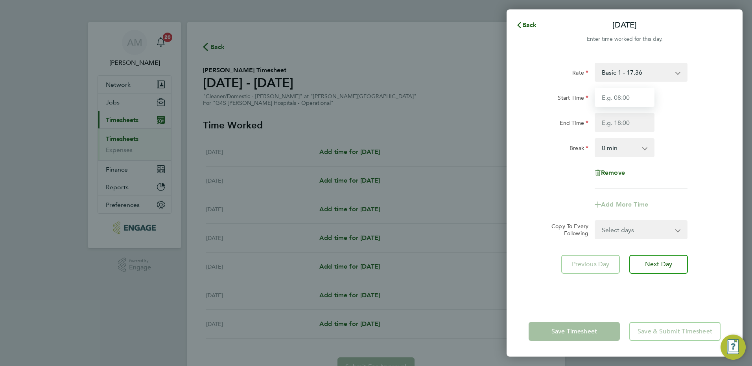
click at [608, 94] on input "Start Time" at bounding box center [624, 97] width 60 height 19
type input "07:00"
type input "15:00"
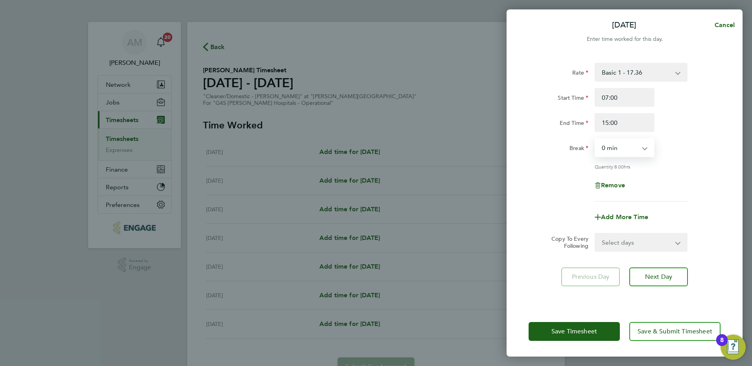
click at [622, 146] on select "0 min 15 min 30 min 45 min 60 min 75 min 90 min" at bounding box center [619, 147] width 49 height 17
select select "30"
click at [595, 139] on select "0 min 15 min 30 min 45 min 60 min 75 min 90 min" at bounding box center [619, 147] width 49 height 17
click at [617, 244] on select "Select days Day Weekday (Mon-Fri) Weekend (Sat-Sun) [DATE] [DATE] [DATE] [DATE]…" at bounding box center [636, 242] width 83 height 17
select select "WEEKDAY"
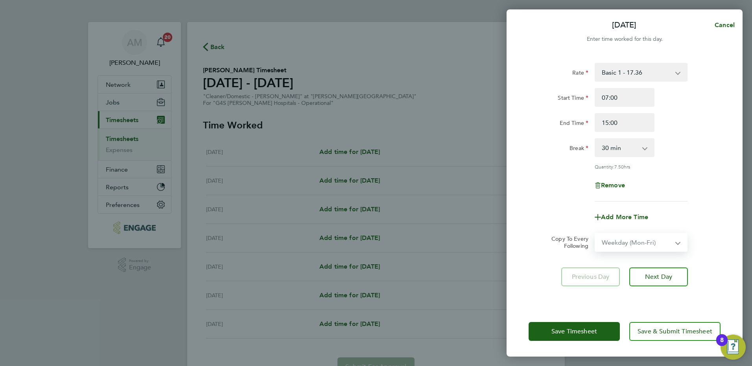
click at [595, 234] on select "Select days Day Weekday (Mon-Fri) Weekend (Sat-Sun) [DATE] [DATE] [DATE] [DATE]…" at bounding box center [636, 242] width 83 height 17
select select "[DATE]"
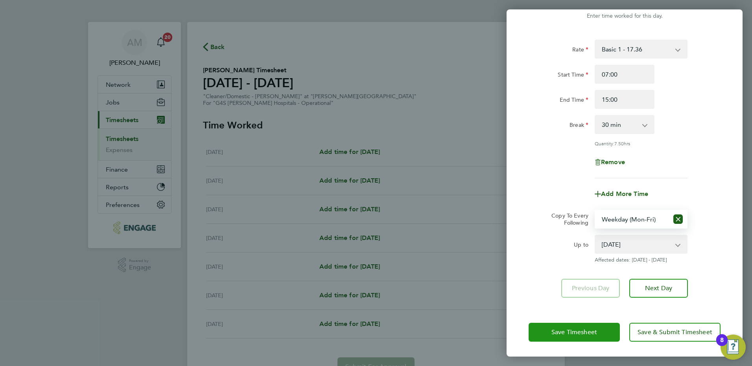
click at [590, 332] on span "Save Timesheet" at bounding box center [574, 333] width 46 height 8
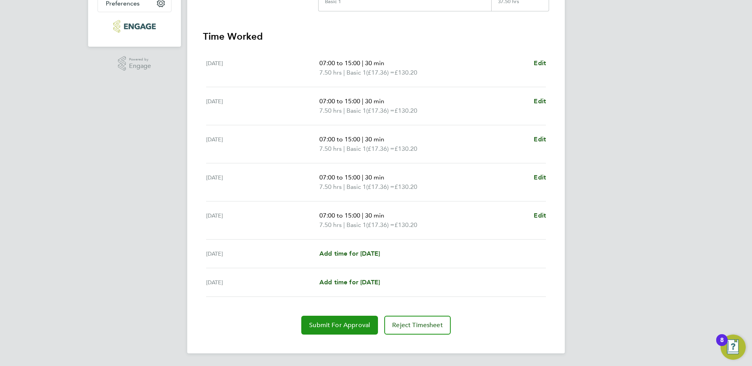
click at [340, 323] on span "Submit For Approval" at bounding box center [339, 326] width 61 height 8
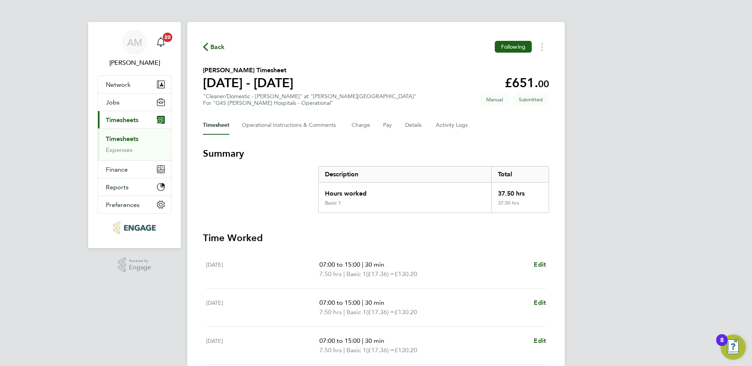
click at [125, 141] on link "Timesheets" at bounding box center [122, 138] width 33 height 7
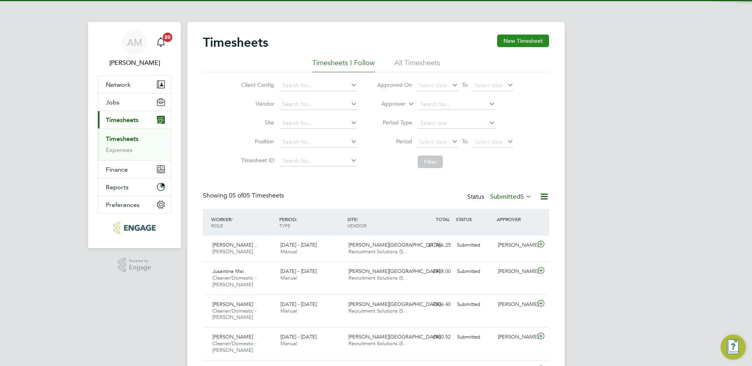
click at [520, 43] on button "New Timesheet" at bounding box center [523, 41] width 52 height 13
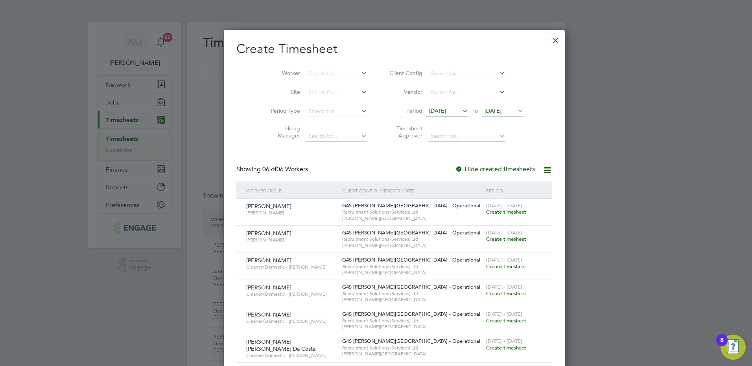
click at [429, 108] on span "[DATE]" at bounding box center [437, 110] width 17 height 7
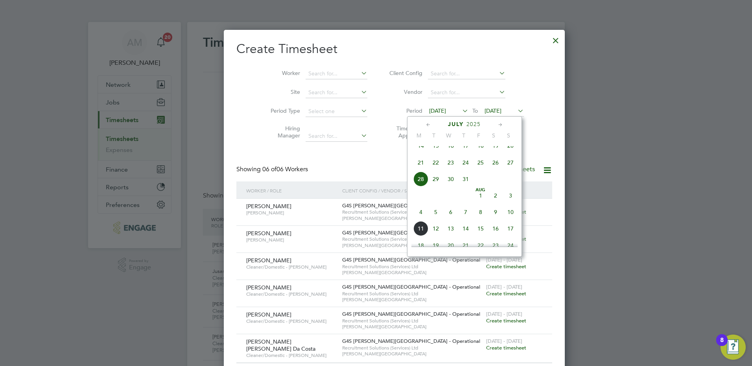
click at [420, 220] on span "4" at bounding box center [420, 212] width 15 height 15
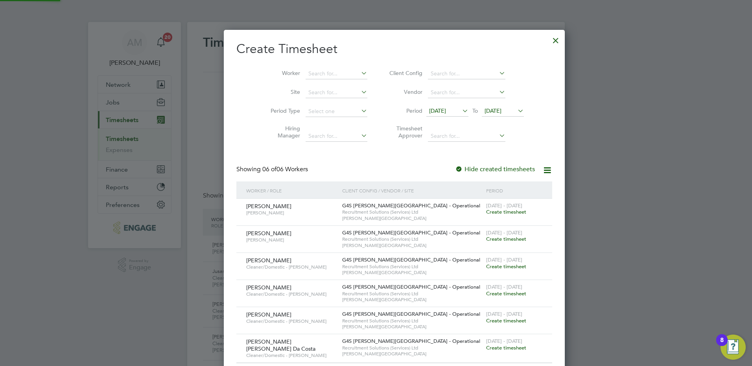
click at [484, 112] on span "[DATE]" at bounding box center [492, 110] width 17 height 7
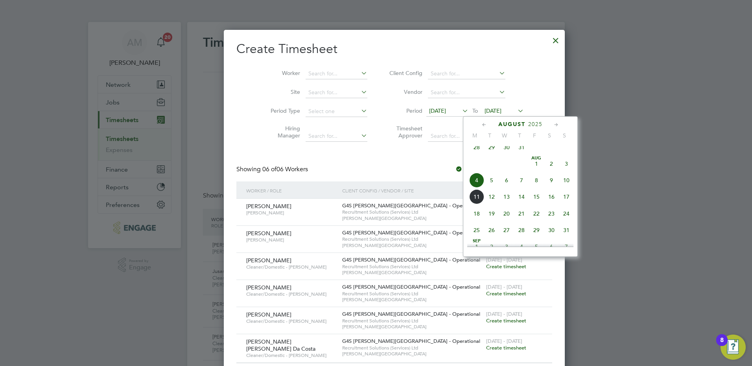
click at [565, 185] on span "10" at bounding box center [566, 180] width 15 height 15
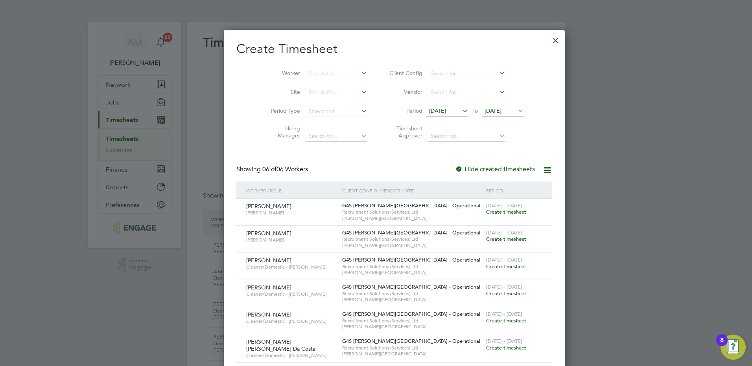
click at [486, 322] on span "Create timesheet" at bounding box center [506, 321] width 40 height 7
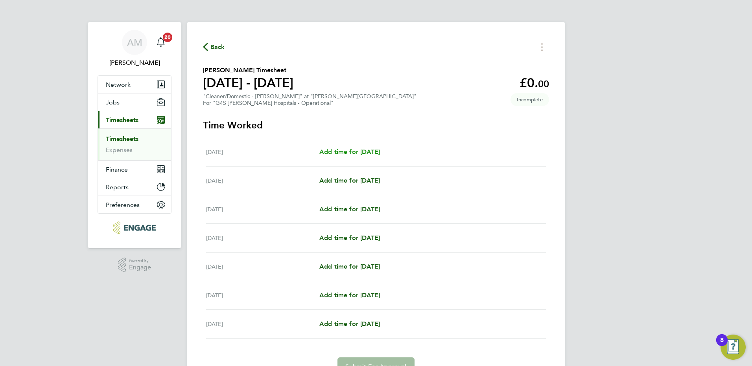
click at [380, 148] on span "Add time for [DATE]" at bounding box center [349, 151] width 61 height 7
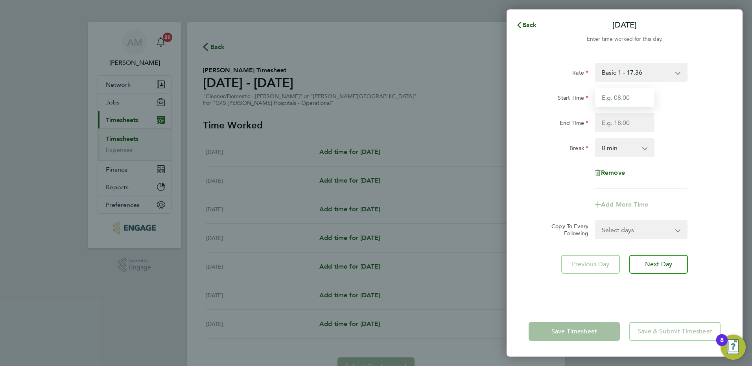
drag, startPoint x: 616, startPoint y: 99, endPoint x: 616, endPoint y: 103, distance: 4.3
click at [616, 99] on input "Start Time" at bounding box center [624, 97] width 60 height 19
type input "07:00"
type input "15:00"
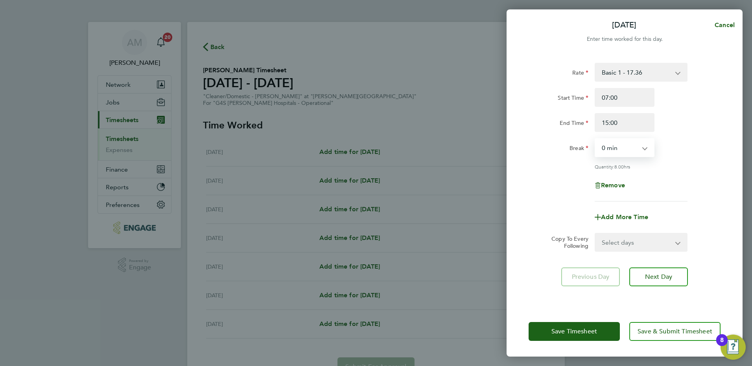
click at [627, 147] on select "0 min 15 min 30 min 45 min 60 min 75 min 90 min" at bounding box center [619, 147] width 49 height 17
select select "30"
click at [595, 139] on select "0 min 15 min 30 min 45 min 60 min 75 min 90 min" at bounding box center [619, 147] width 49 height 17
click at [664, 184] on div "Remove" at bounding box center [624, 185] width 198 height 19
click at [650, 246] on select "Select days Day Weekday (Mon-Fri) Weekend (Sat-Sun) [DATE] [DATE] [DATE] [DATE]…" at bounding box center [636, 242] width 83 height 17
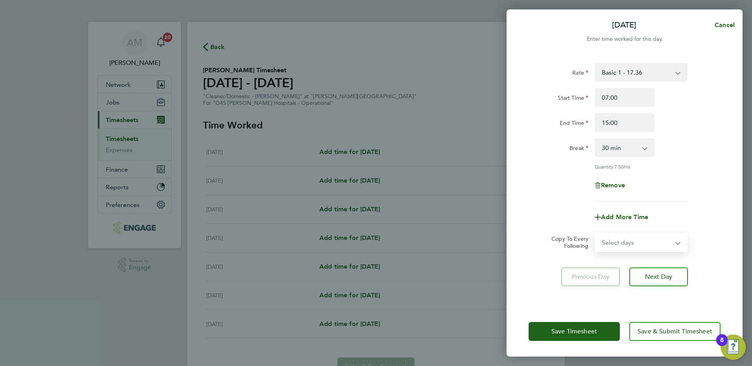
select select "WEEKDAY"
click at [595, 234] on select "Select days Day Weekday (Mon-Fri) Weekend (Sat-Sun) [DATE] [DATE] [DATE] [DATE]…" at bounding box center [636, 242] width 83 height 17
select select "[DATE]"
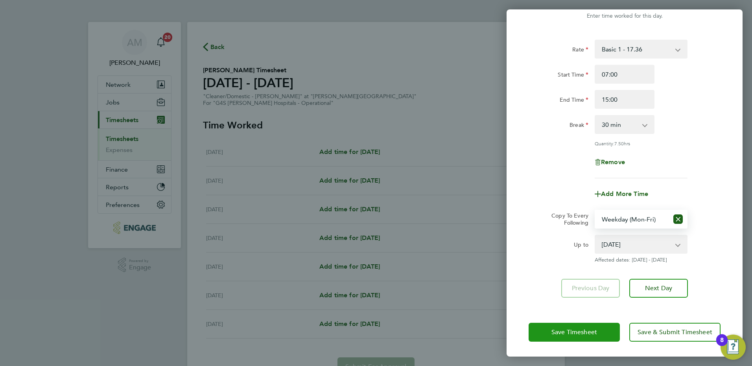
click at [562, 337] on button "Save Timesheet" at bounding box center [573, 332] width 91 height 19
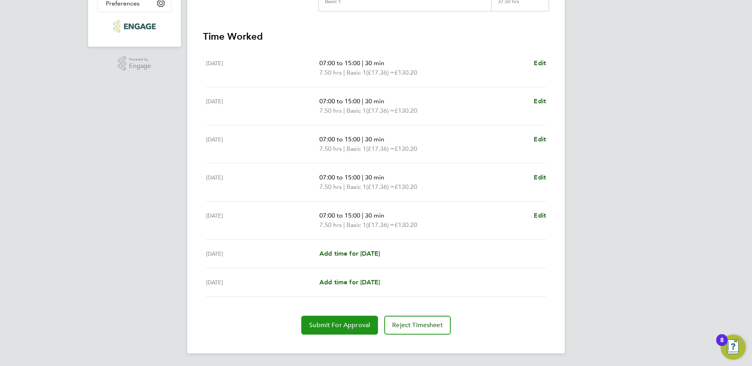
click at [350, 323] on span "Submit For Approval" at bounding box center [339, 326] width 61 height 8
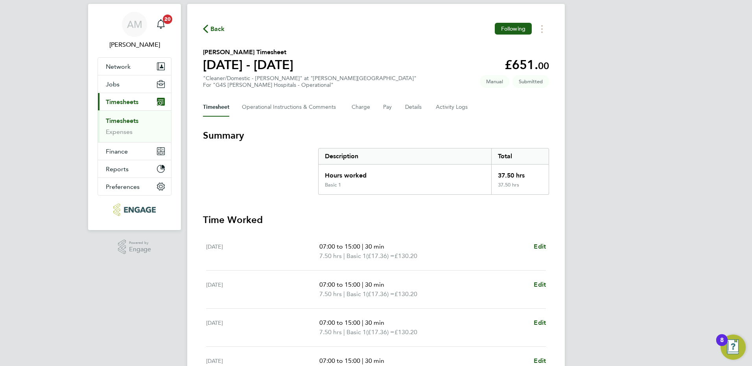
click at [129, 123] on link "Timesheets" at bounding box center [122, 120] width 33 height 7
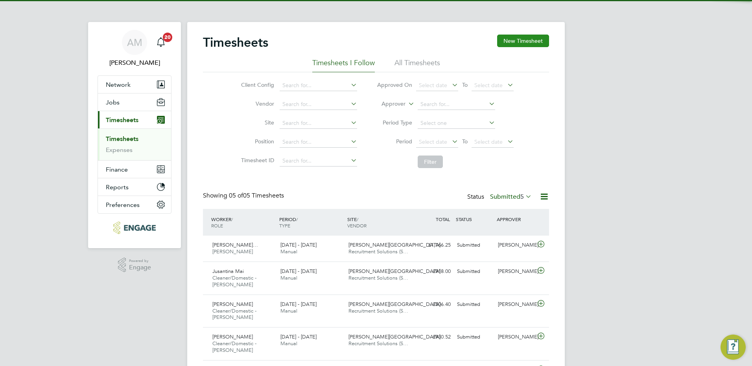
click at [520, 41] on button "New Timesheet" at bounding box center [523, 41] width 52 height 13
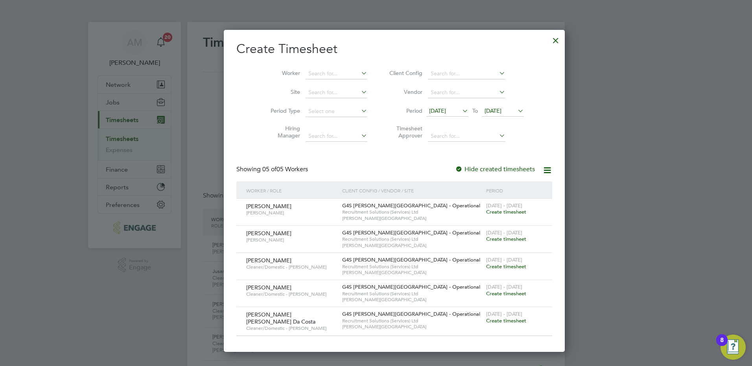
drag, startPoint x: 432, startPoint y: 111, endPoint x: 420, endPoint y: 141, distance: 32.1
click at [431, 111] on span "[DATE]" at bounding box center [437, 110] width 17 height 7
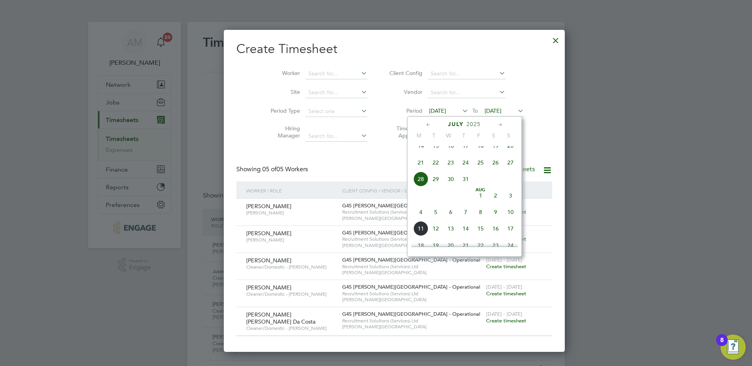
drag, startPoint x: 419, startPoint y: 220, endPoint x: 431, endPoint y: 211, distance: 15.1
click at [420, 220] on span "4" at bounding box center [420, 212] width 15 height 15
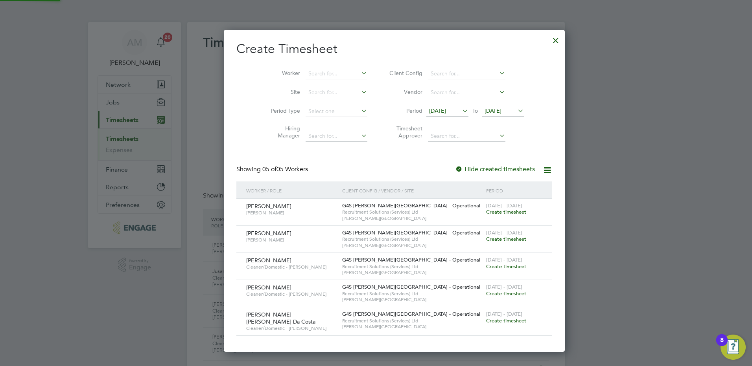
drag, startPoint x: 485, startPoint y: 108, endPoint x: 513, endPoint y: 141, distance: 42.9
click at [484, 108] on span "[DATE]" at bounding box center [492, 110] width 17 height 7
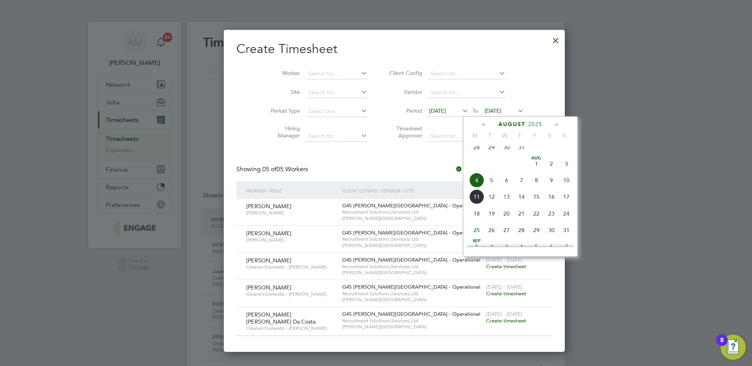
click at [562, 186] on span "10" at bounding box center [566, 180] width 15 height 15
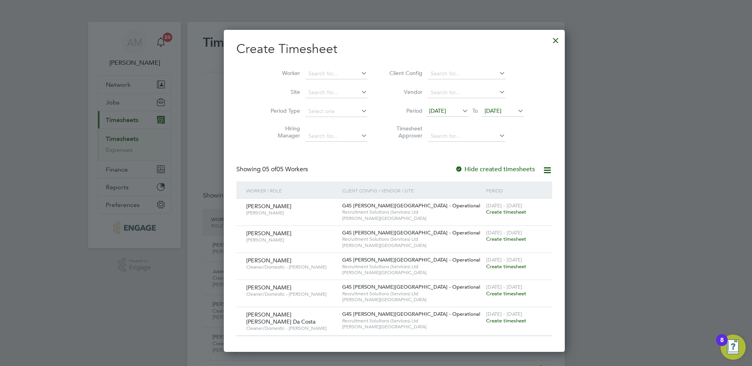
click at [486, 320] on span "Create timesheet" at bounding box center [506, 321] width 40 height 7
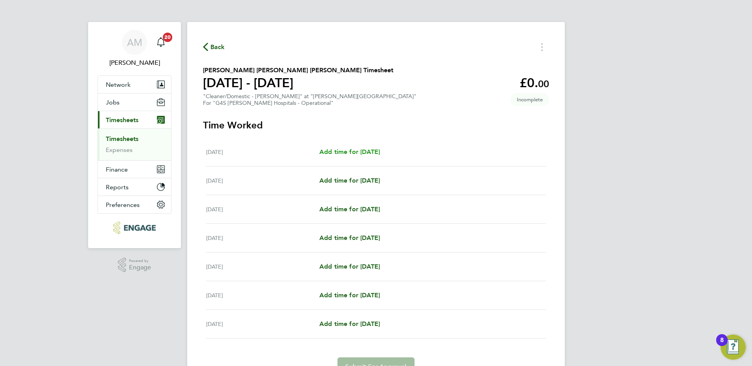
click at [361, 151] on span "Add time for [DATE]" at bounding box center [349, 151] width 61 height 7
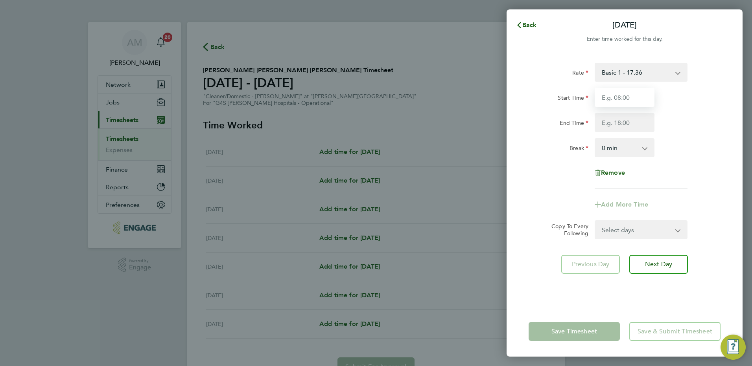
click at [622, 101] on input "Start Time" at bounding box center [624, 97] width 60 height 19
type input "15:00"
type input "20:00"
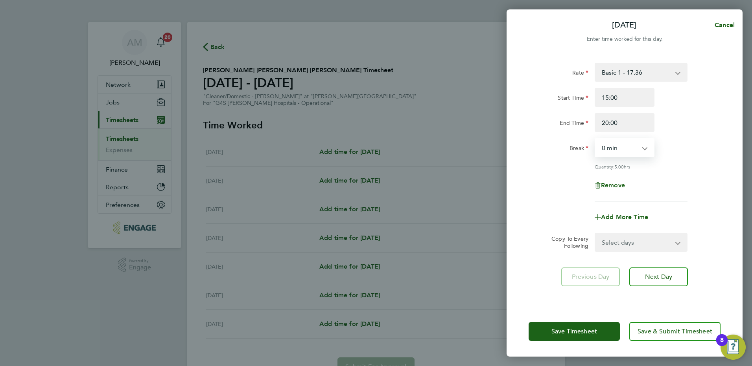
click at [611, 152] on select "0 min 15 min 30 min 45 min 60 min 75 min 90 min" at bounding box center [619, 147] width 49 height 17
select select "30"
click at [595, 139] on select "0 min 15 min 30 min 45 min 60 min 75 min 90 min" at bounding box center [619, 147] width 49 height 17
click at [650, 179] on div "Remove" at bounding box center [624, 185] width 66 height 19
click at [616, 217] on span "Add More Time" at bounding box center [624, 216] width 47 height 7
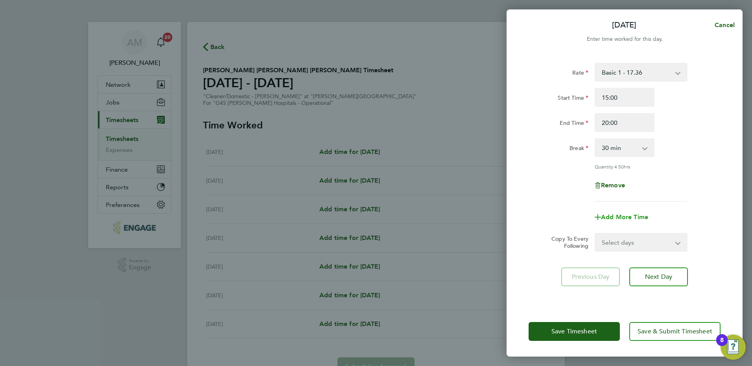
select select "null"
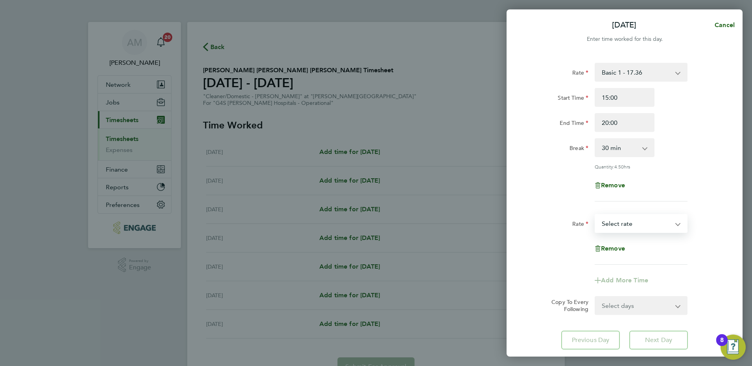
click at [614, 224] on select "Basic 1 - 17.36 [DATE] & BH Rate - 31.77 x 1.5 - 26.04 [DATE] Rate - 24.48 Nigh…" at bounding box center [636, 223] width 82 height 17
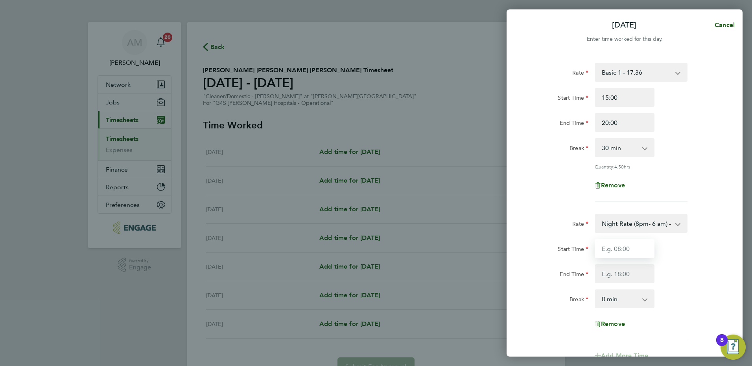
click at [622, 248] on input "Start Time" at bounding box center [624, 248] width 60 height 19
type input "20:00"
type input "23:00"
click at [671, 263] on div "Start Time 20:00 End Time 23:00" at bounding box center [624, 261] width 198 height 44
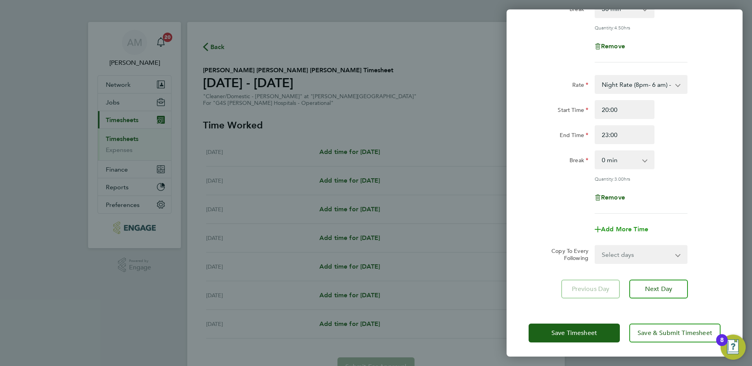
click at [615, 229] on span "Add More Time" at bounding box center [624, 229] width 47 height 7
select select "null"
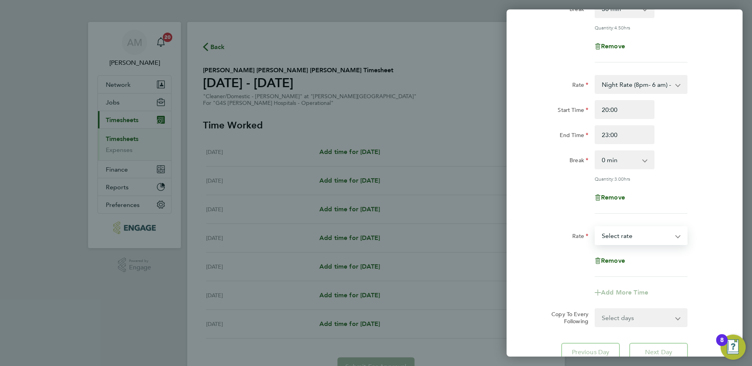
click at [617, 241] on select "Basic 1 - 17.36 [DATE] & BH Rate - 31.77 x 1.5 - 26.04 [DATE] Rate - 24.48 Nigh…" at bounding box center [636, 235] width 82 height 17
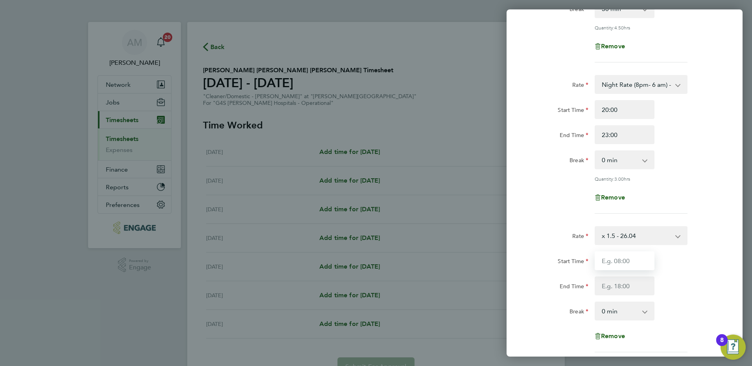
click at [617, 262] on input "Start Time" at bounding box center [624, 261] width 60 height 19
type input "23:00"
type input "00:00"
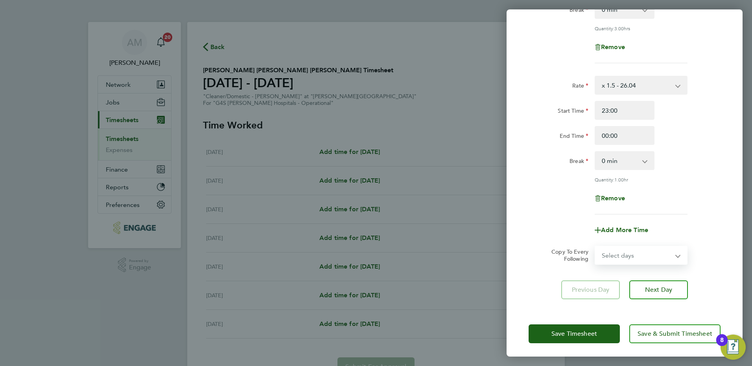
click at [619, 247] on select "Select days Day Weekday (Mon-Fri) Weekend (Sat-Sun) [DATE] [DATE] [DATE] [DATE]…" at bounding box center [636, 255] width 83 height 17
select select "WEEKDAY"
click at [595, 247] on select "Select days Day Weekday (Mon-Fri) Weekend (Sat-Sun) [DATE] [DATE] [DATE] [DATE]…" at bounding box center [636, 255] width 83 height 17
select select "[DATE]"
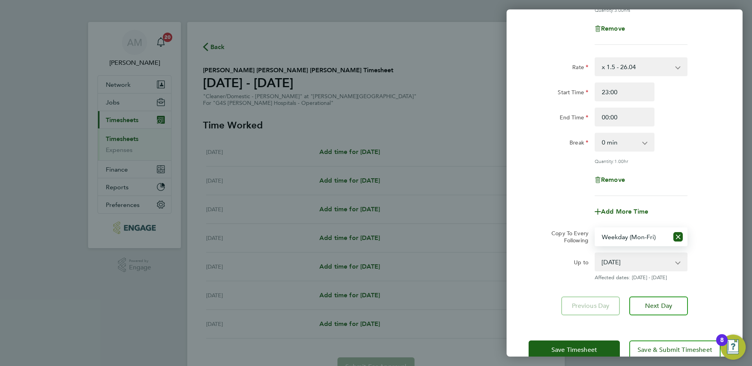
scroll to position [324, 0]
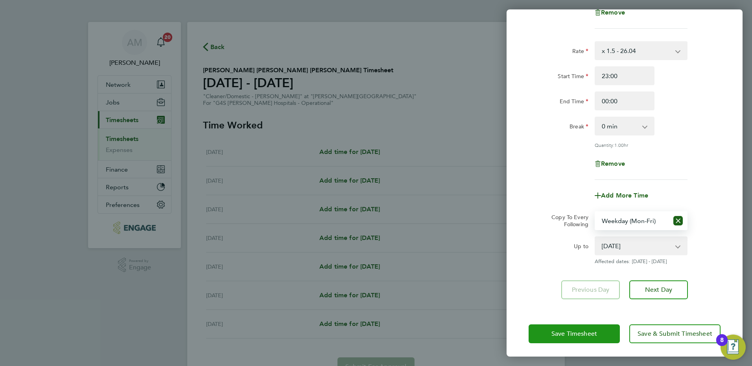
click at [578, 327] on button "Save Timesheet" at bounding box center [573, 334] width 91 height 19
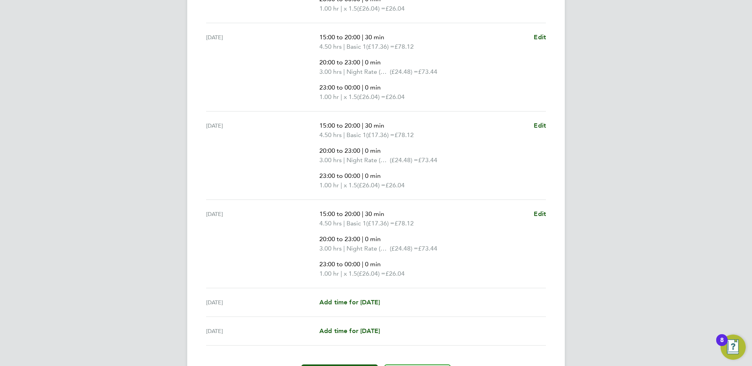
scroll to position [469, 0]
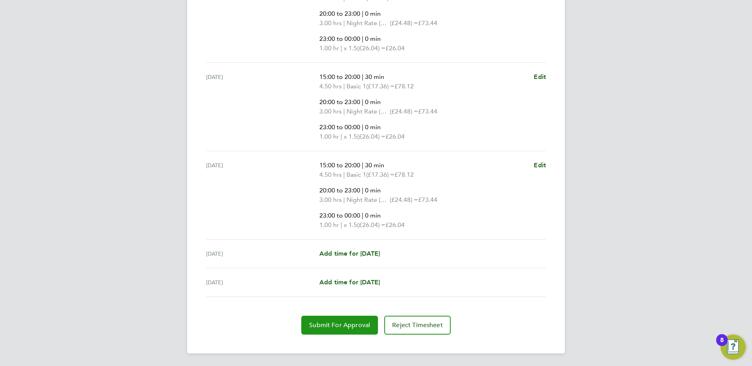
click at [337, 322] on span "Submit For Approval" at bounding box center [339, 326] width 61 height 8
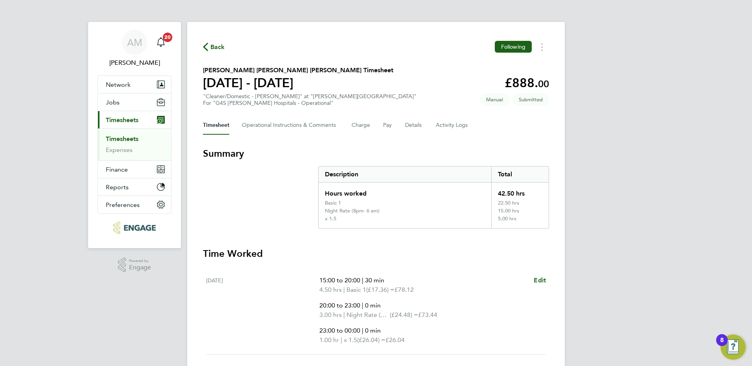
click at [130, 140] on link "Timesheets" at bounding box center [122, 138] width 33 height 7
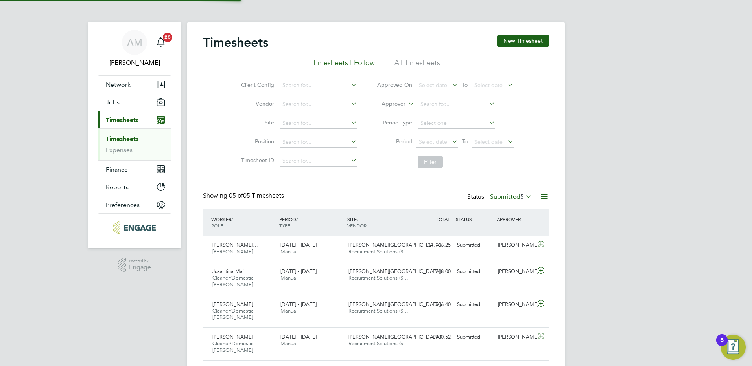
scroll to position [26, 68]
click at [506, 197] on label "Submitted 5" at bounding box center [511, 197] width 42 height 8
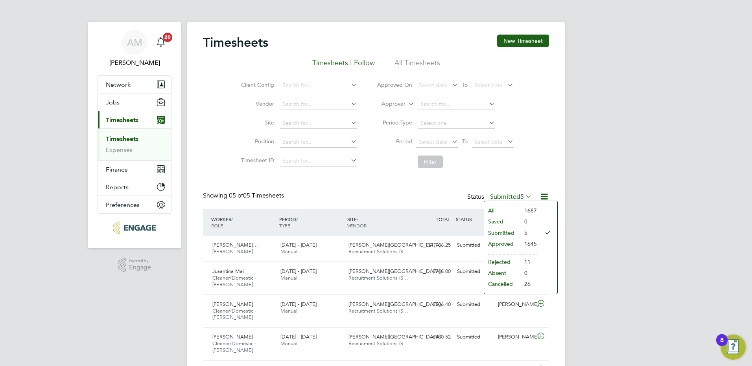
click at [500, 230] on li "Submitted" at bounding box center [502, 233] width 36 height 11
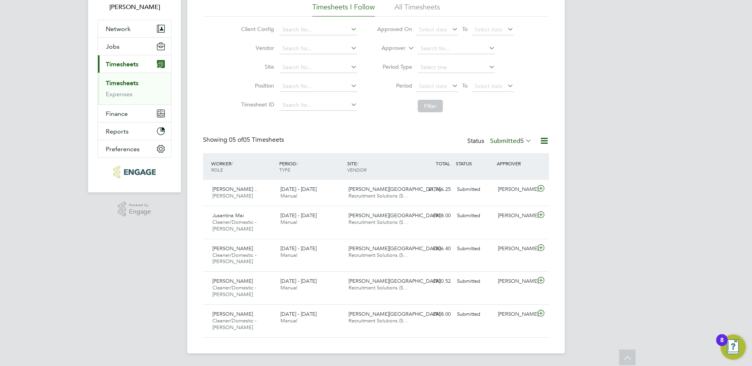
click at [498, 145] on div "Status Submitted 5" at bounding box center [500, 141] width 66 height 11
click at [502, 139] on label "Submitted 5" at bounding box center [511, 141] width 42 height 8
click at [392, 100] on li "Filter" at bounding box center [445, 106] width 156 height 20
click at [416, 11] on li "All Timesheets" at bounding box center [417, 9] width 46 height 14
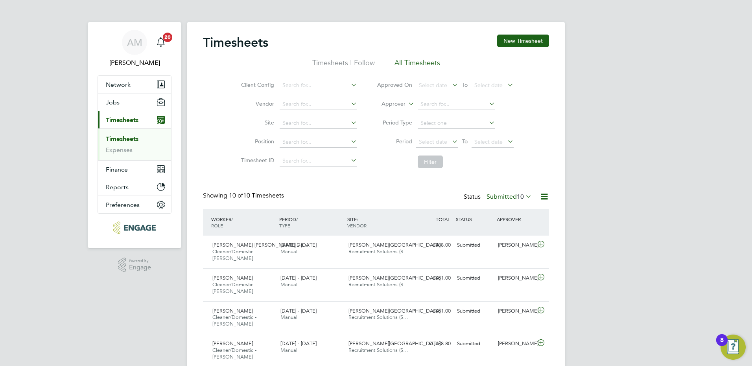
click at [426, 148] on li "Period Select date To Select date" at bounding box center [445, 142] width 156 height 19
drag, startPoint x: 427, startPoint y: 142, endPoint x: 432, endPoint y: 161, distance: 19.8
click at [427, 141] on span "Select date" at bounding box center [433, 141] width 28 height 7
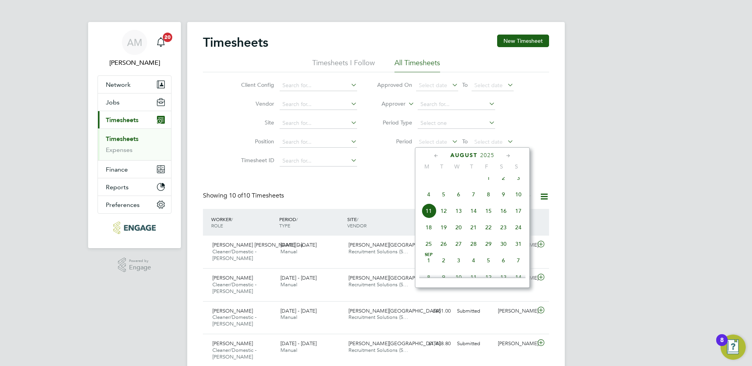
click at [425, 199] on span "4" at bounding box center [428, 194] width 15 height 15
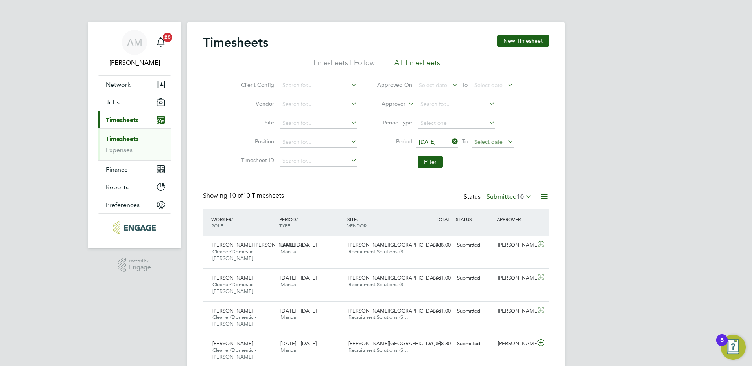
click at [485, 142] on span "Select date" at bounding box center [488, 141] width 28 height 7
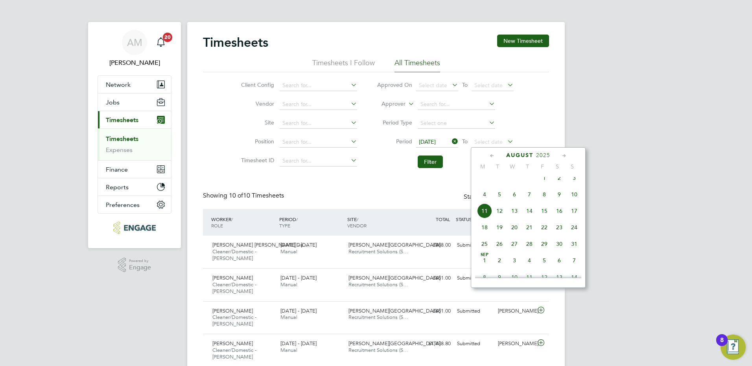
click at [573, 200] on span "10" at bounding box center [573, 194] width 15 height 15
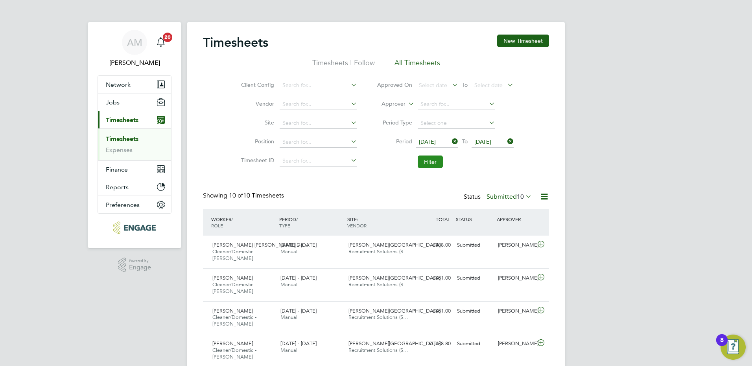
click at [435, 165] on button "Filter" at bounding box center [429, 162] width 25 height 13
